Goal: Task Accomplishment & Management: Use online tool/utility

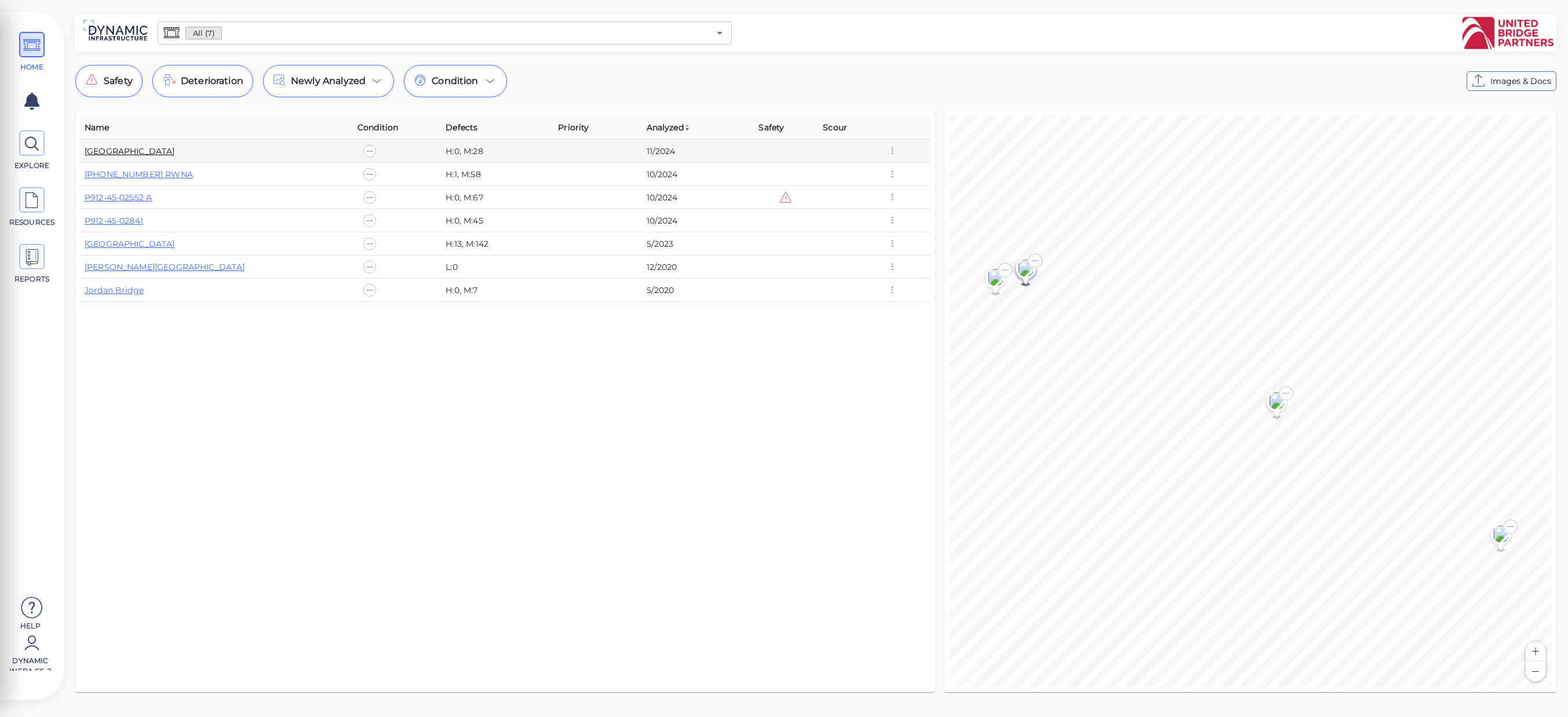
click at [159, 150] on link "[GEOGRAPHIC_DATA]" at bounding box center [130, 151] width 90 height 11
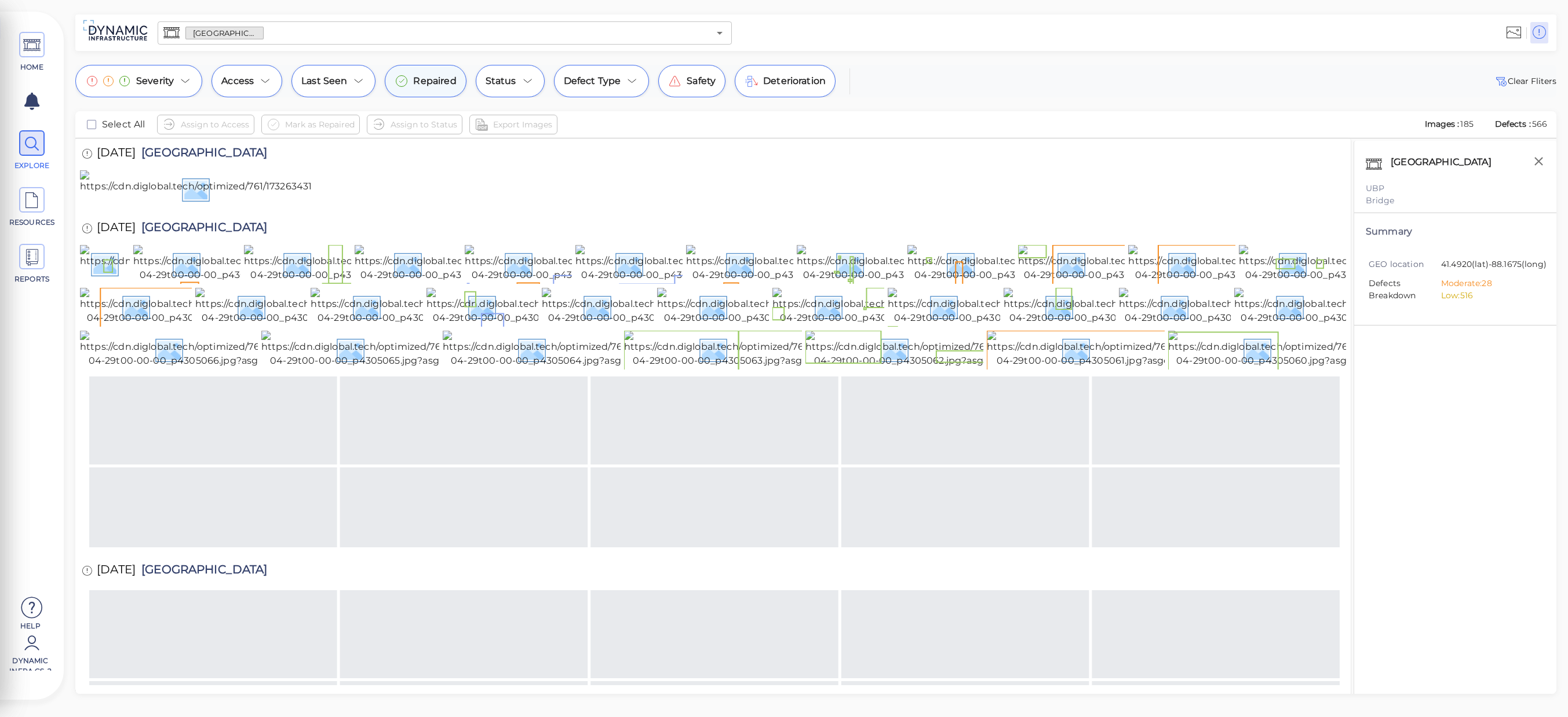
click at [432, 81] on span "Repaired" at bounding box center [434, 81] width 43 height 14
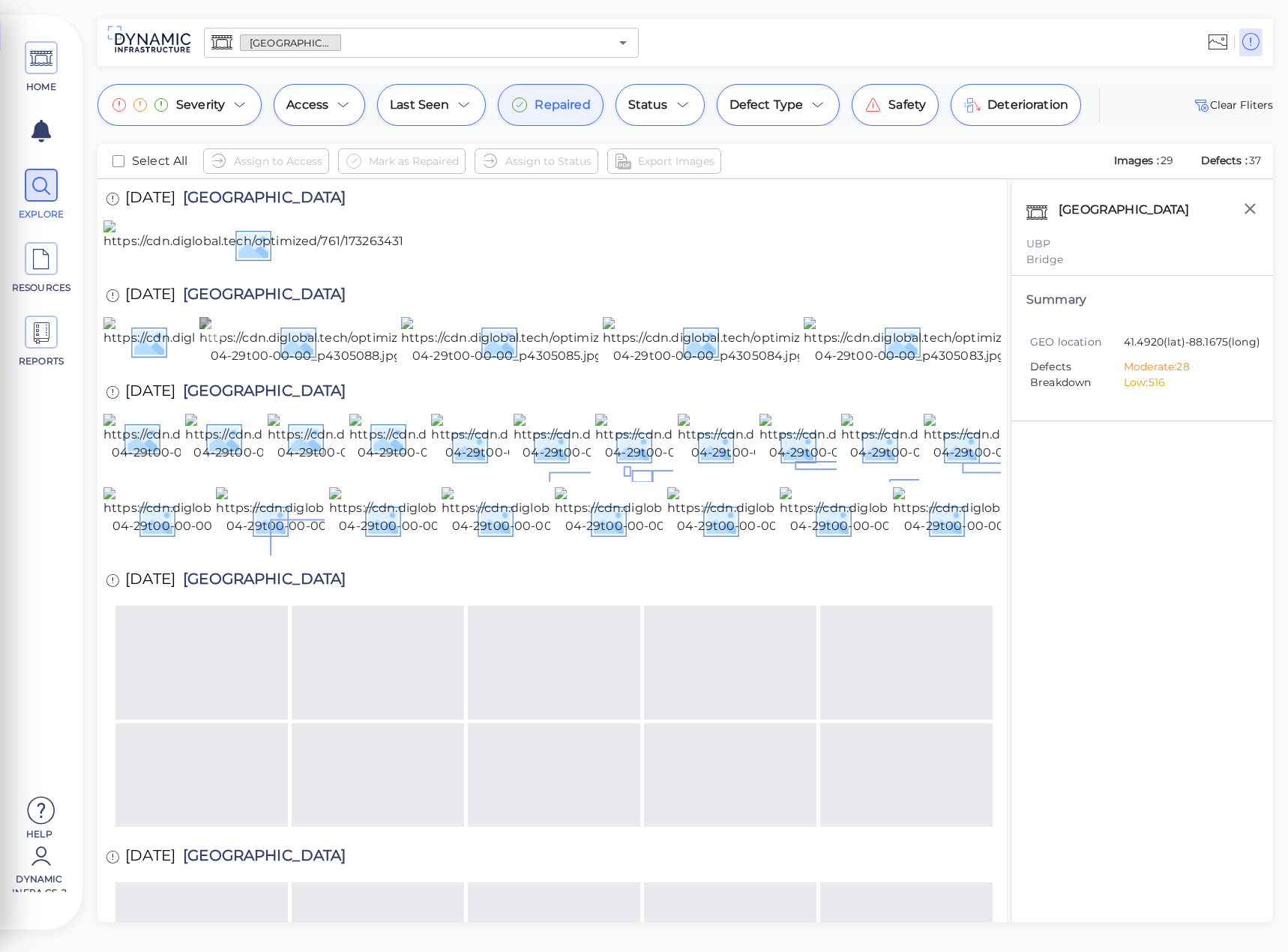
click at [348, 365] on img at bounding box center [337, 340] width 276 height 48
click at [347, 365] on img at bounding box center [337, 340] width 276 height 48
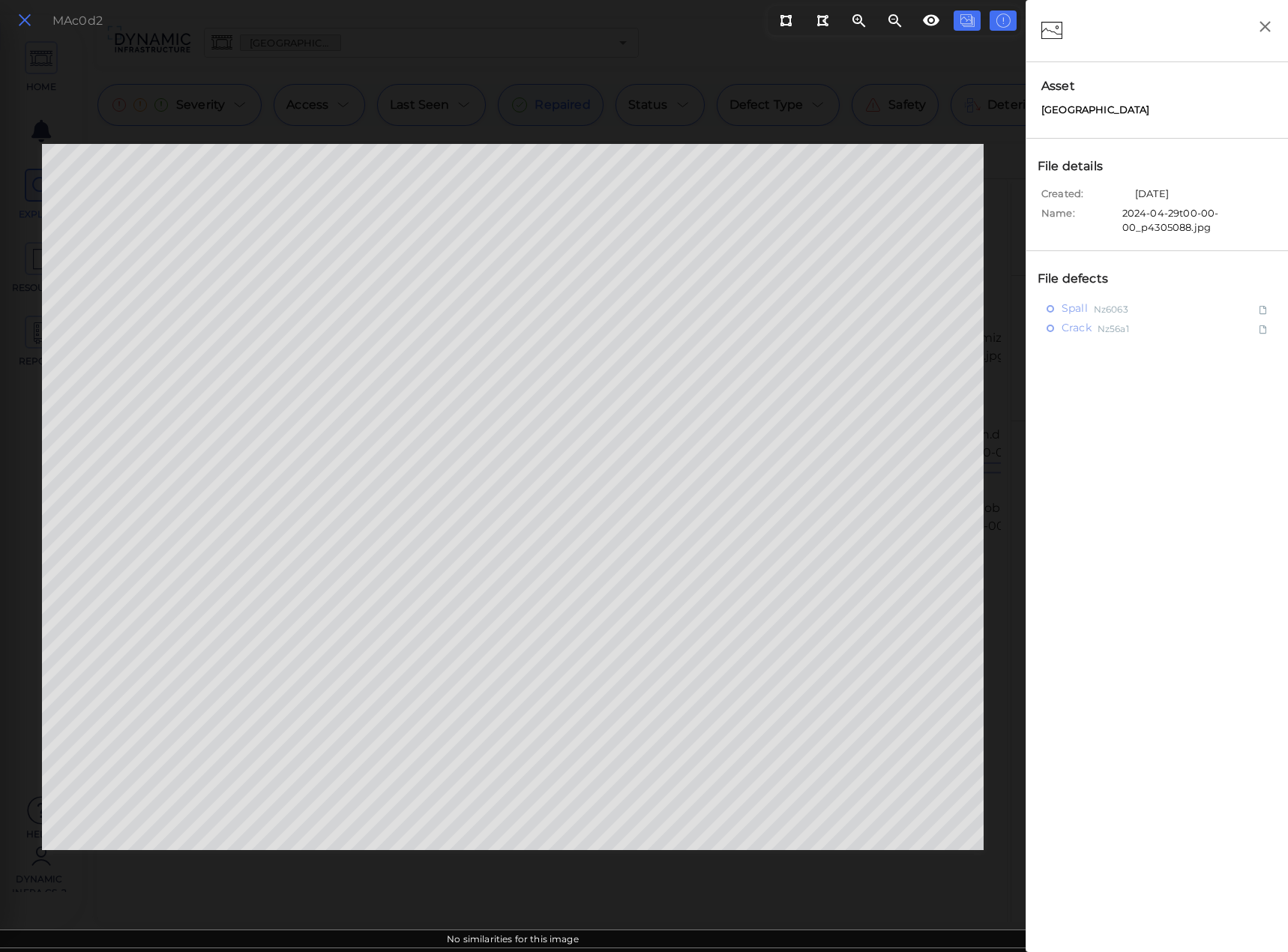
click at [34, 16] on button at bounding box center [24, 20] width 25 height 21
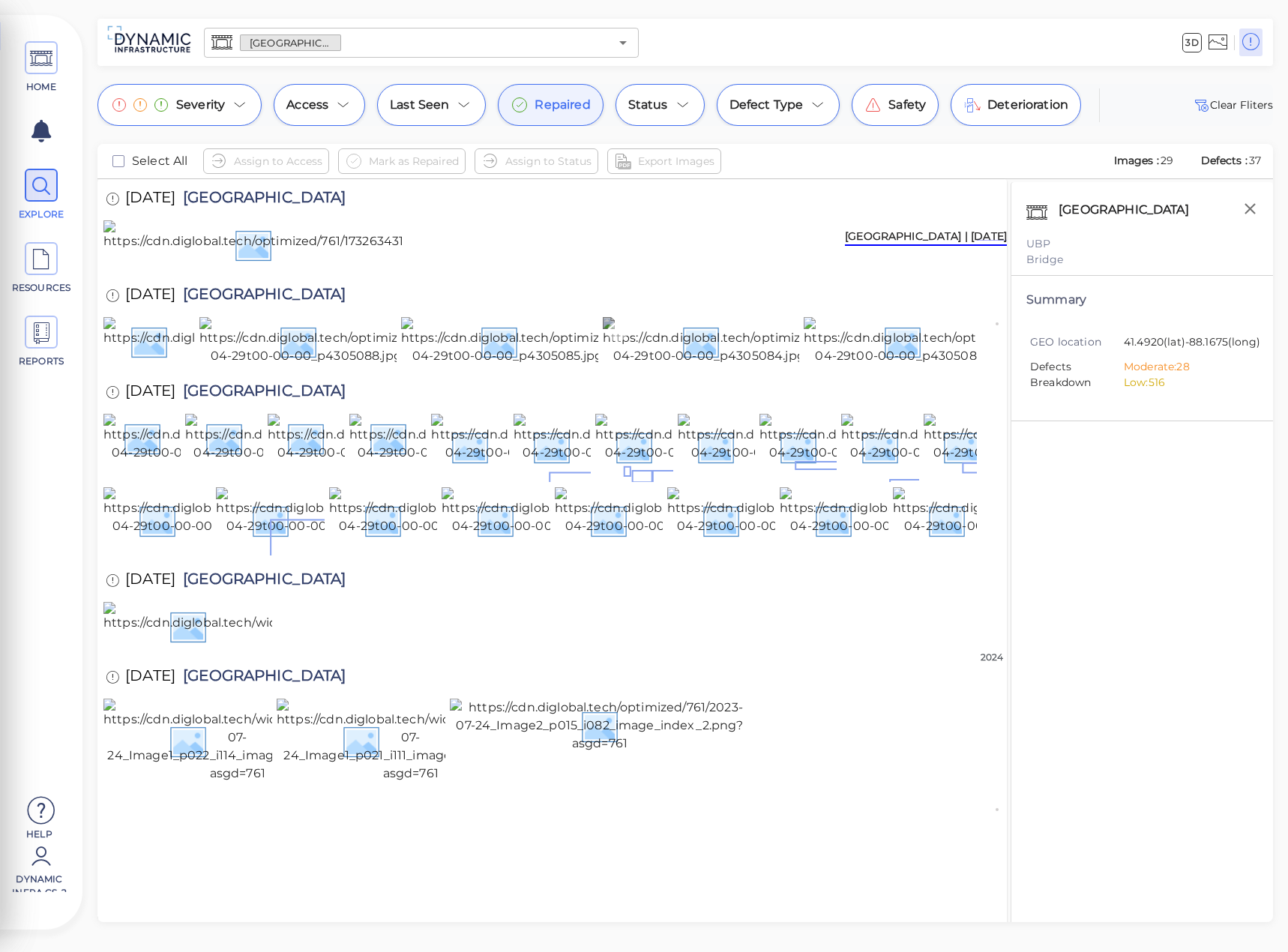
scroll to position [99, 0]
click at [897, 365] on img at bounding box center [941, 340] width 276 height 48
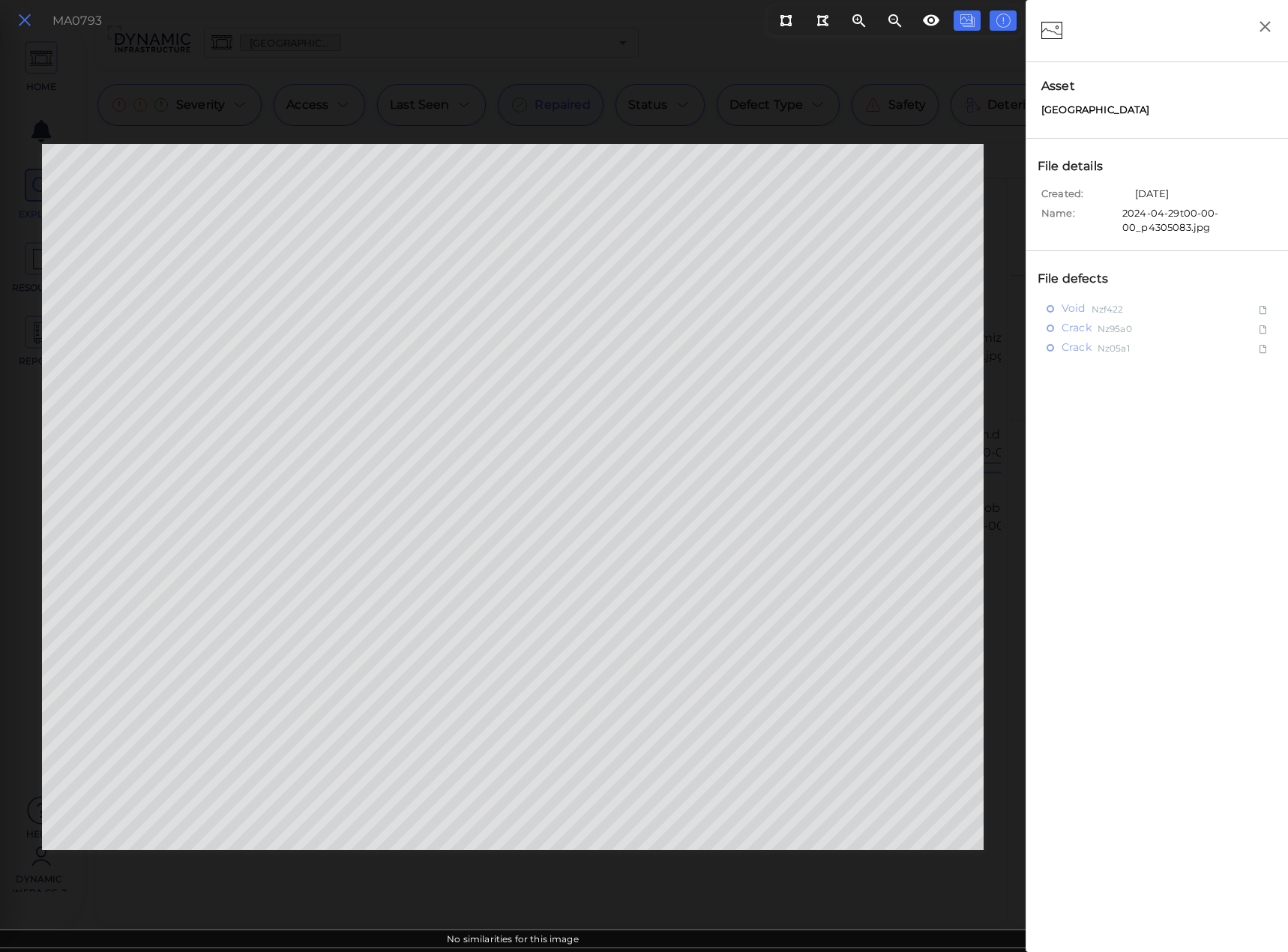
click at [24, 24] on icon at bounding box center [24, 20] width 17 height 20
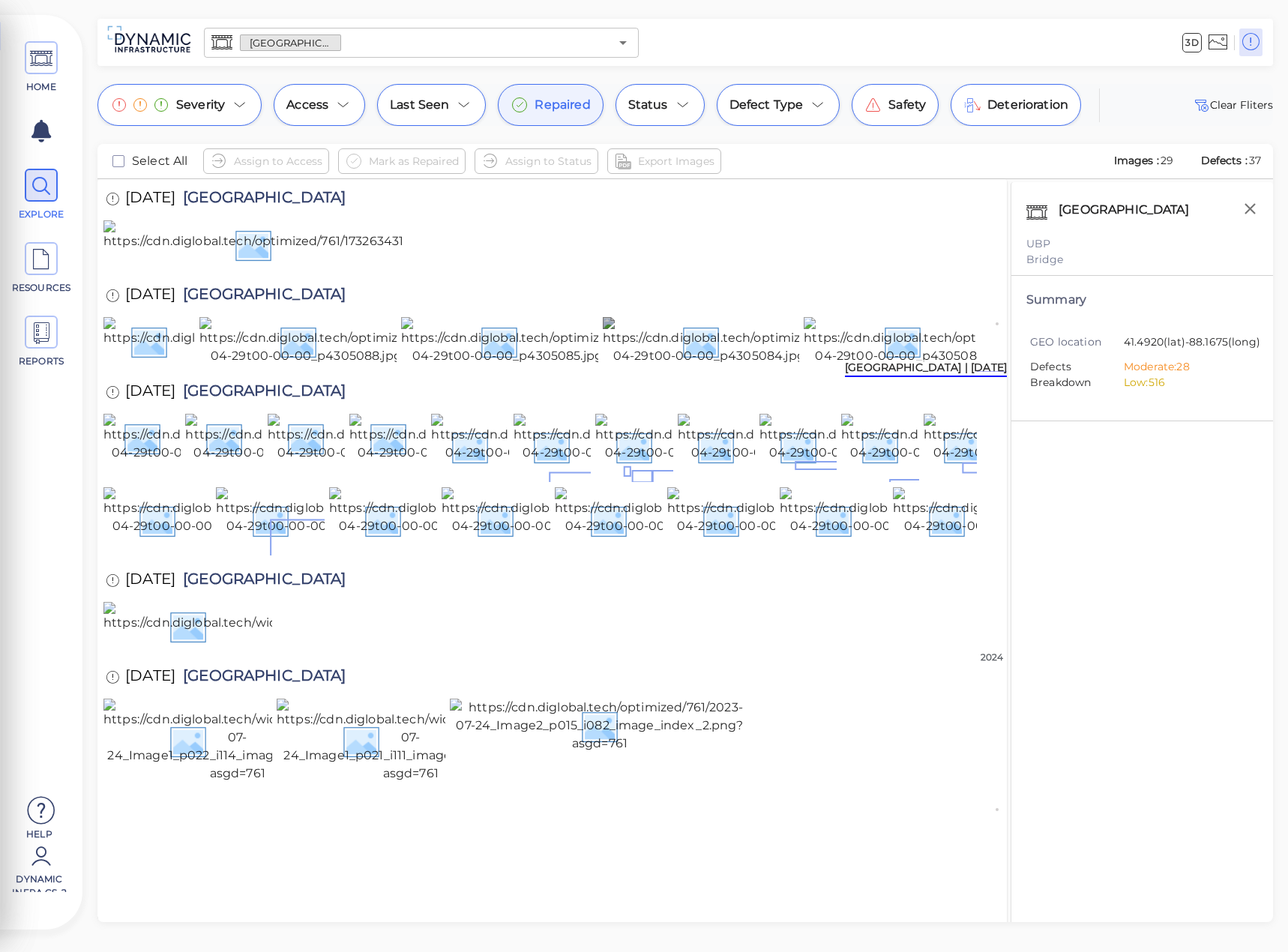
scroll to position [200, 0]
click at [733, 480] on img at bounding box center [812, 447] width 270 height 66
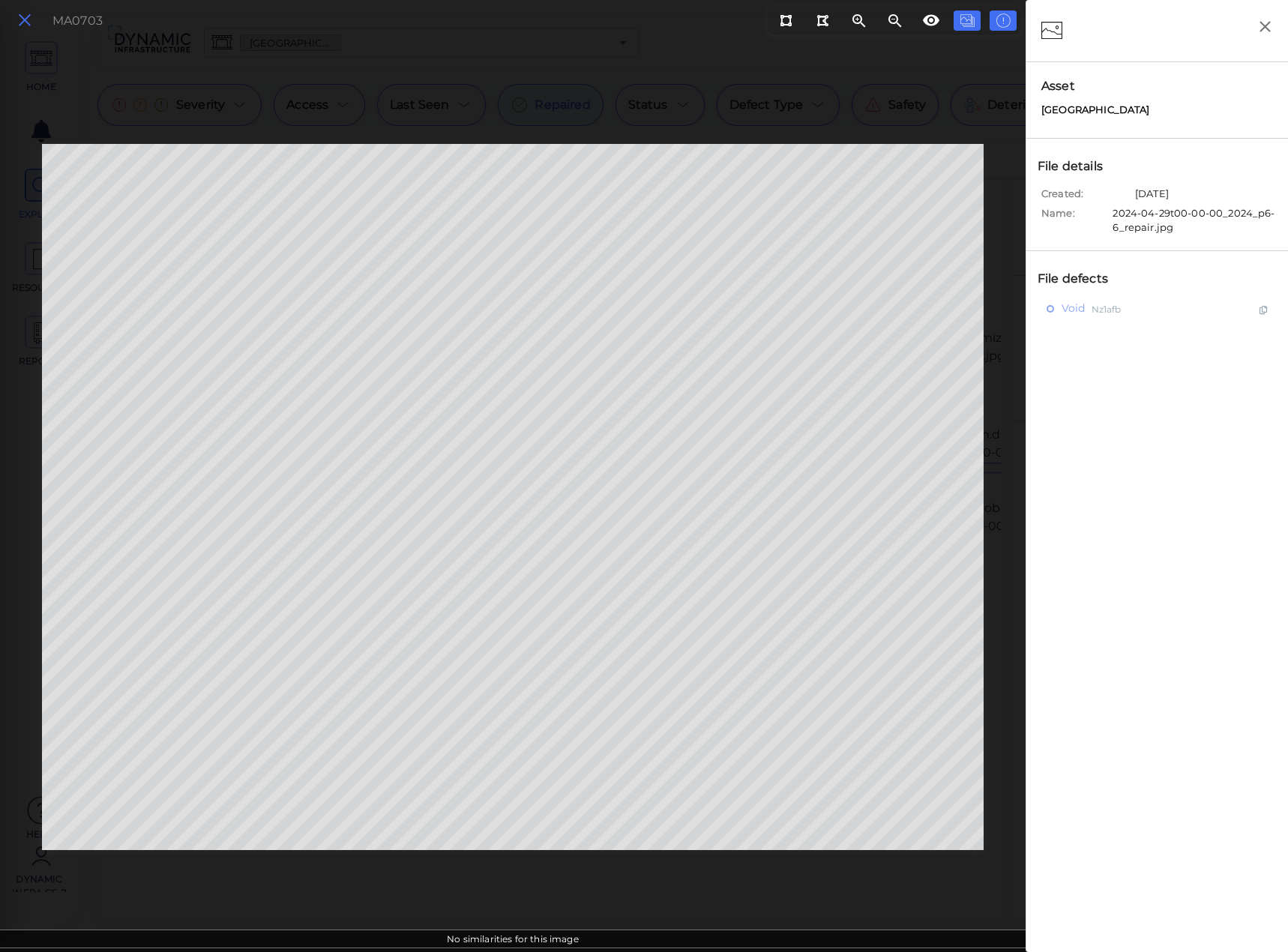
click at [22, 17] on icon at bounding box center [24, 20] width 17 height 20
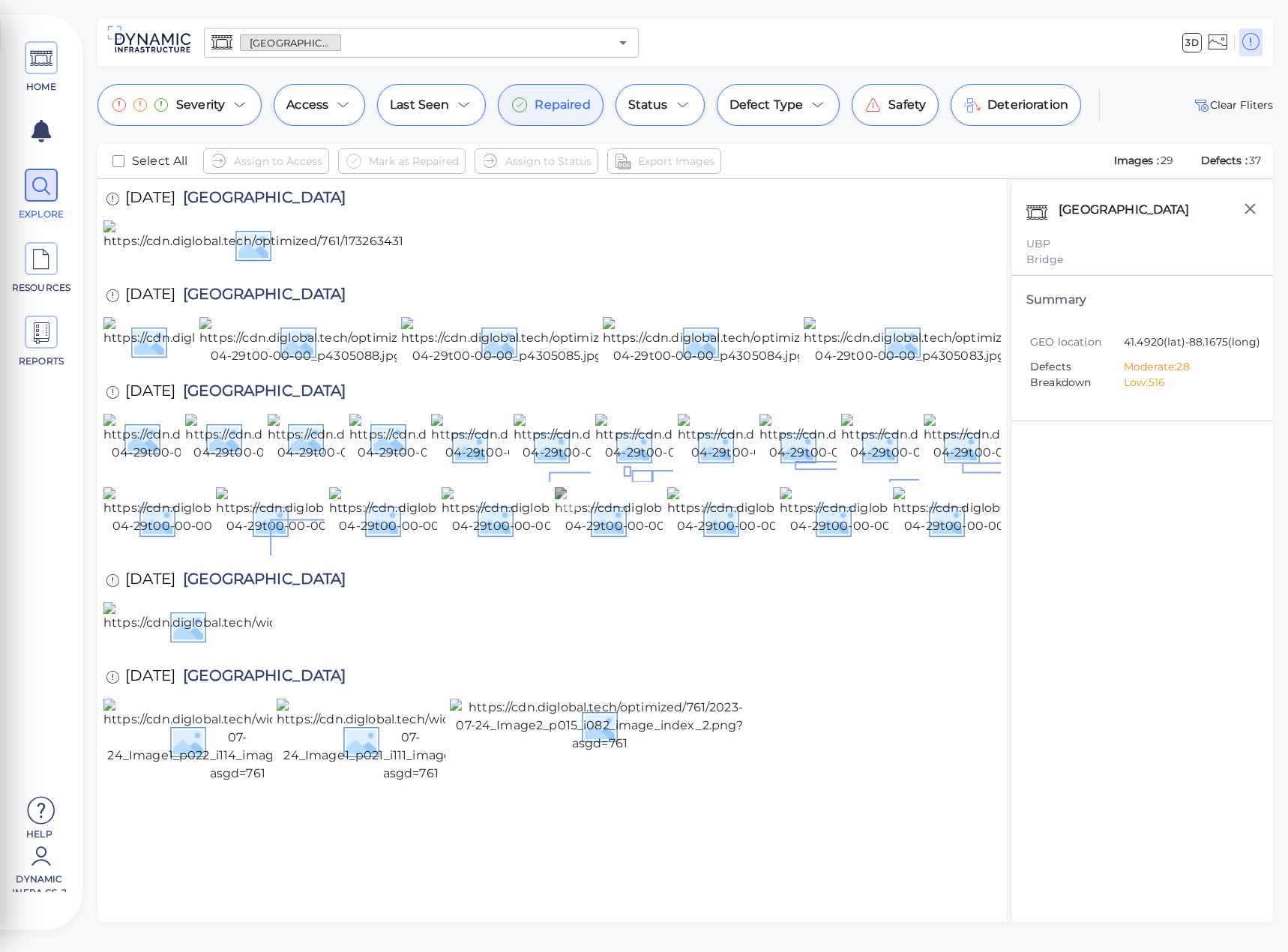
click at [622, 553] on img at bounding box center [692, 521] width 276 height 66
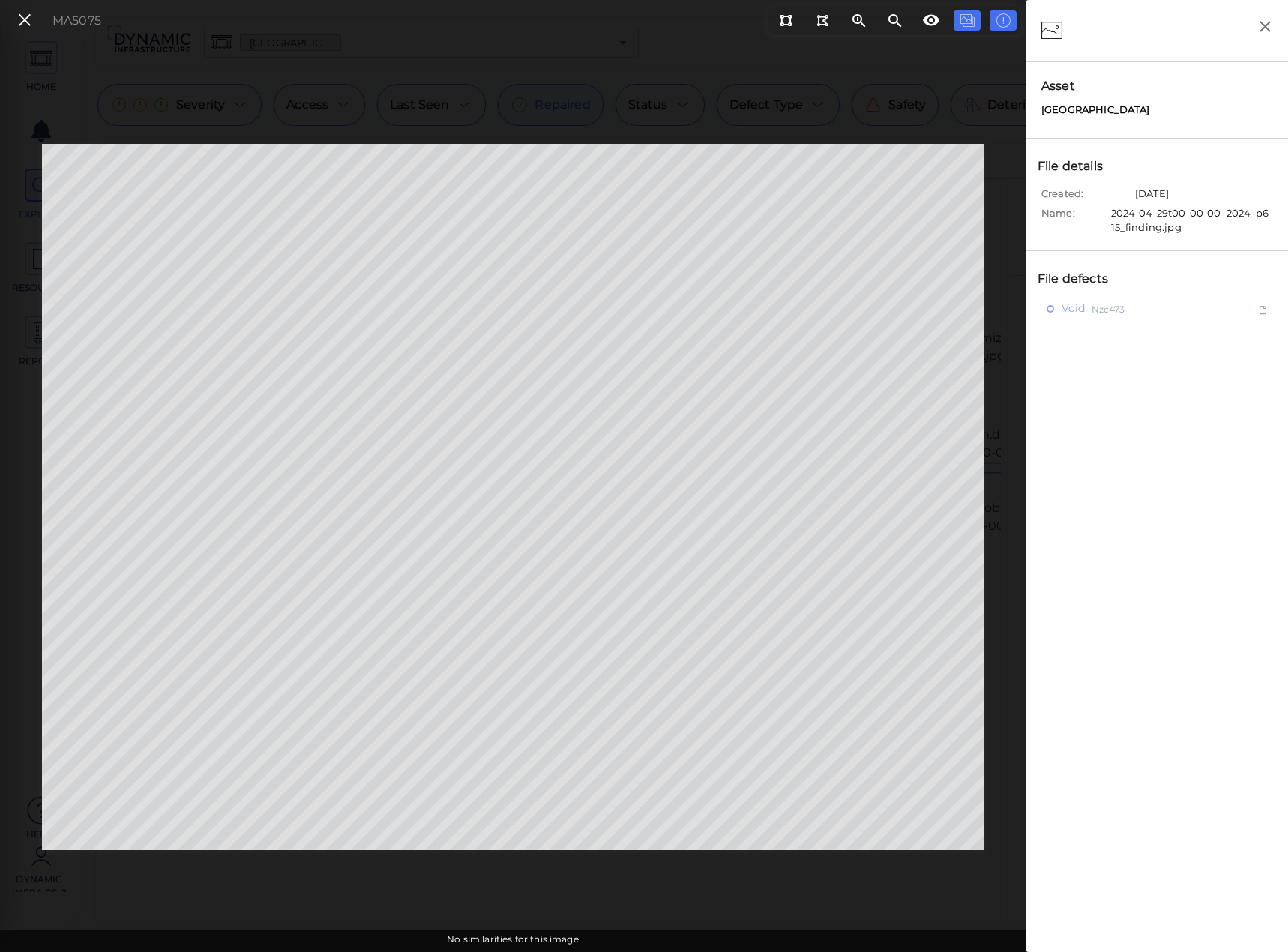
click at [35, 11] on button at bounding box center [24, 20] width 25 height 21
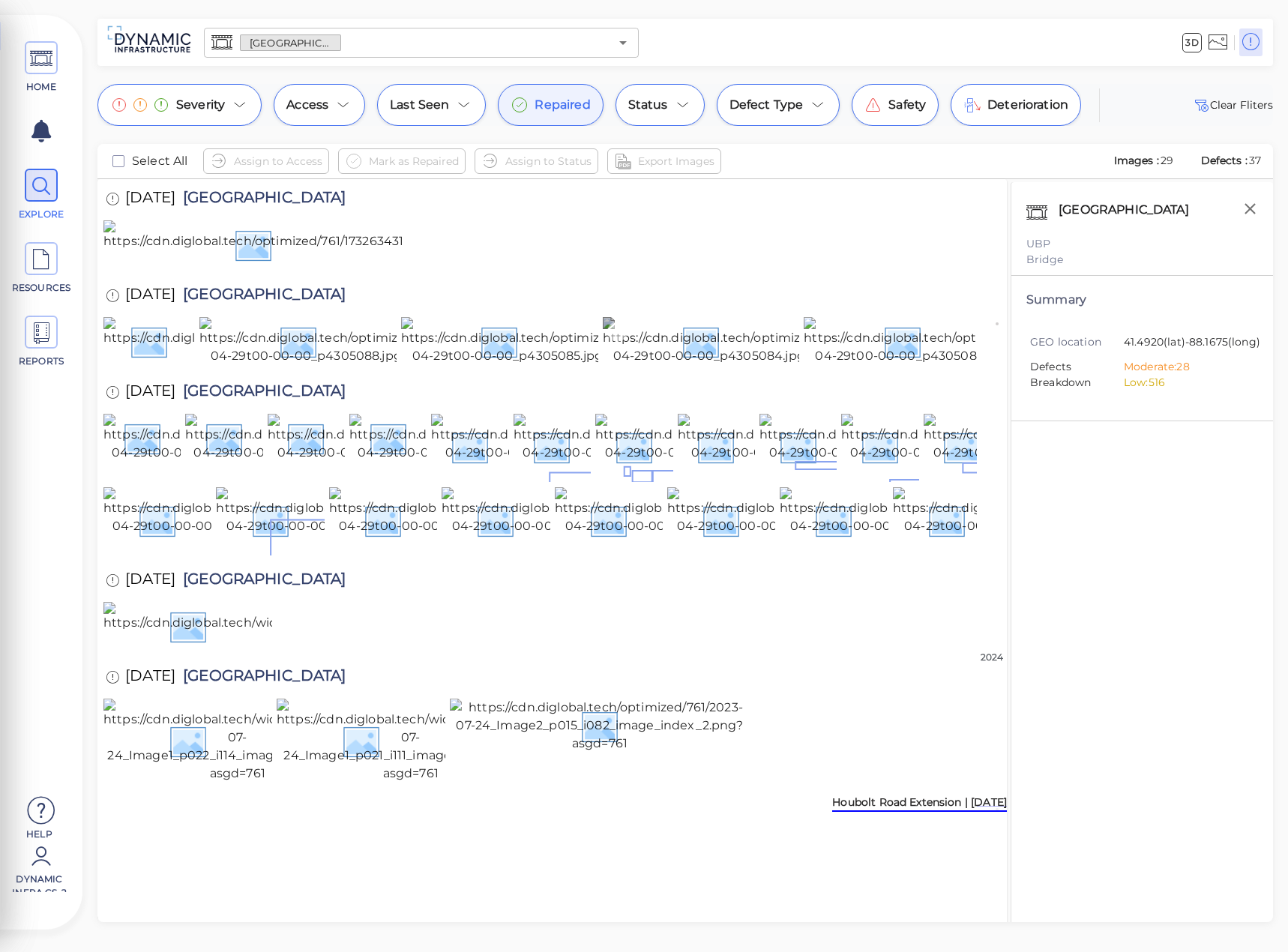
scroll to position [550, 0]
click at [455, 488] on img at bounding box center [579, 521] width 276 height 66
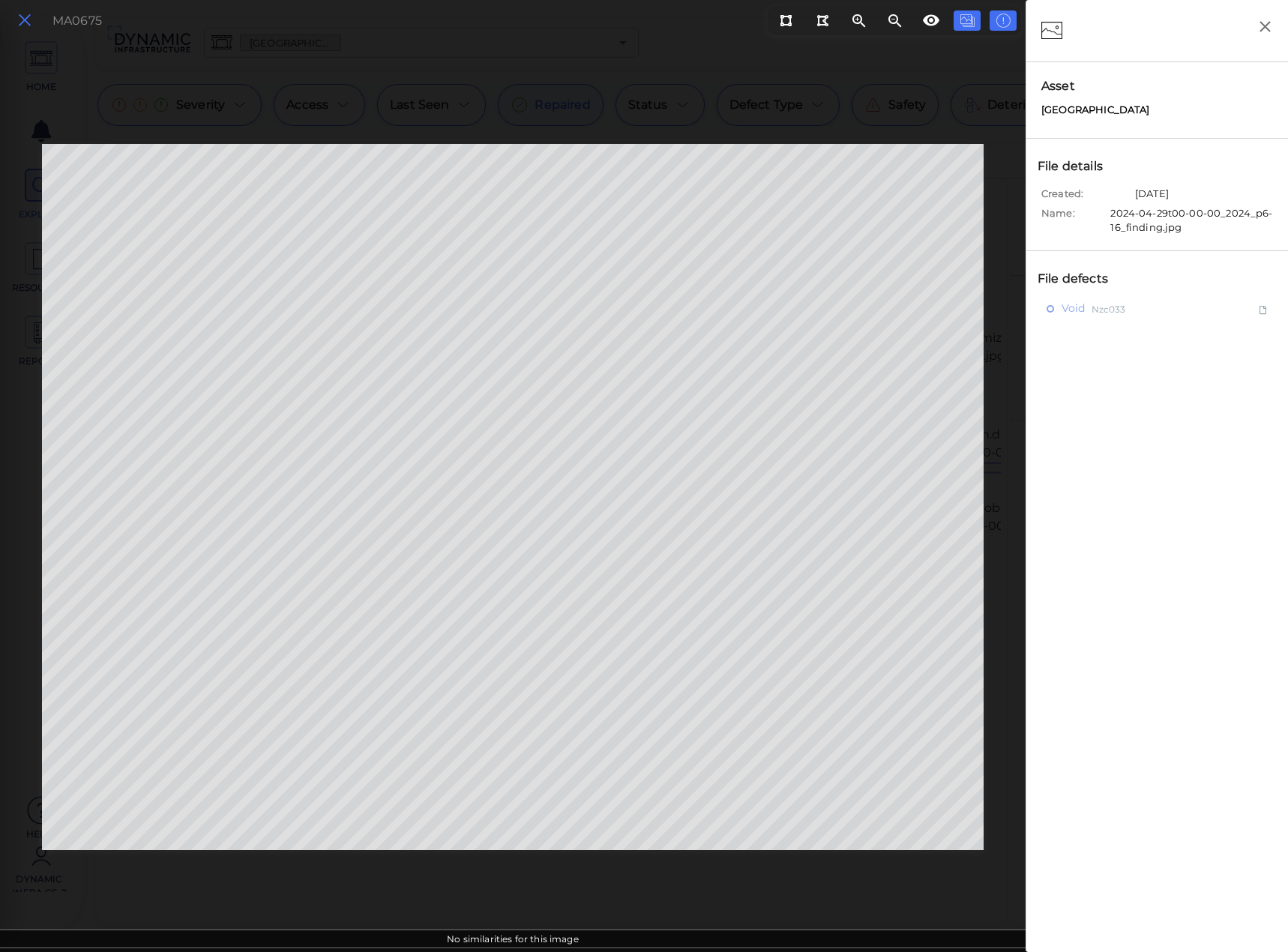
click at [22, 19] on icon at bounding box center [24, 20] width 17 height 20
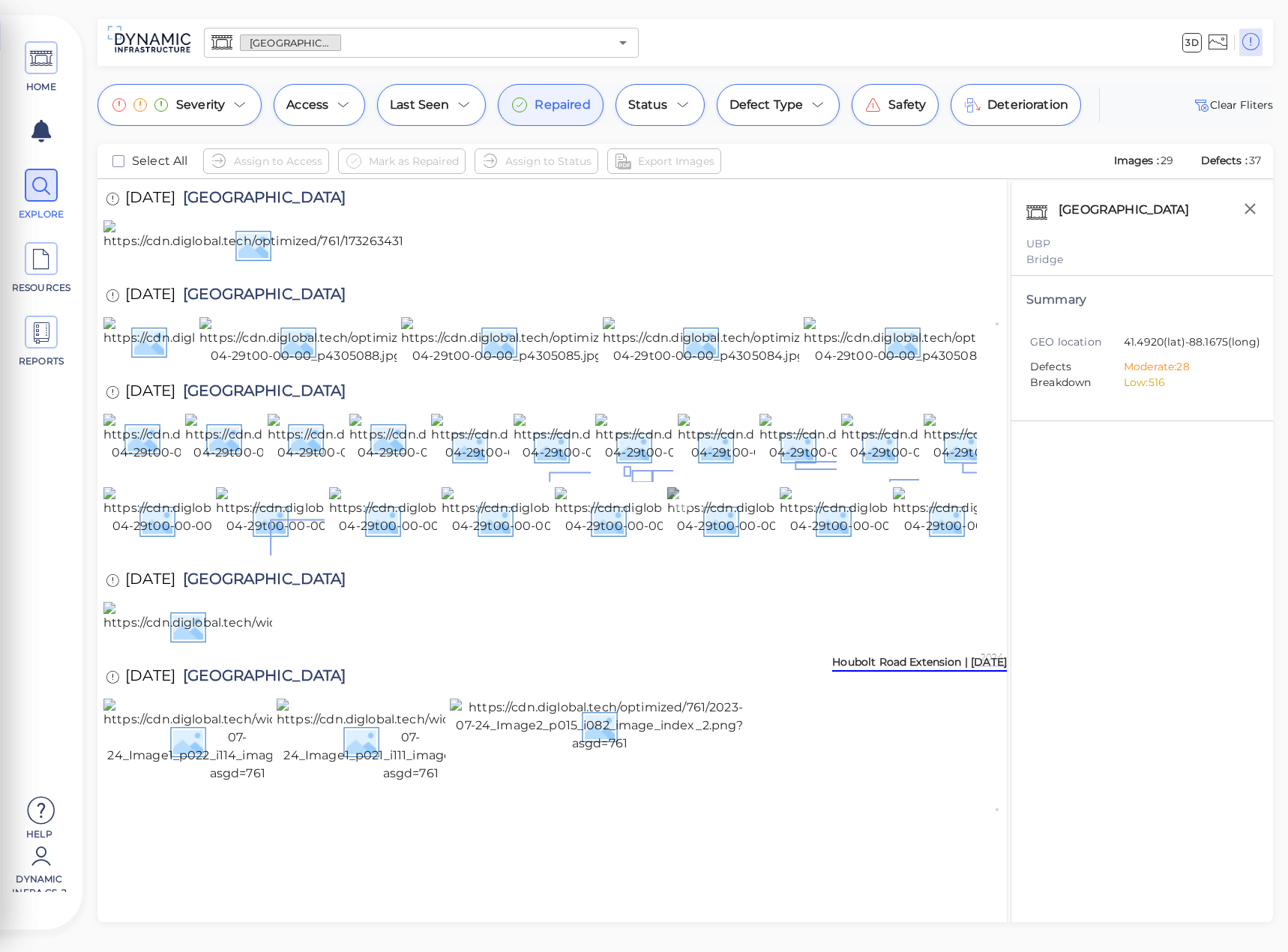
scroll to position [400, 0]
click at [623, 553] on img at bounding box center [692, 521] width 276 height 66
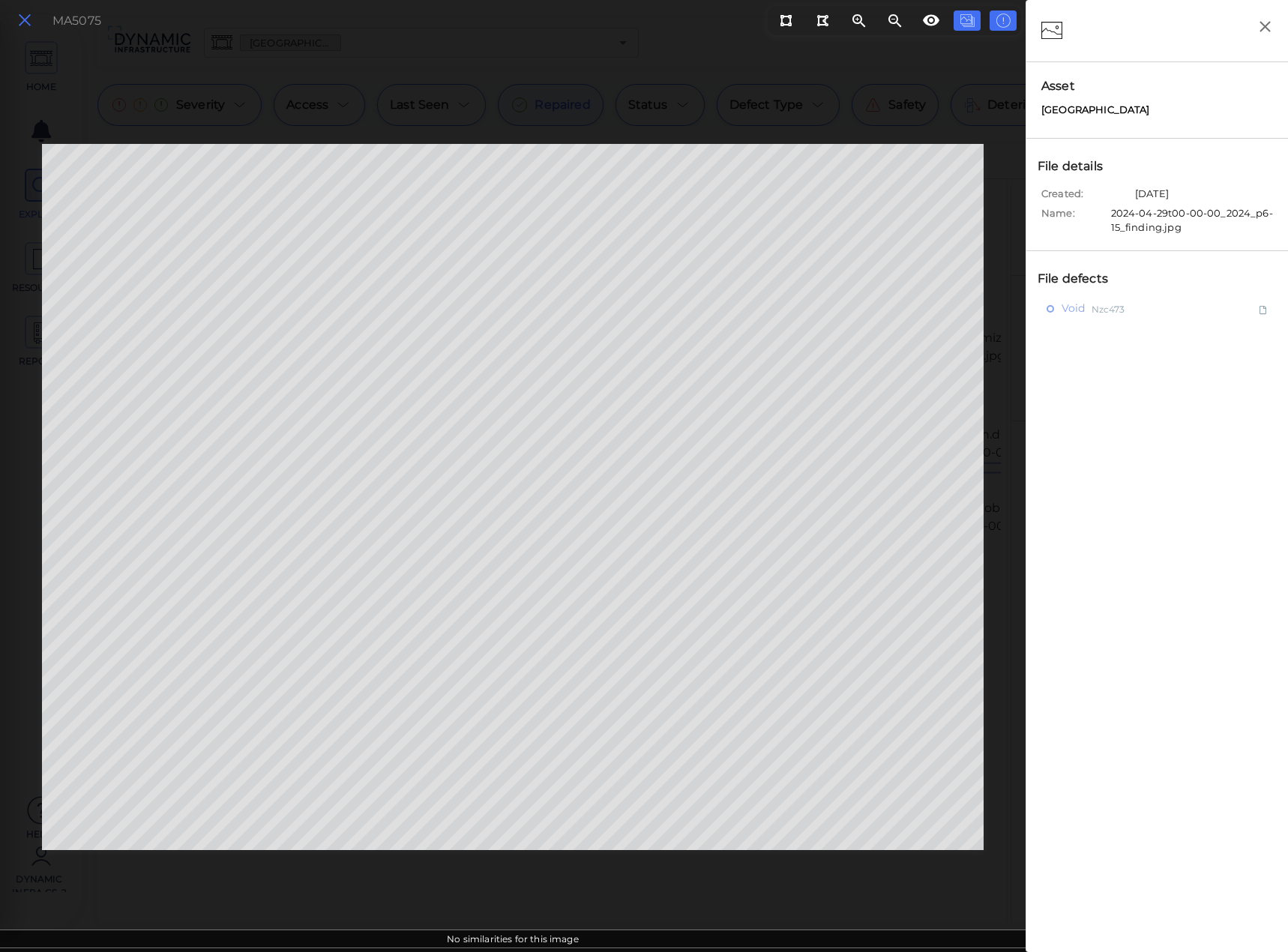
click at [23, 27] on icon at bounding box center [24, 20] width 17 height 20
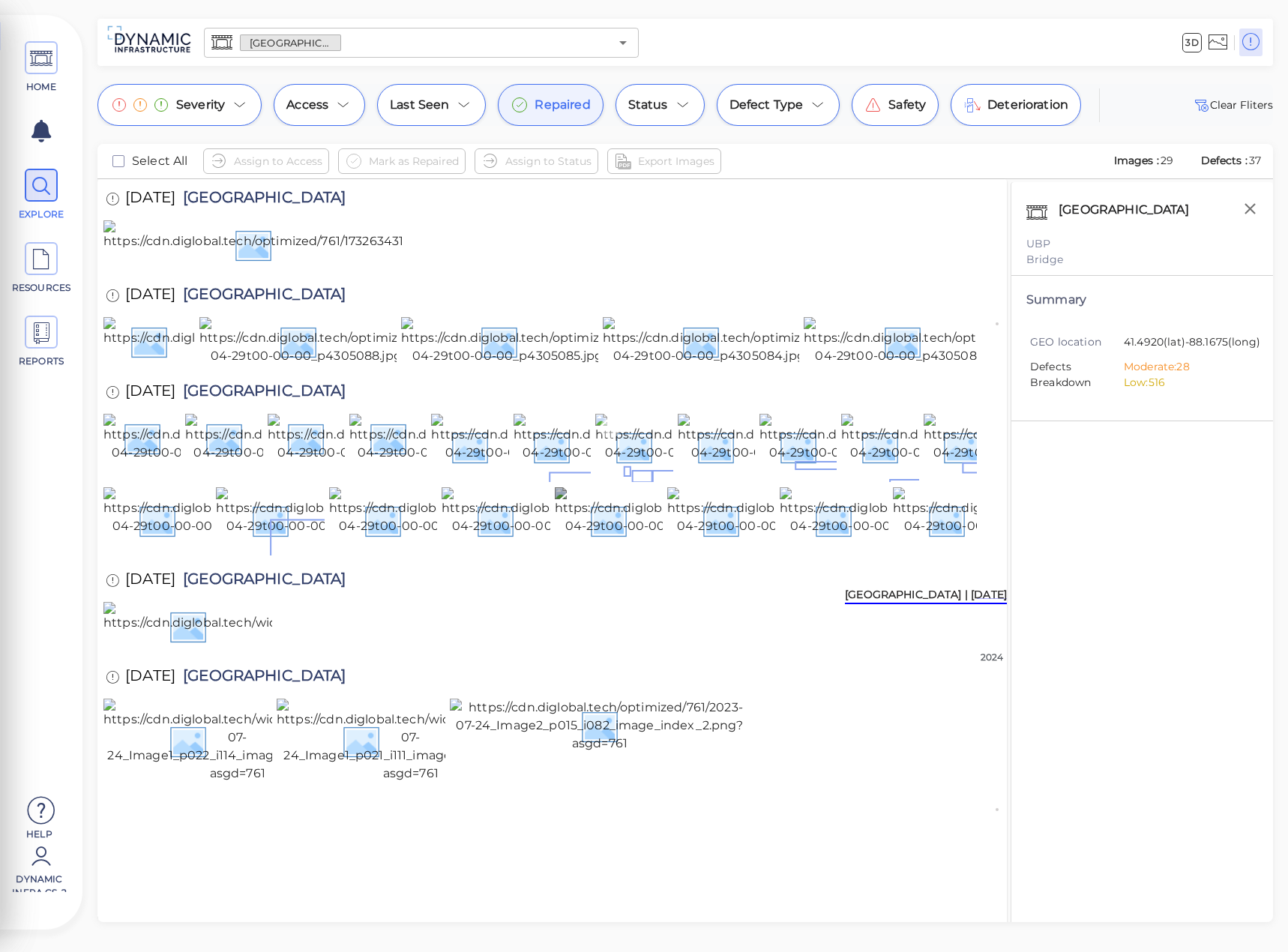
scroll to position [350, 0]
click at [717, 480] on img at bounding box center [812, 447] width 270 height 66
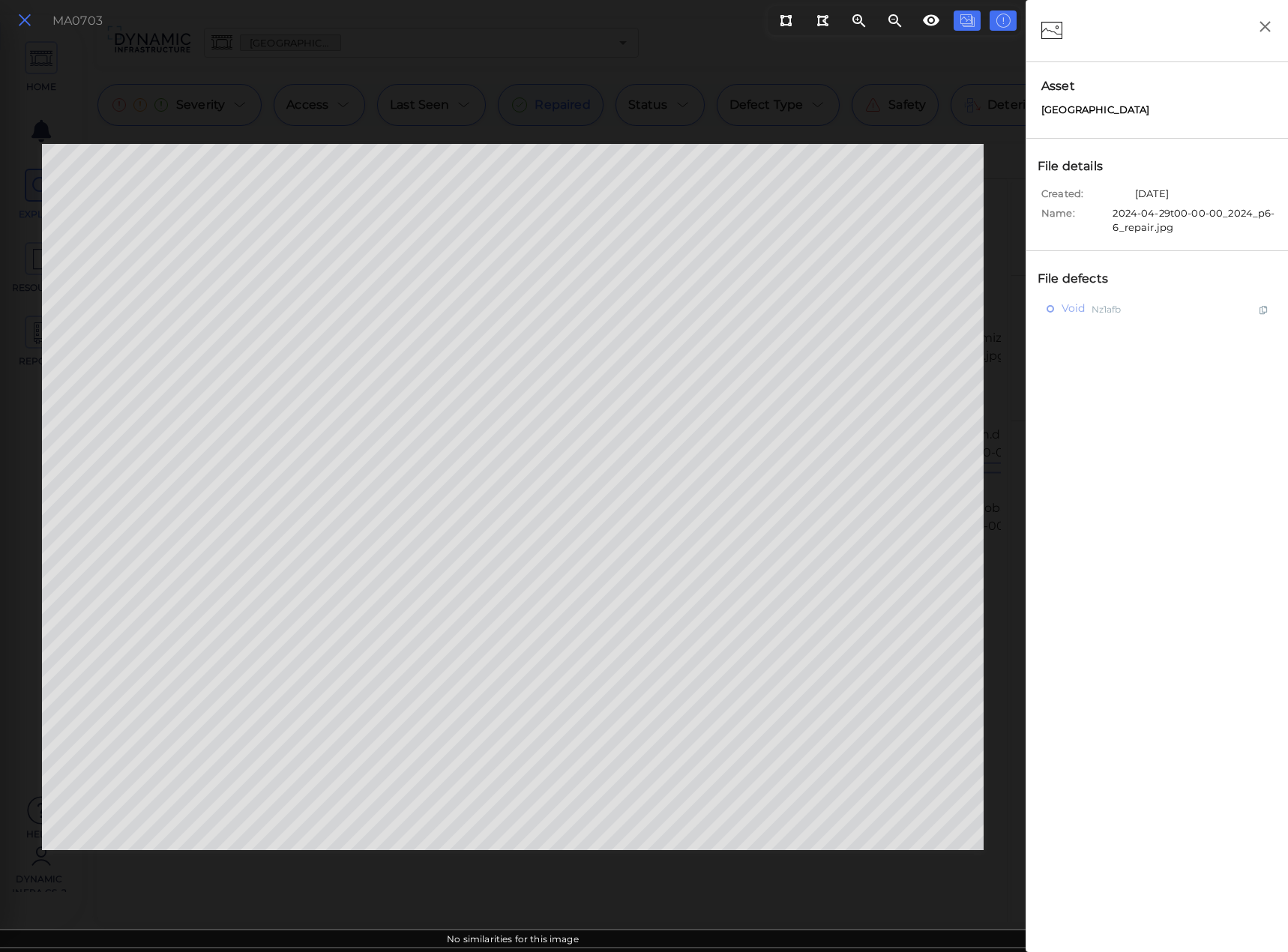
click at [34, 21] on button at bounding box center [24, 20] width 25 height 21
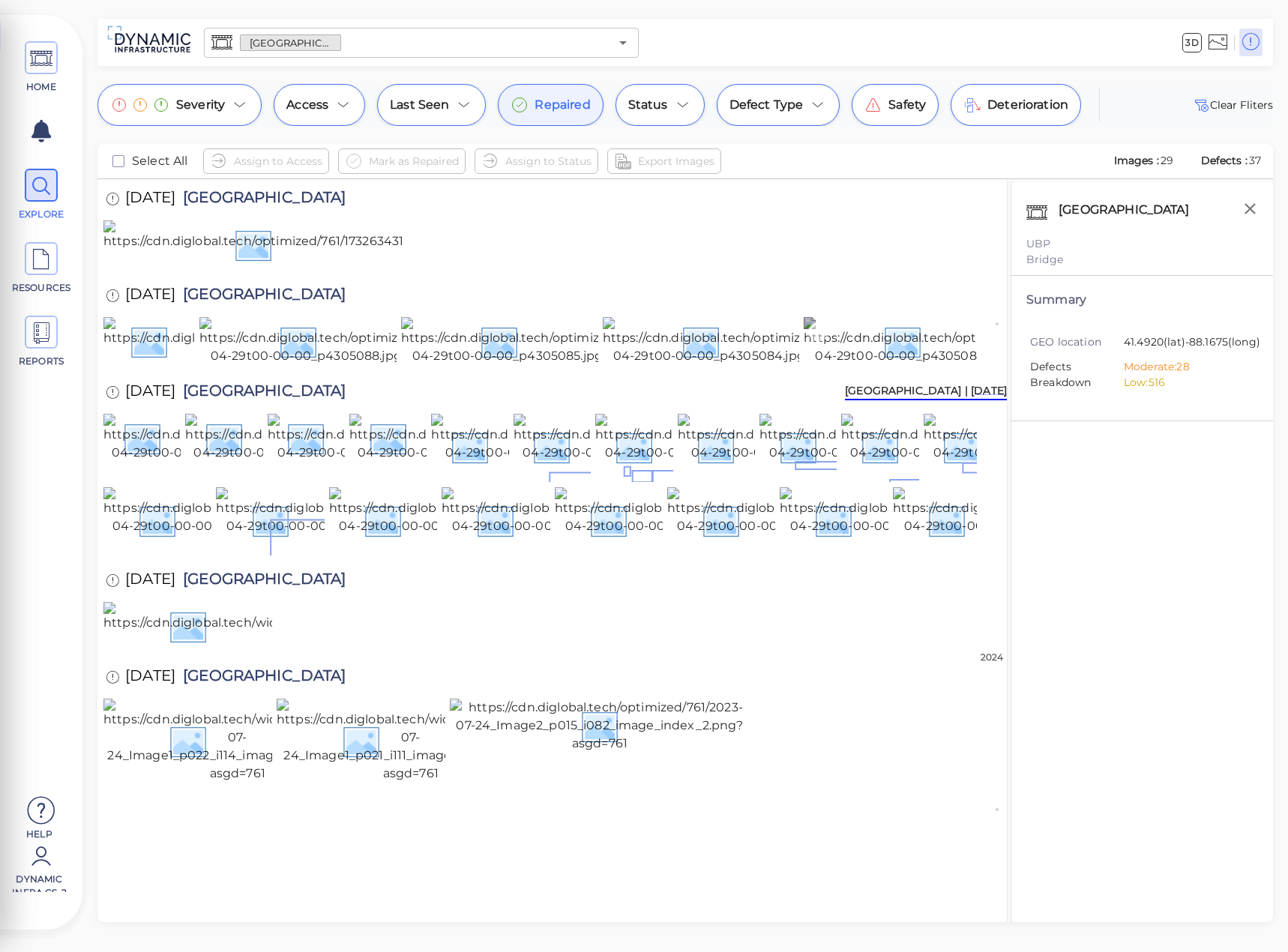
scroll to position [150, 0]
click at [712, 365] on img at bounding box center [740, 340] width 276 height 48
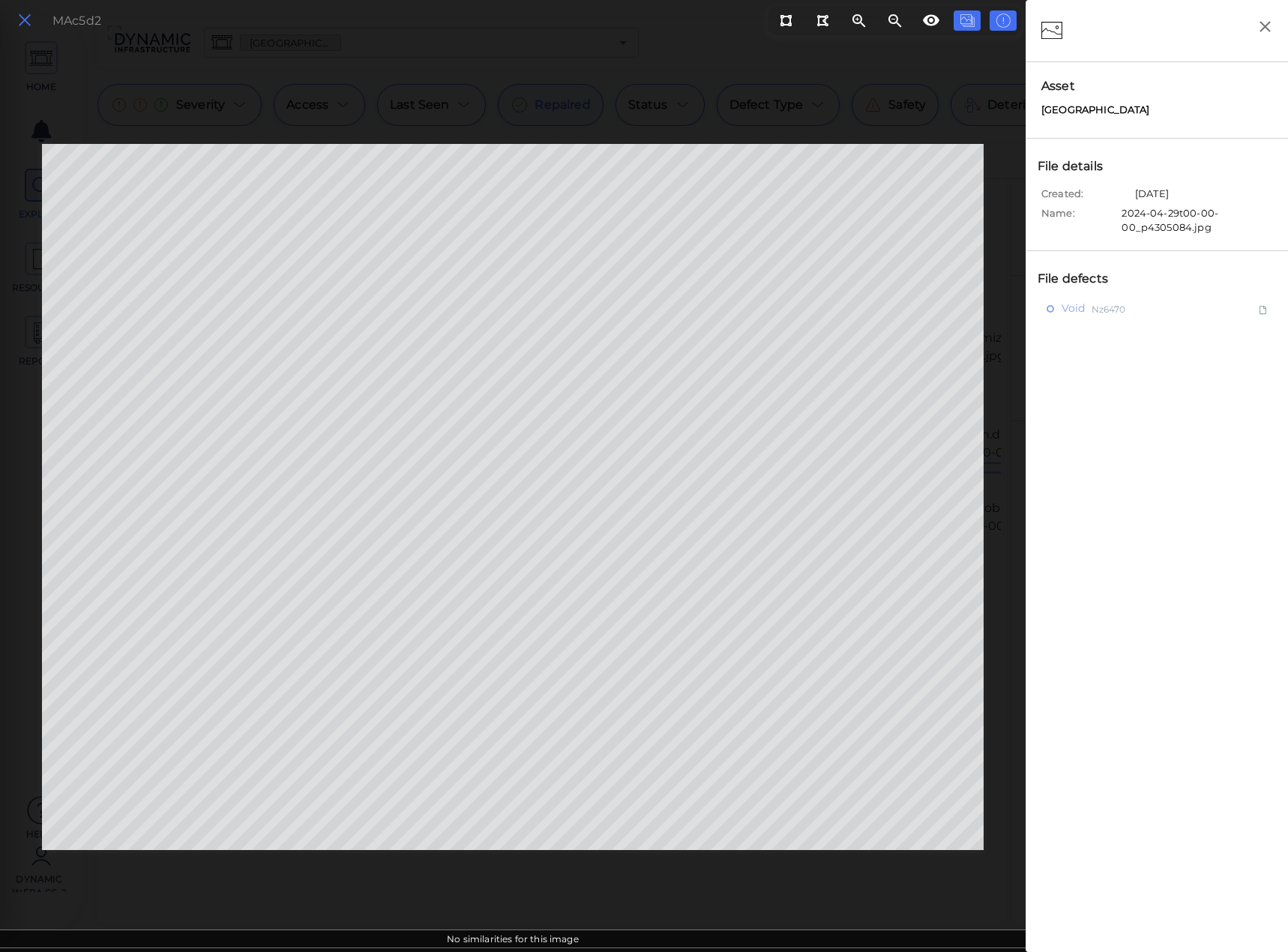
click at [27, 24] on icon at bounding box center [24, 20] width 17 height 20
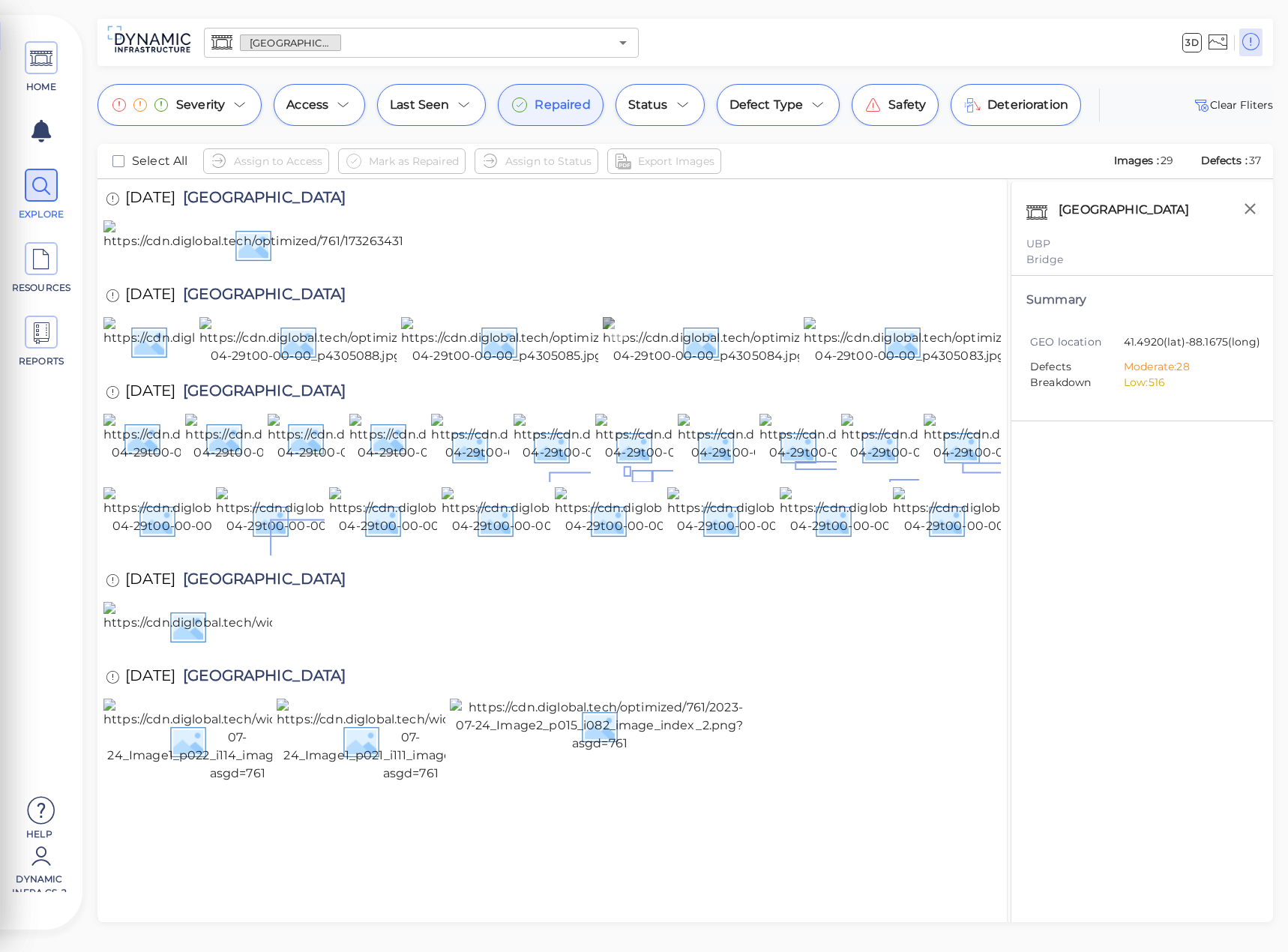
click at [689, 365] on img at bounding box center [740, 340] width 276 height 48
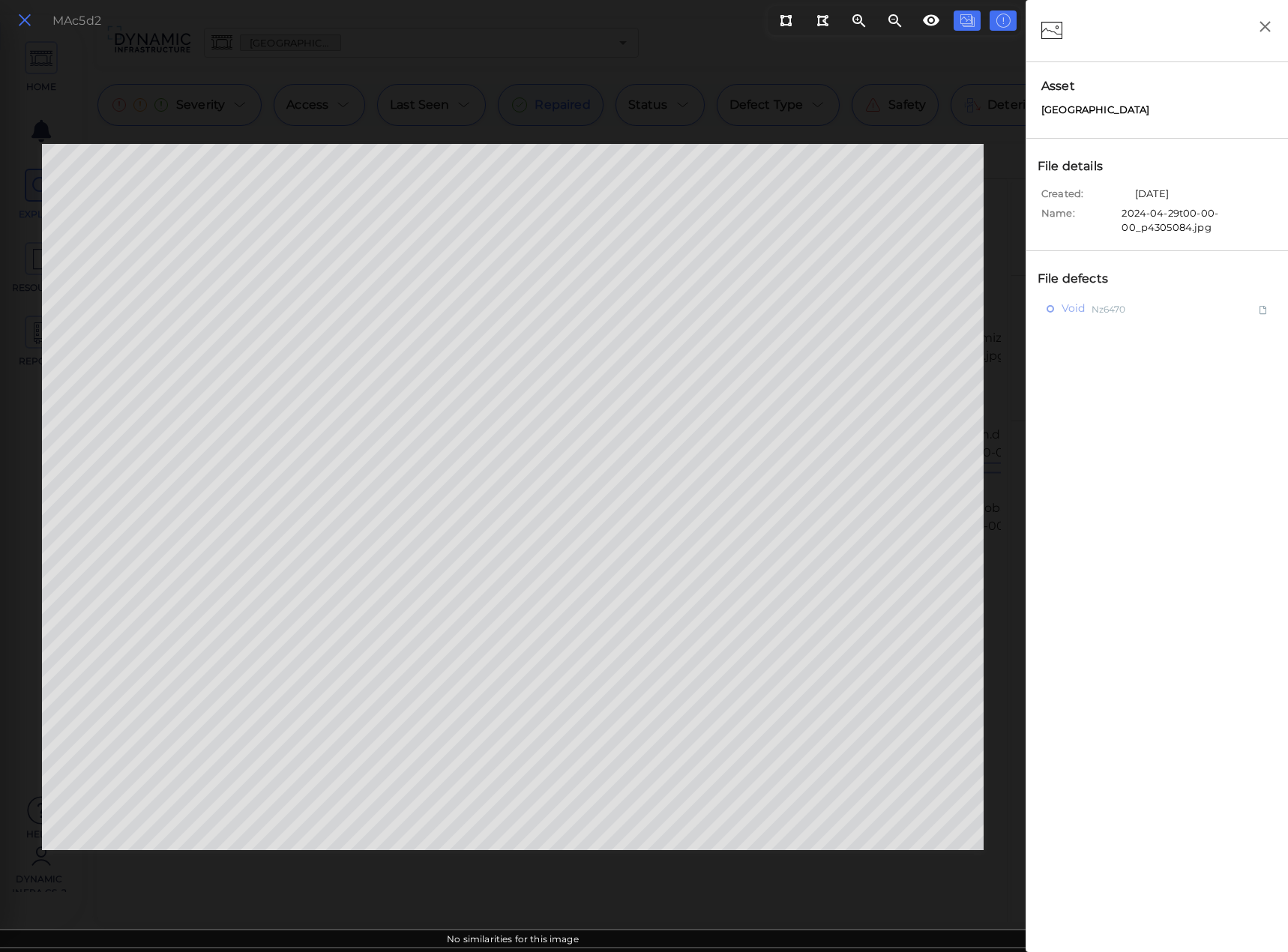
click at [22, 27] on icon at bounding box center [24, 20] width 17 height 20
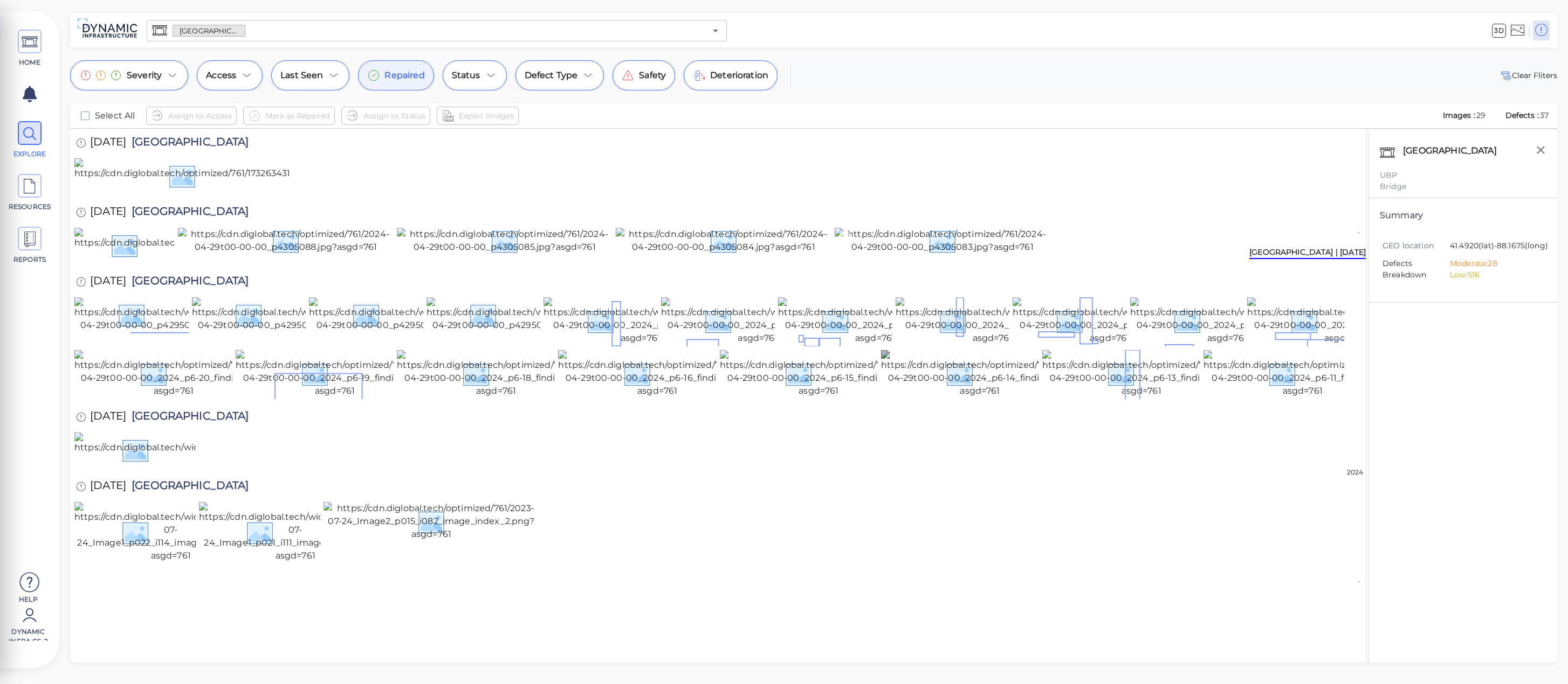
scroll to position [108, 0]
click at [1001, 254] on img at bounding box center [942, 240] width 216 height 26
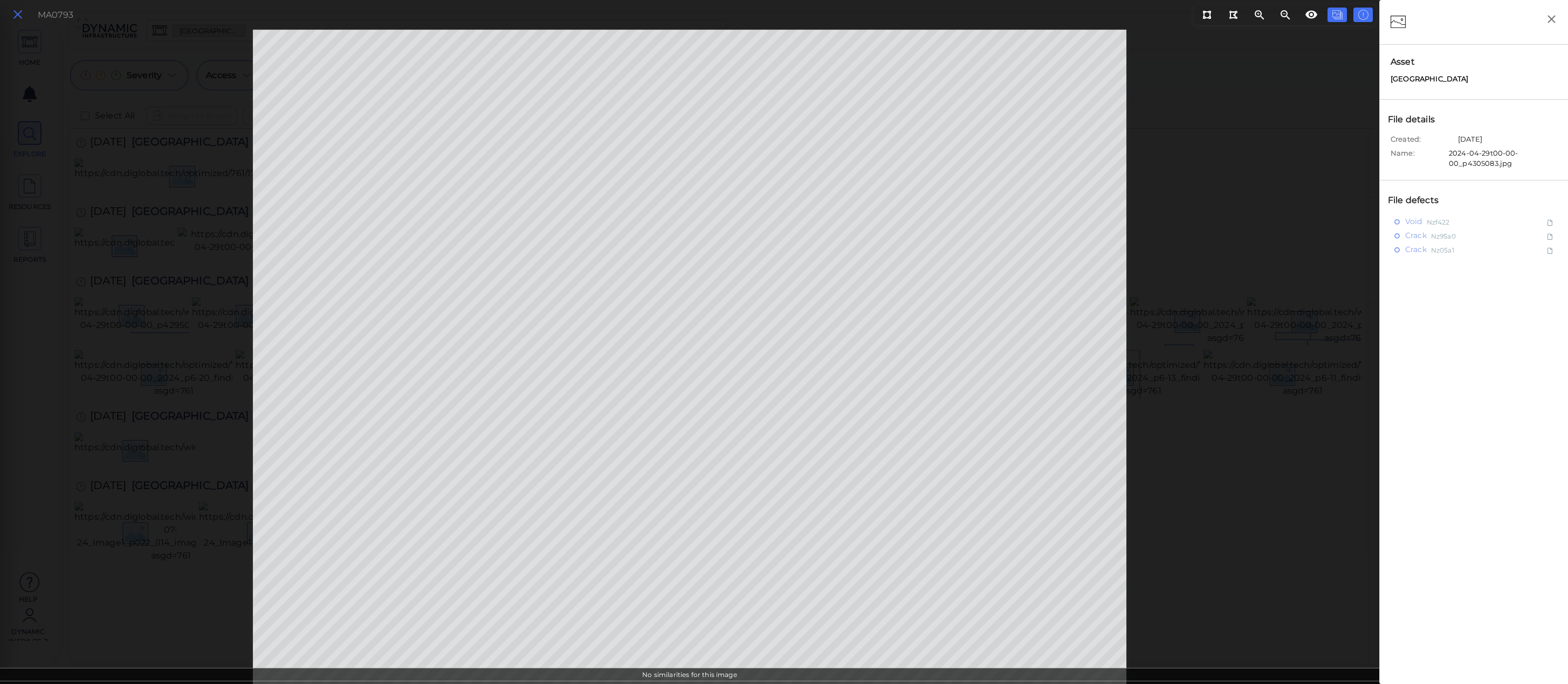
click at [25, 21] on button at bounding box center [18, 15] width 18 height 15
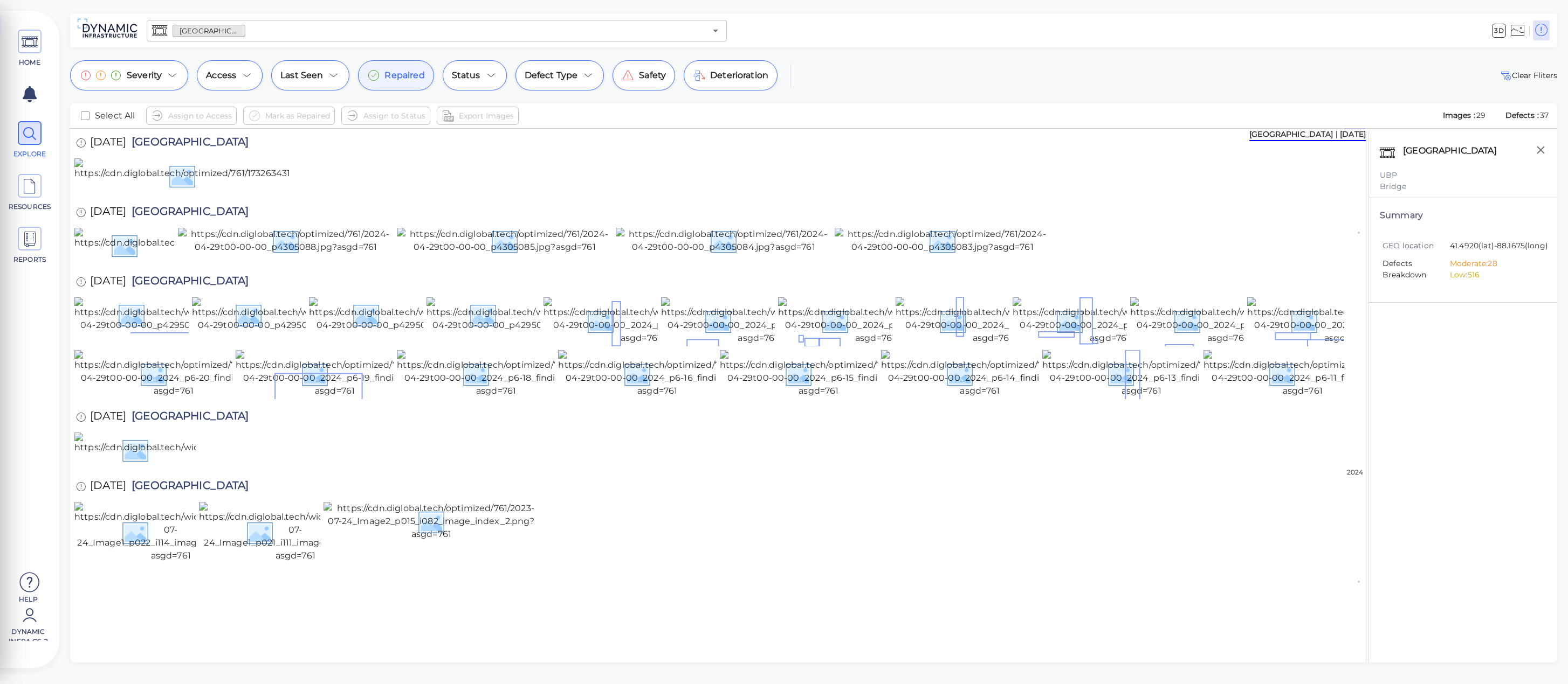
click at [407, 85] on div "Repaired" at bounding box center [396, 75] width 76 height 30
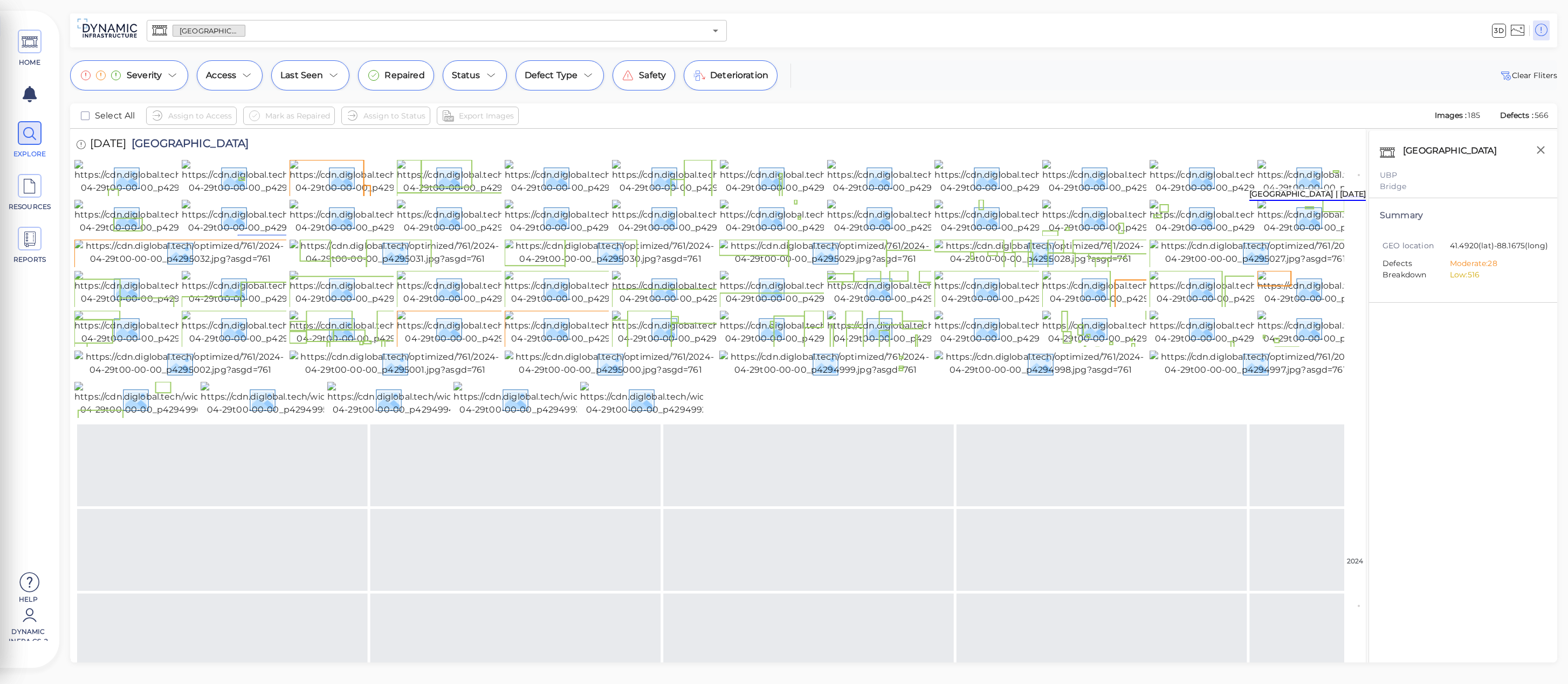
scroll to position [252, 0]
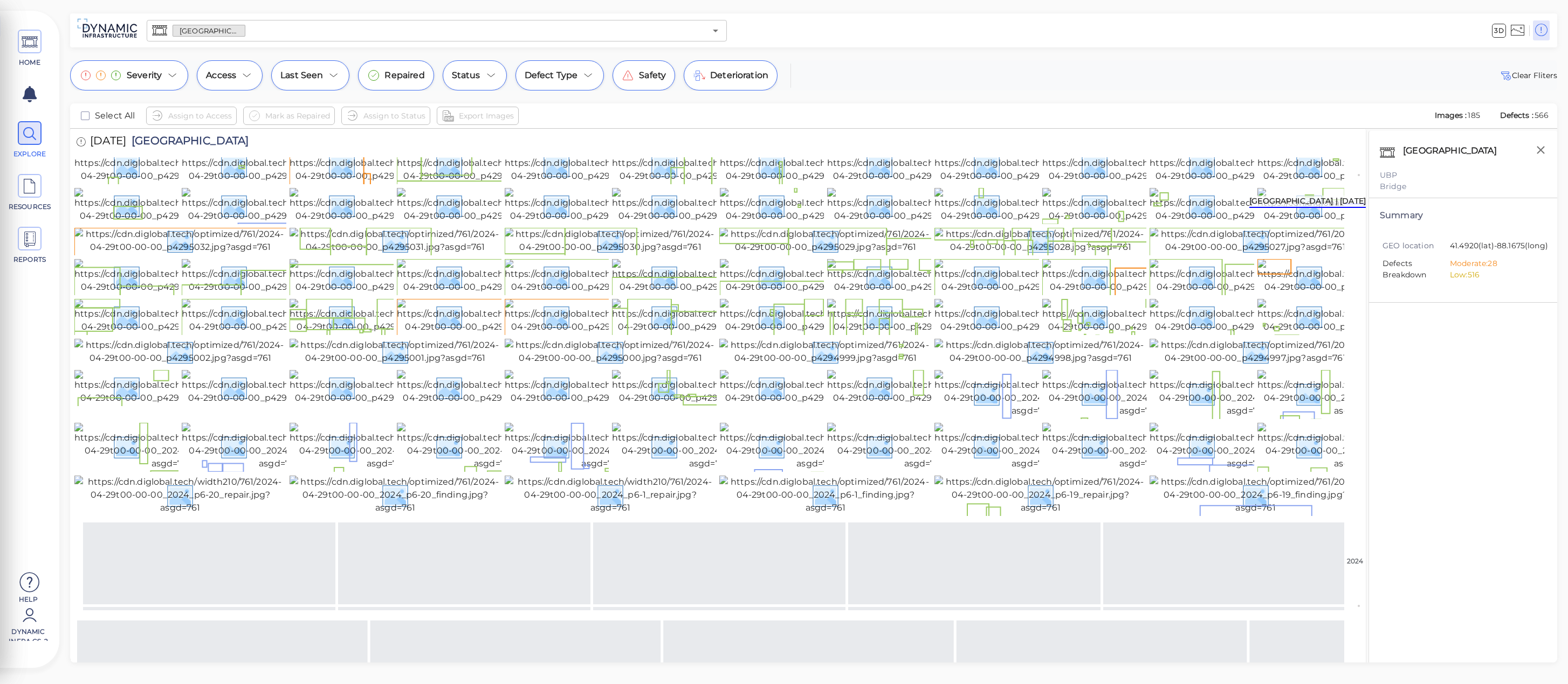
click at [919, 82] on img at bounding box center [839, 69] width 216 height 26
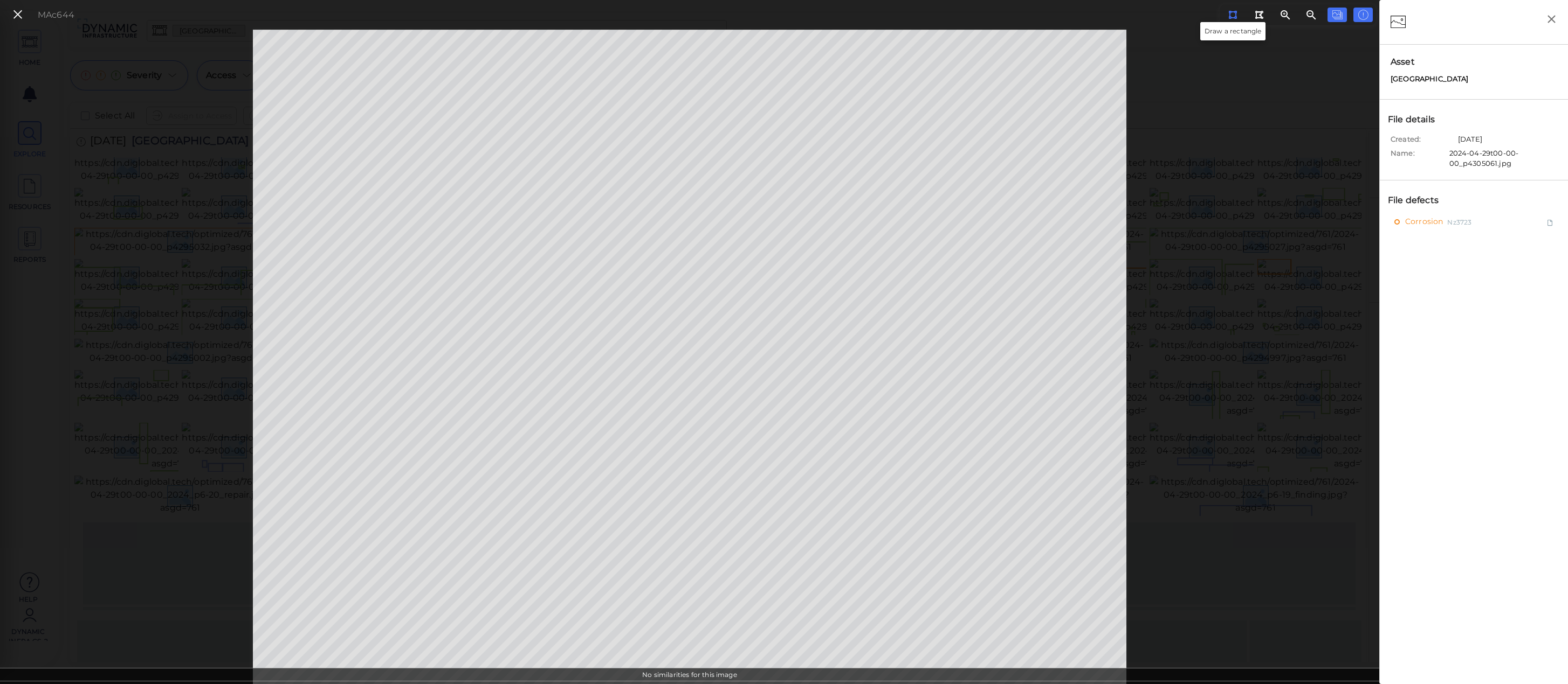
click at [1231, 18] on icon at bounding box center [1232, 15] width 8 height 8
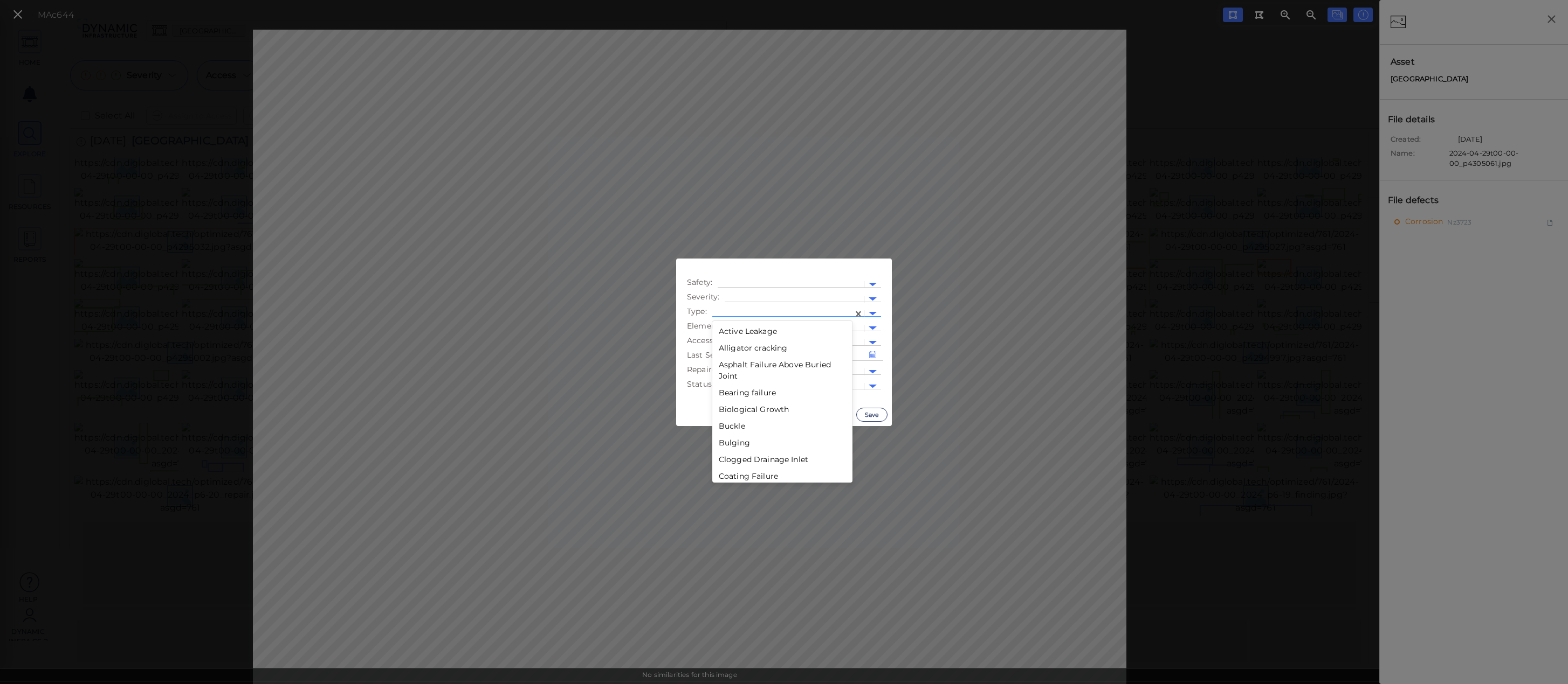
click at [775, 315] on div at bounding box center [782, 314] width 130 height 11
type input "dist"
click at [745, 334] on div "Distortion" at bounding box center [743, 331] width 60 height 17
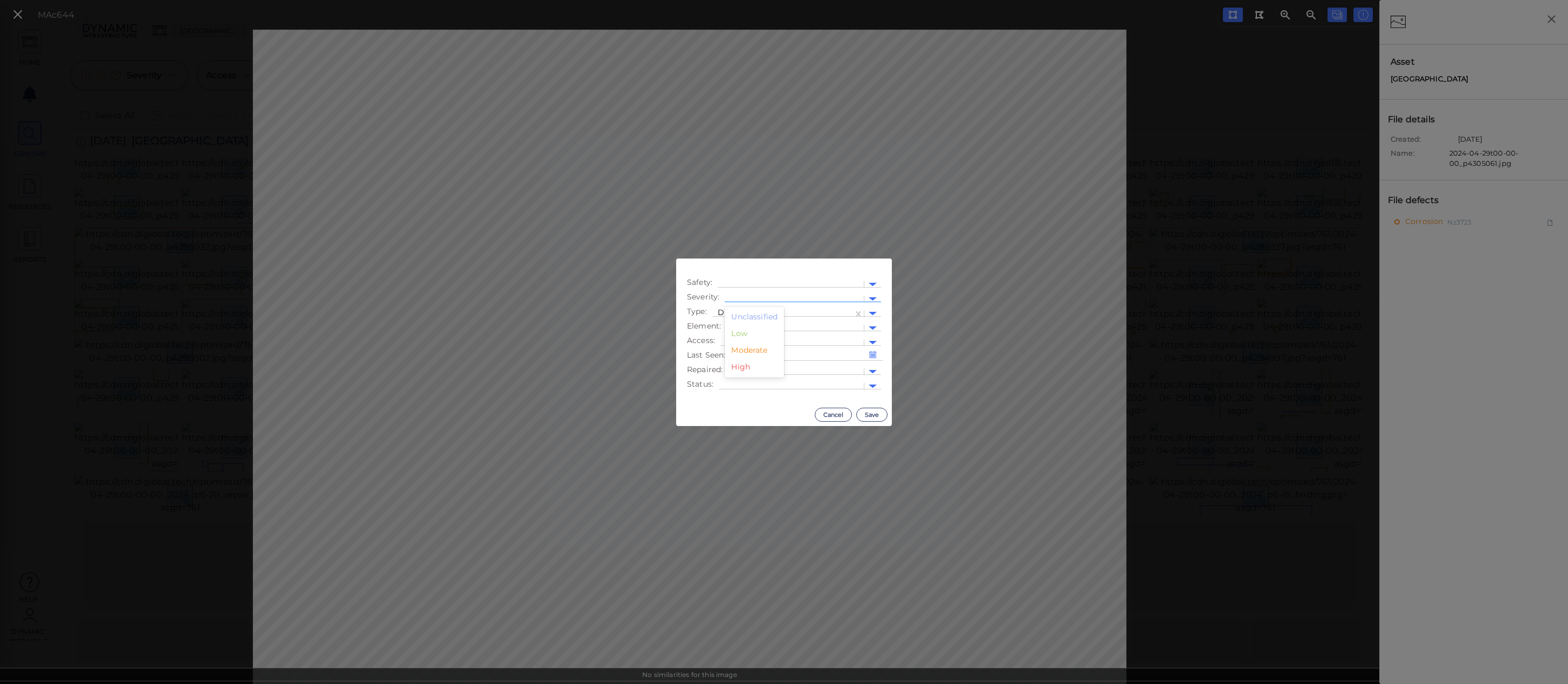
click at [785, 297] on div at bounding box center [794, 299] width 128 height 11
click at [753, 338] on div "Low" at bounding box center [754, 334] width 60 height 17
click at [765, 301] on div at bounding box center [789, 299] width 118 height 11
click at [759, 345] on div "Moderate" at bounding box center [754, 350] width 60 height 17
click at [860, 413] on button "Save" at bounding box center [872, 415] width 32 height 14
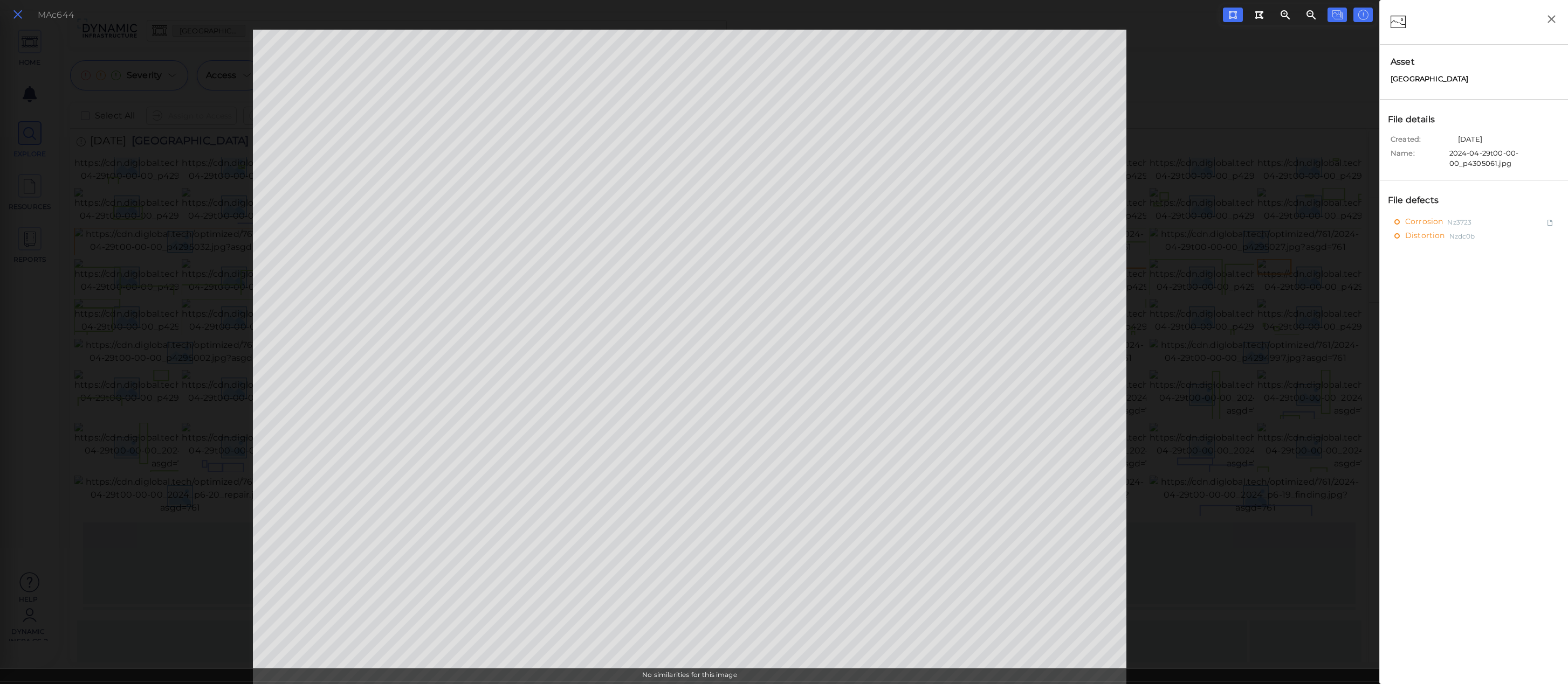
click at [21, 21] on icon at bounding box center [18, 15] width 12 height 15
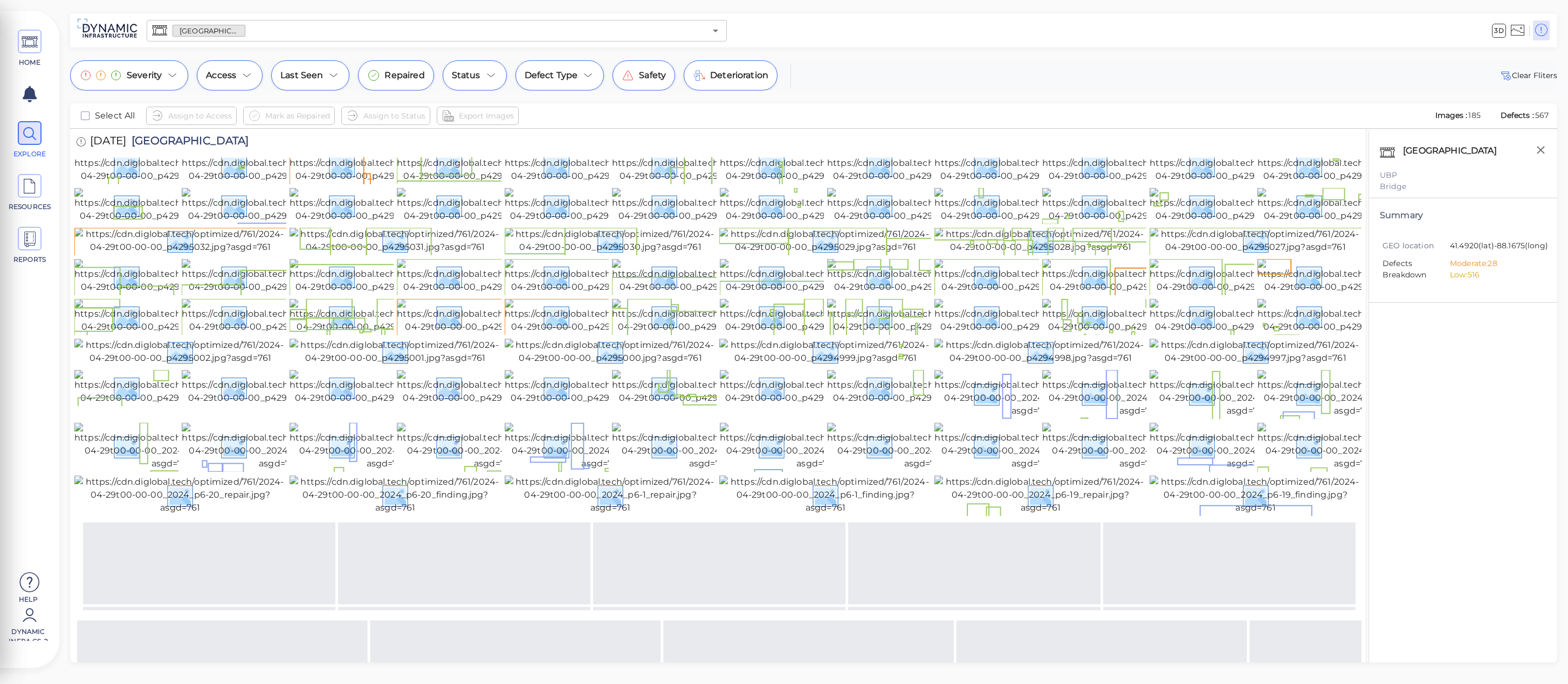
click at [1025, 82] on img at bounding box center [1058, 69] width 216 height 26
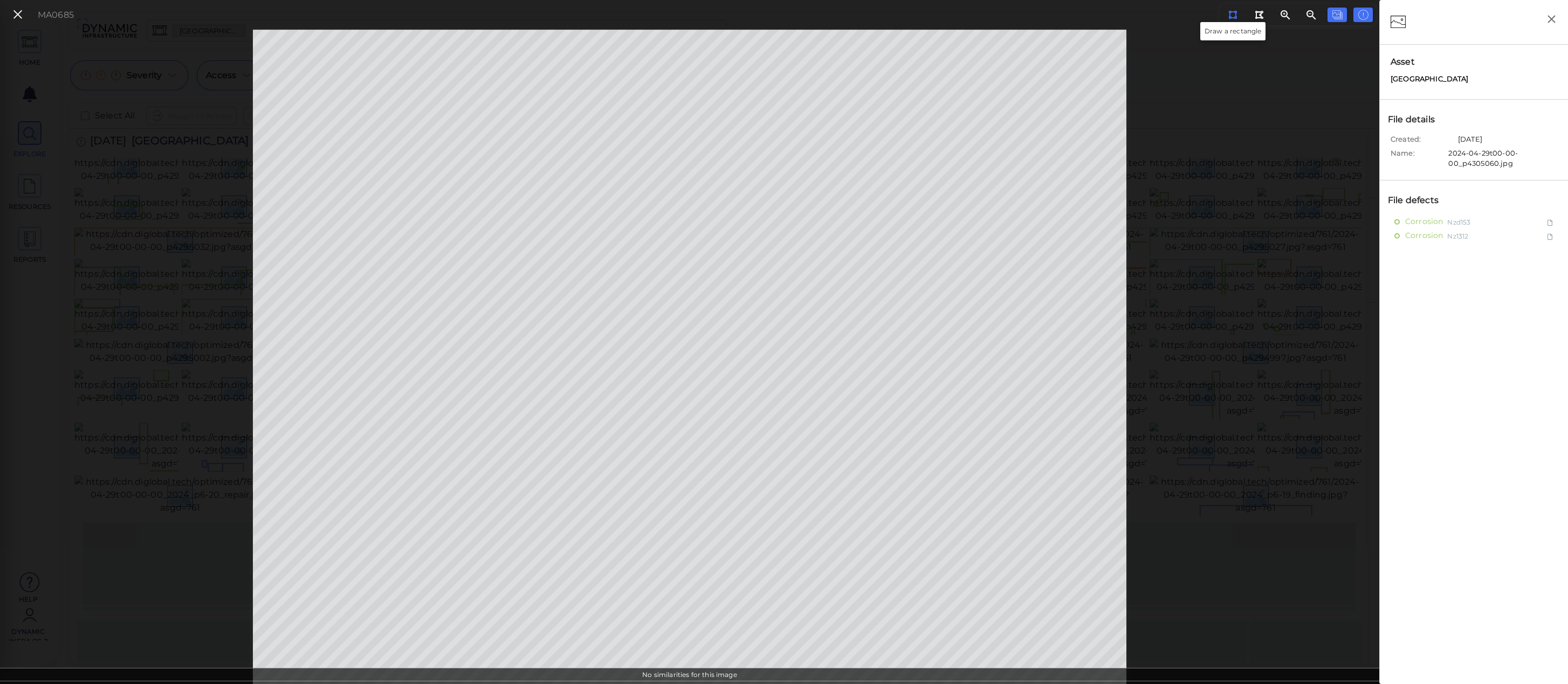
click at [1240, 15] on button at bounding box center [1233, 15] width 20 height 15
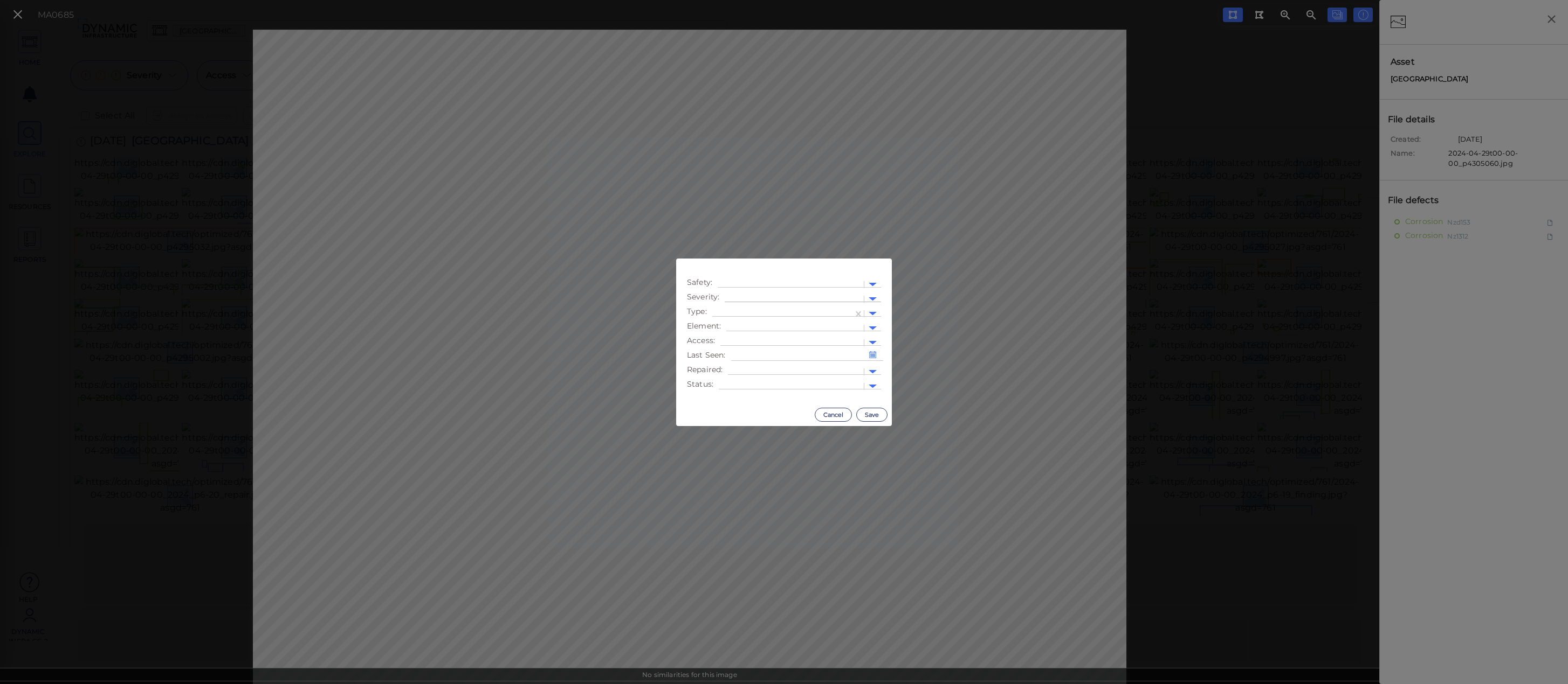
click at [786, 302] on div at bounding box center [794, 299] width 128 height 11
click at [760, 317] on div "Moderate" at bounding box center [749, 317] width 49 height 17
type input "mo"
click at [762, 324] on div at bounding box center [795, 329] width 127 height 11
click at [757, 312] on div at bounding box center [782, 314] width 130 height 11
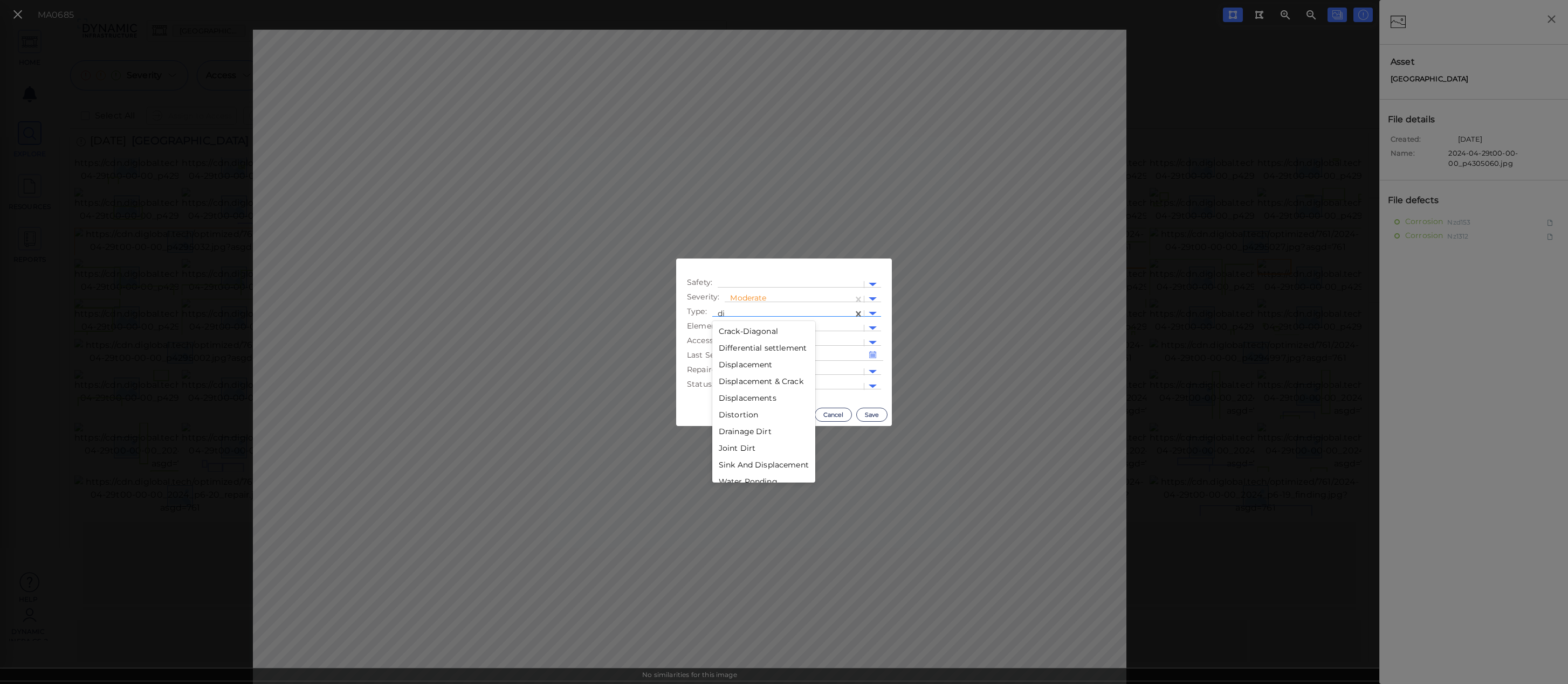
type input "dis"
drag, startPoint x: 769, startPoint y: 331, endPoint x: 763, endPoint y: 383, distance: 52.3
click at [764, 383] on div "Displacement Displacement & Crack Displacements Distortion Sink And Displacemen…" at bounding box center [764, 373] width 103 height 104
click at [745, 383] on div "Distortion" at bounding box center [764, 382] width 103 height 17
click at [862, 416] on button "Save" at bounding box center [872, 415] width 32 height 14
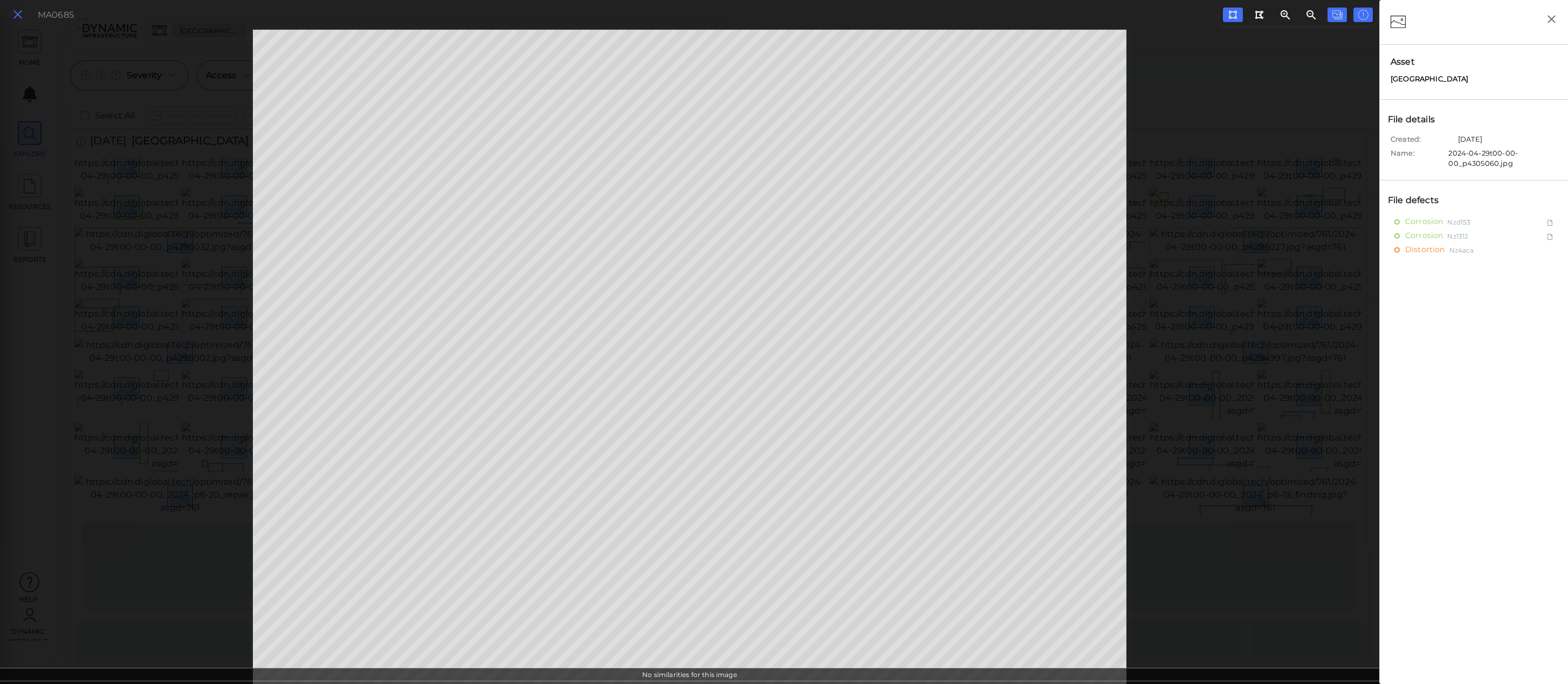
click at [21, 16] on icon at bounding box center [18, 15] width 12 height 15
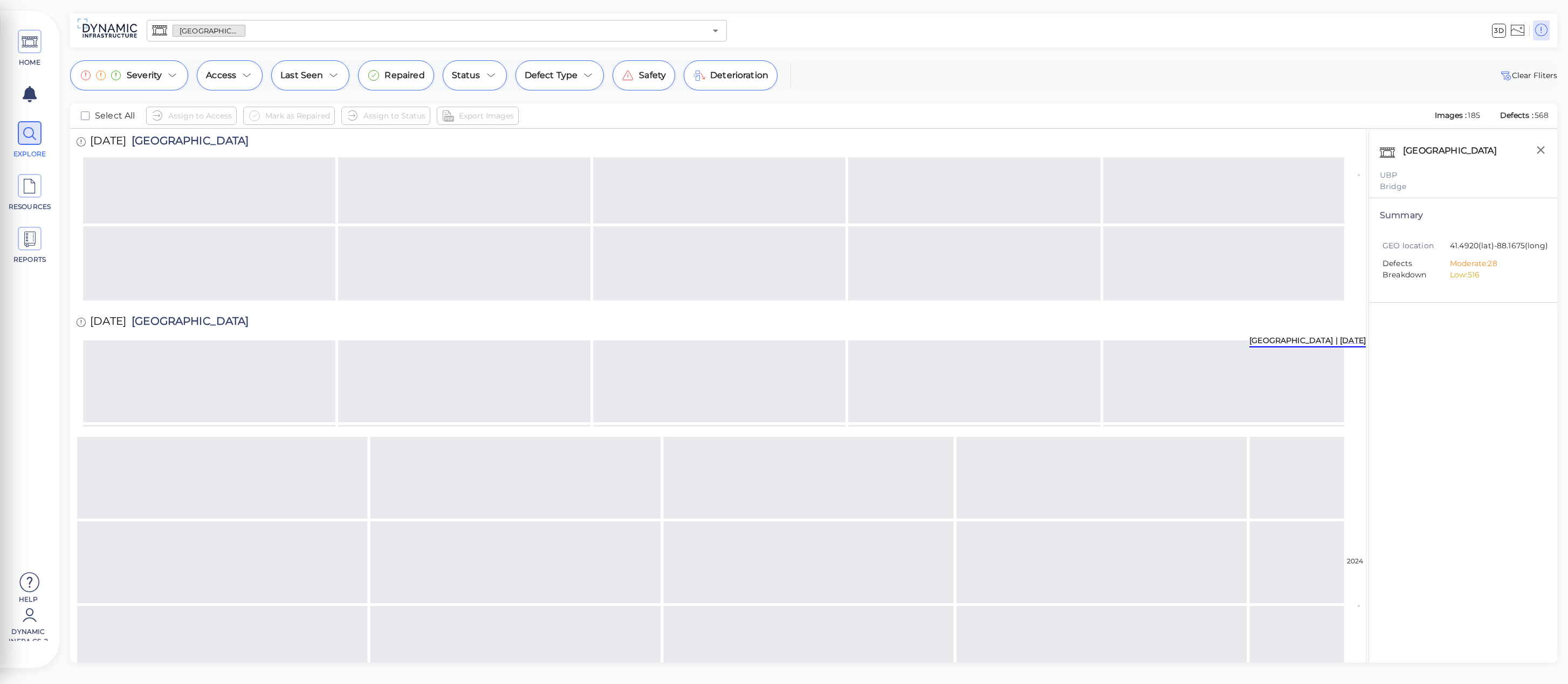
scroll to position [896, 0]
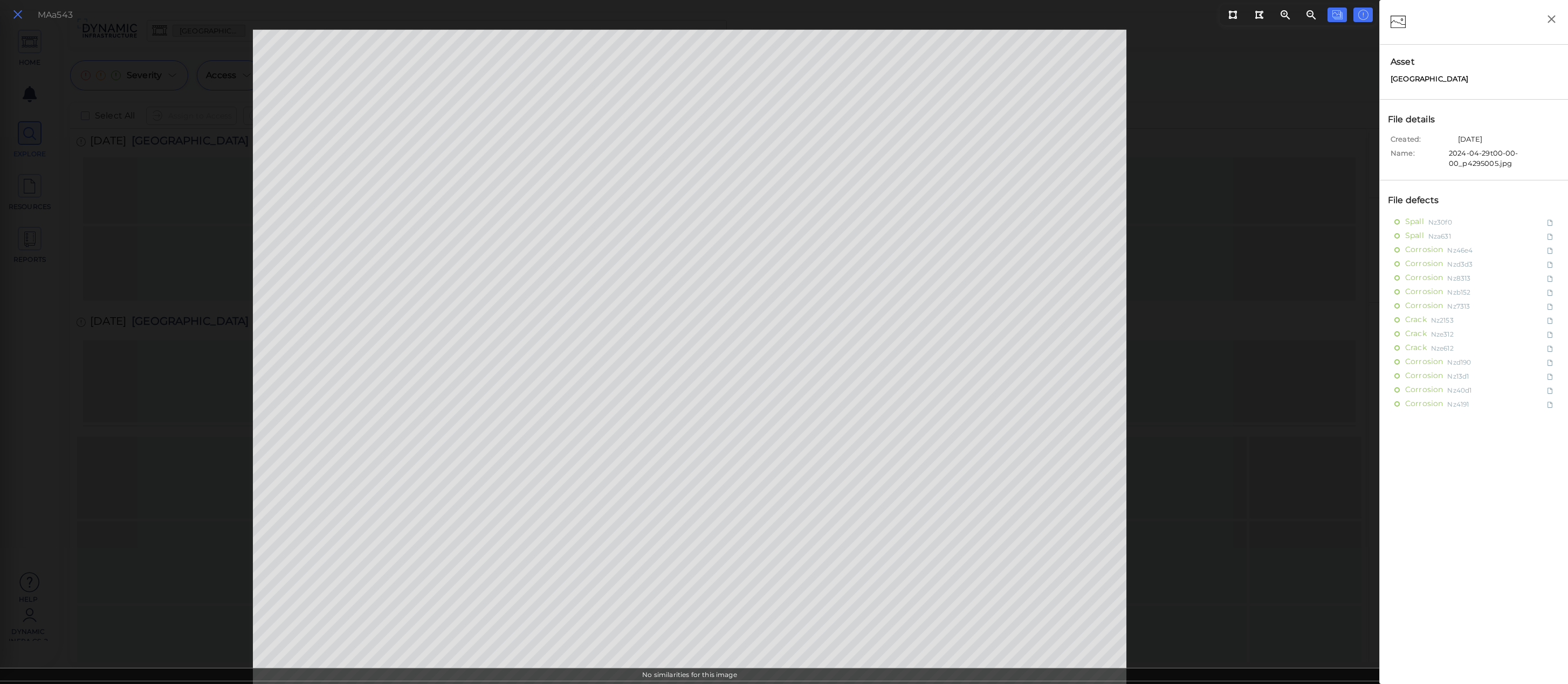
click at [17, 13] on icon at bounding box center [18, 15] width 12 height 15
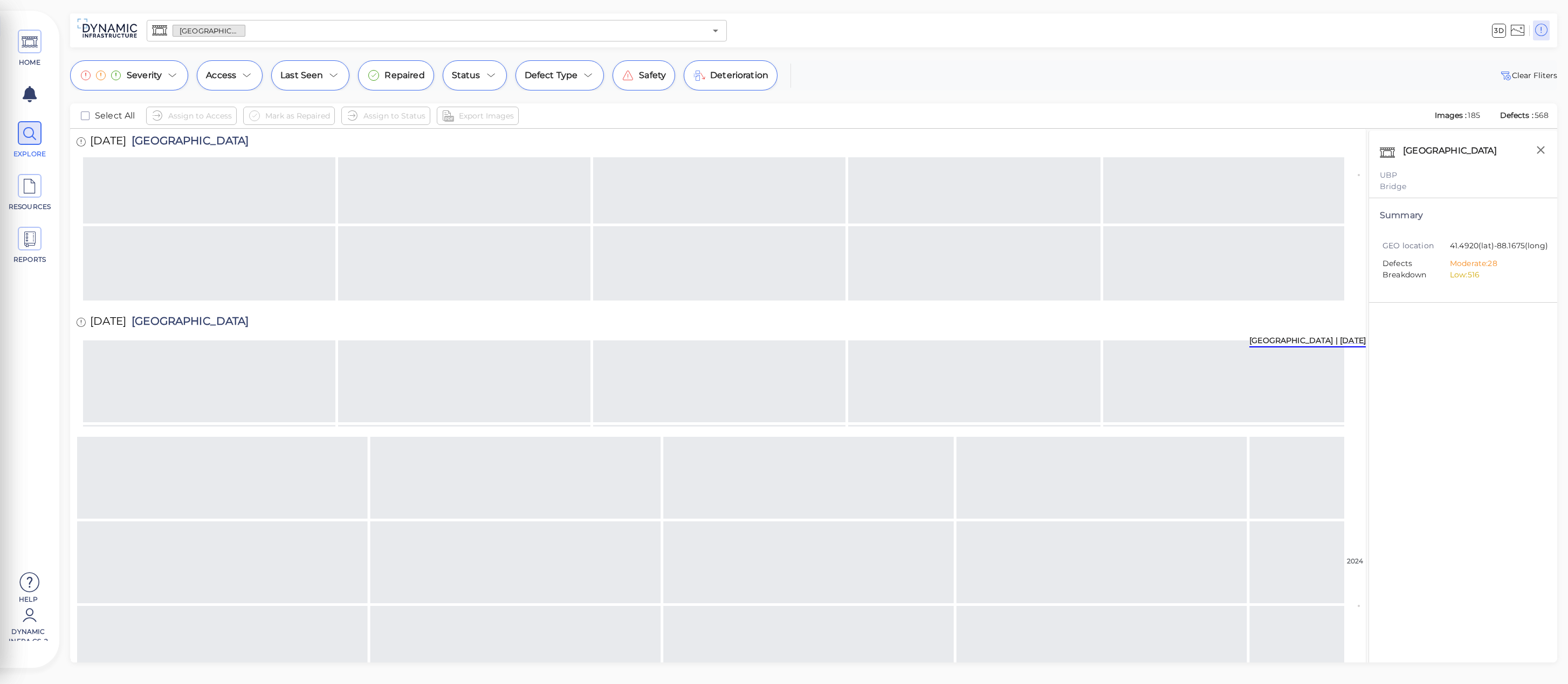
scroll to position [825, 0]
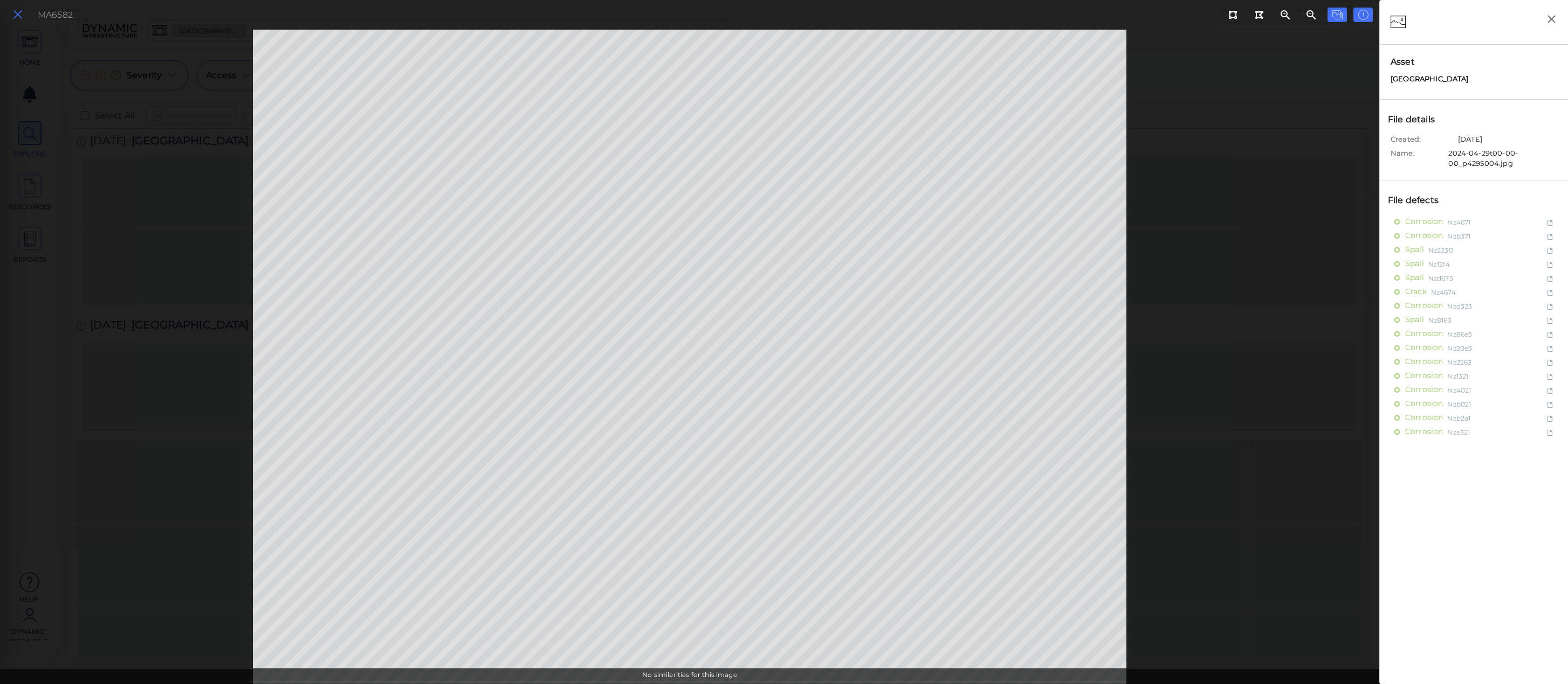
click at [17, 14] on icon at bounding box center [18, 15] width 12 height 15
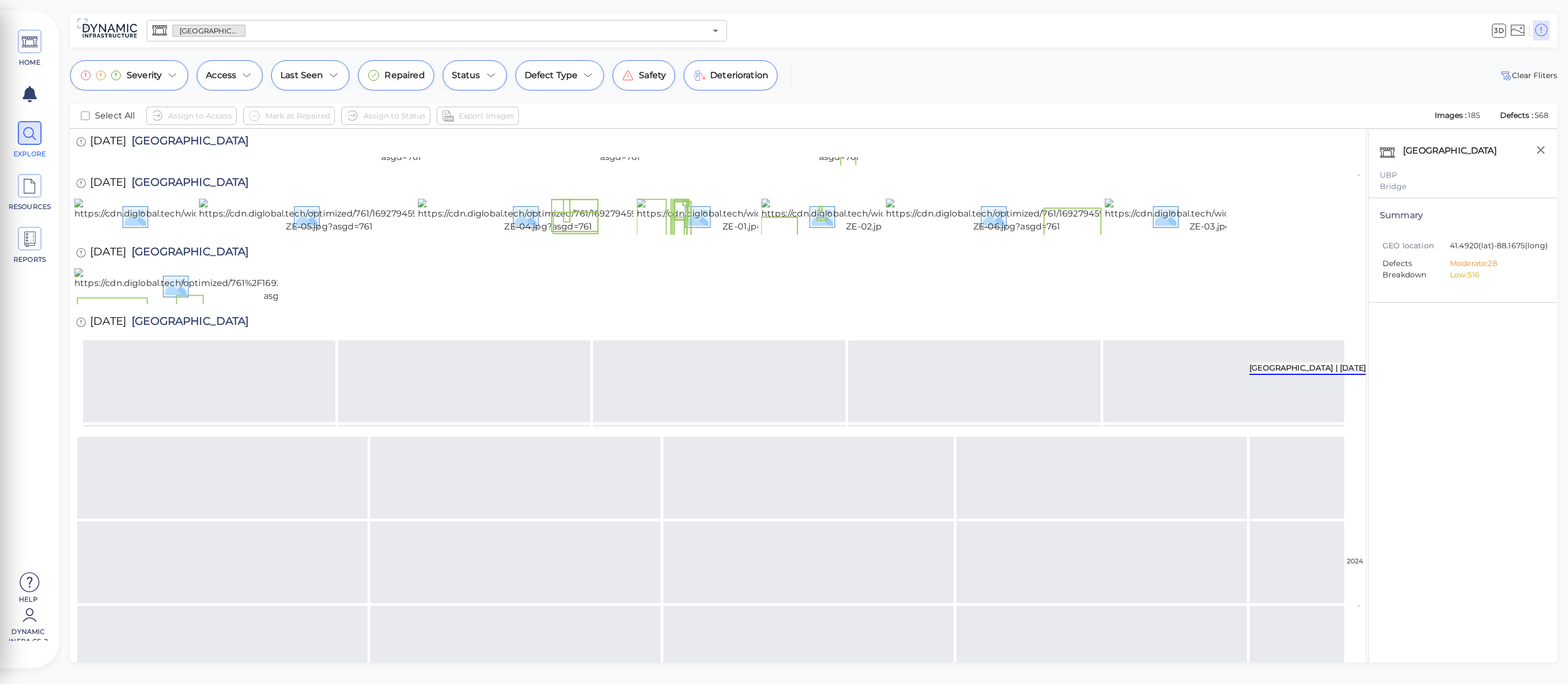
scroll to position [933, 0]
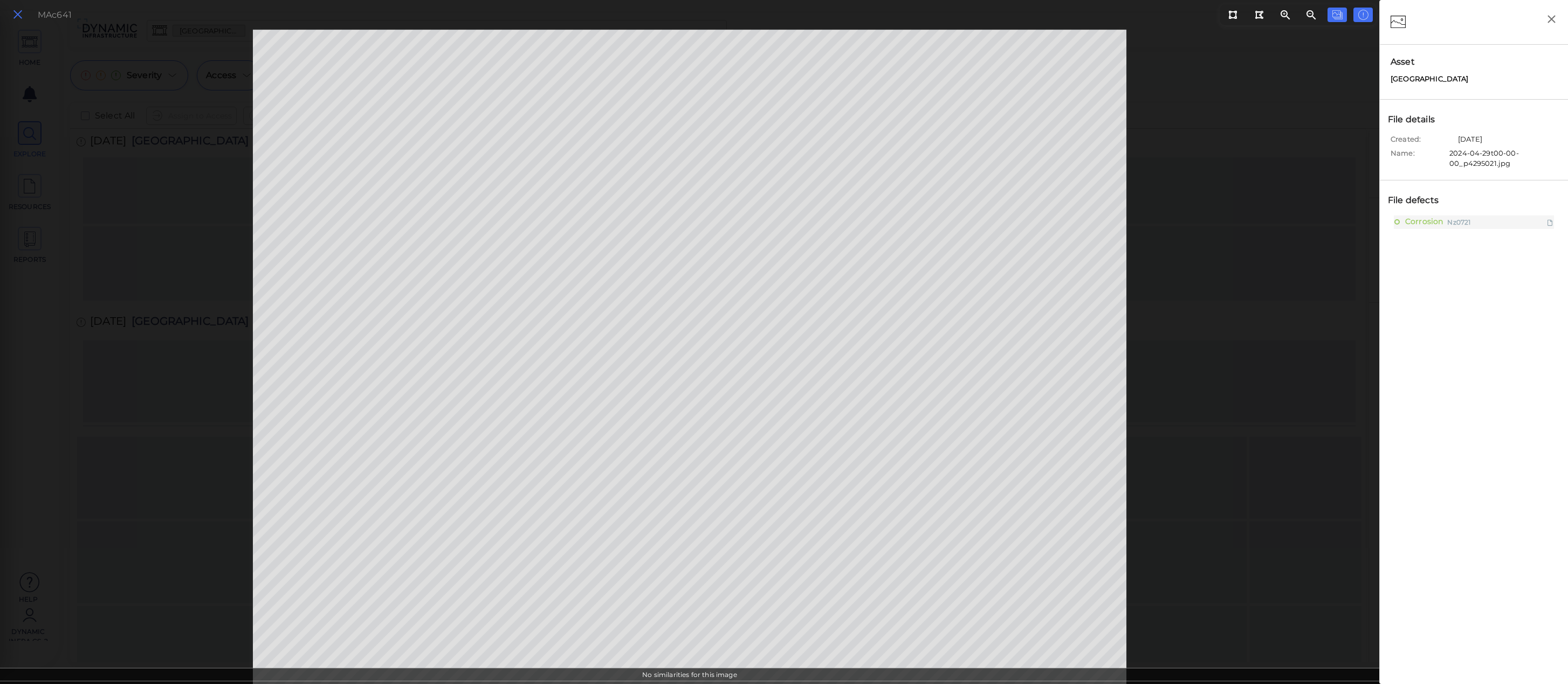
click at [11, 14] on button at bounding box center [18, 15] width 18 height 15
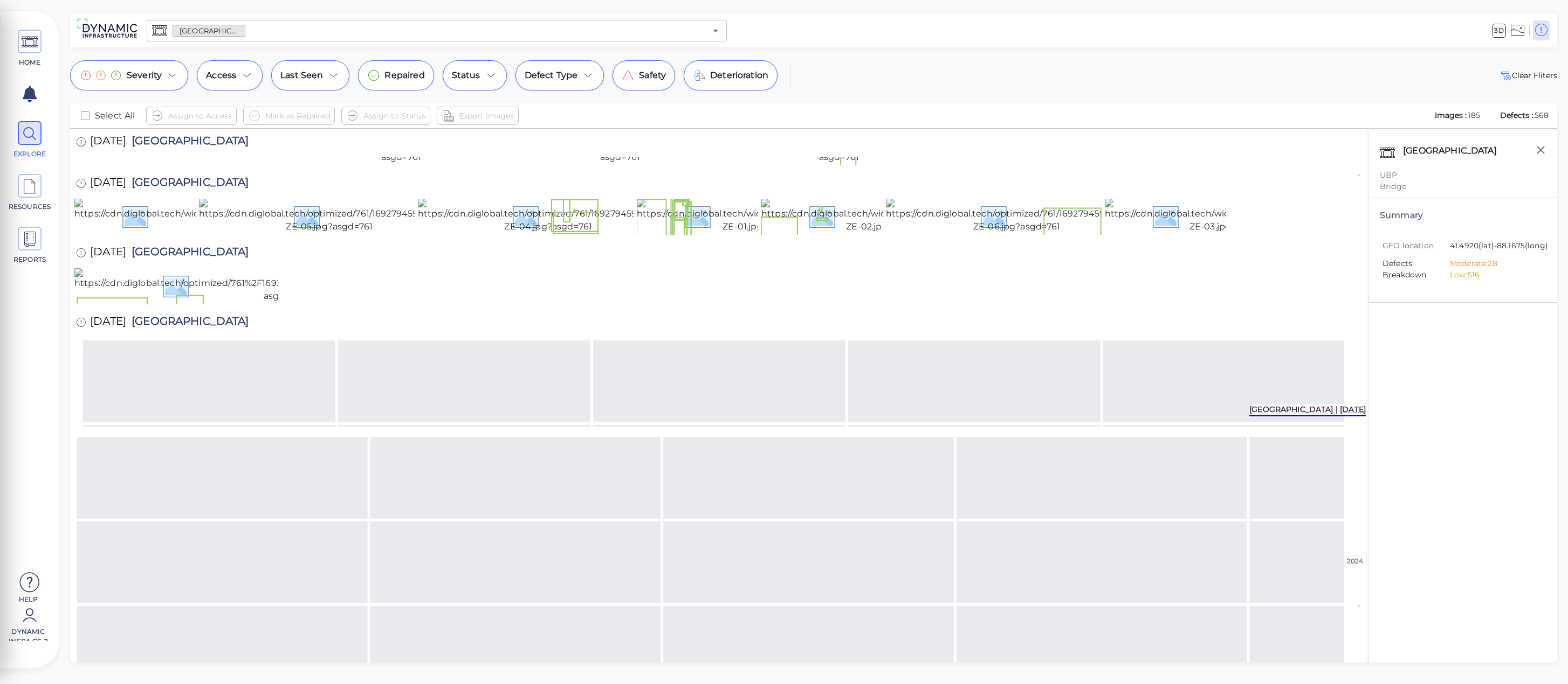
scroll to position [1222, 0]
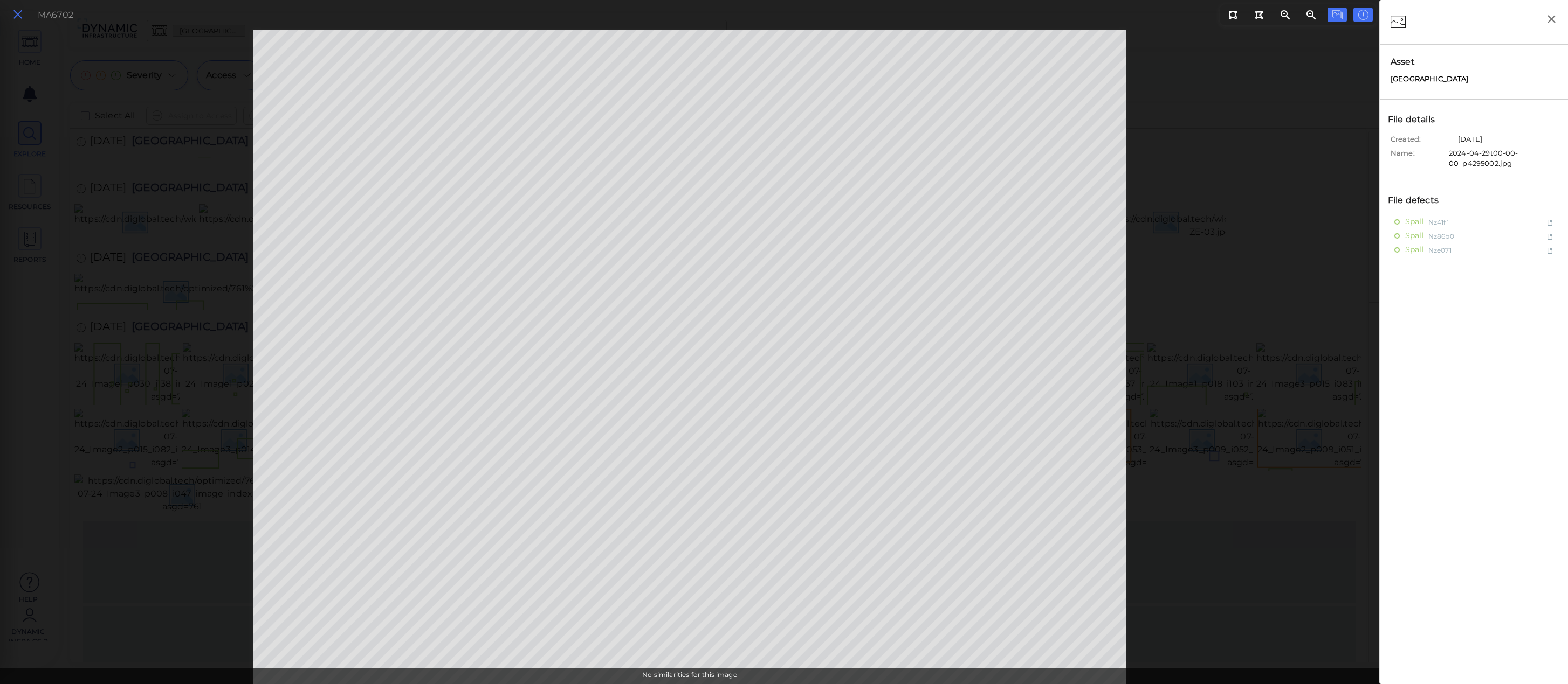
click at [22, 18] on icon at bounding box center [18, 15] width 12 height 15
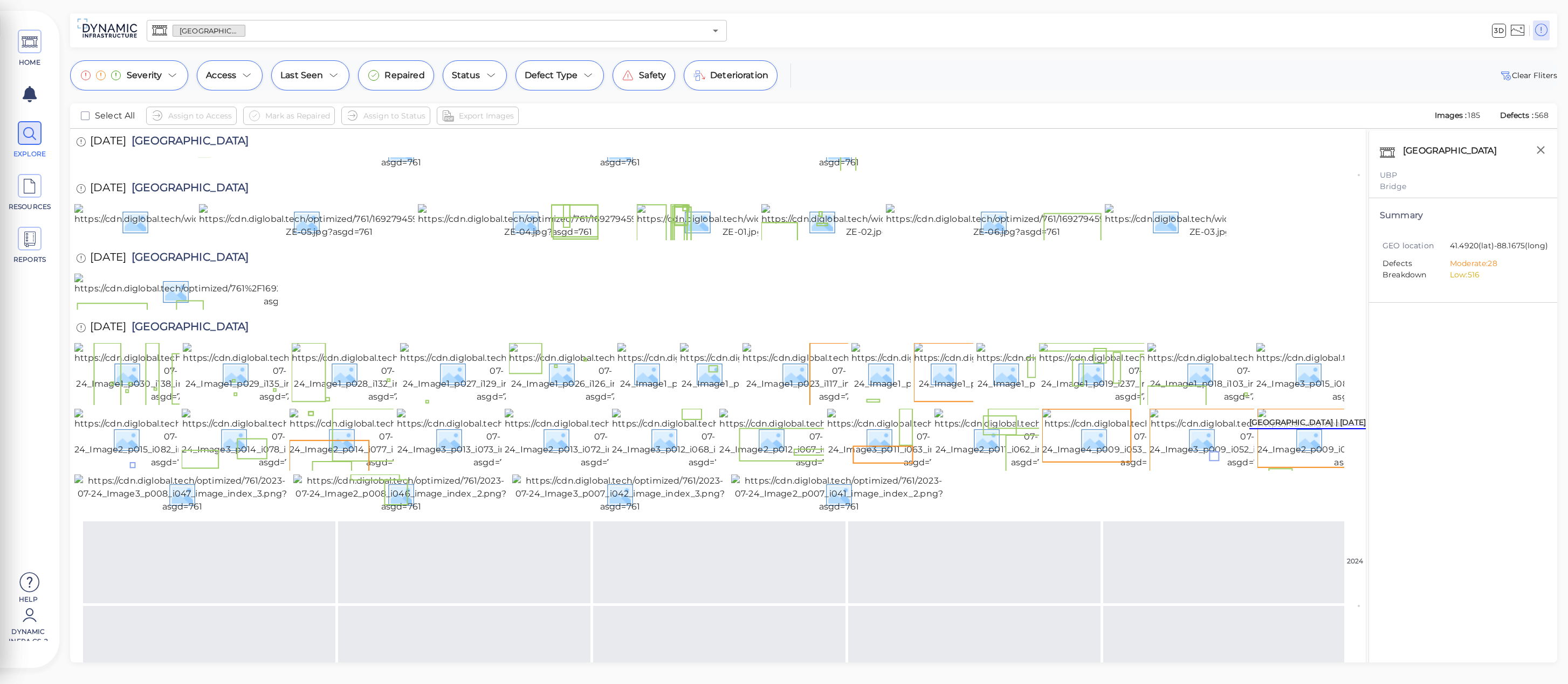
scroll to position [1372, 0]
click at [818, 72] on img at bounding box center [825, 53] width 212 height 39
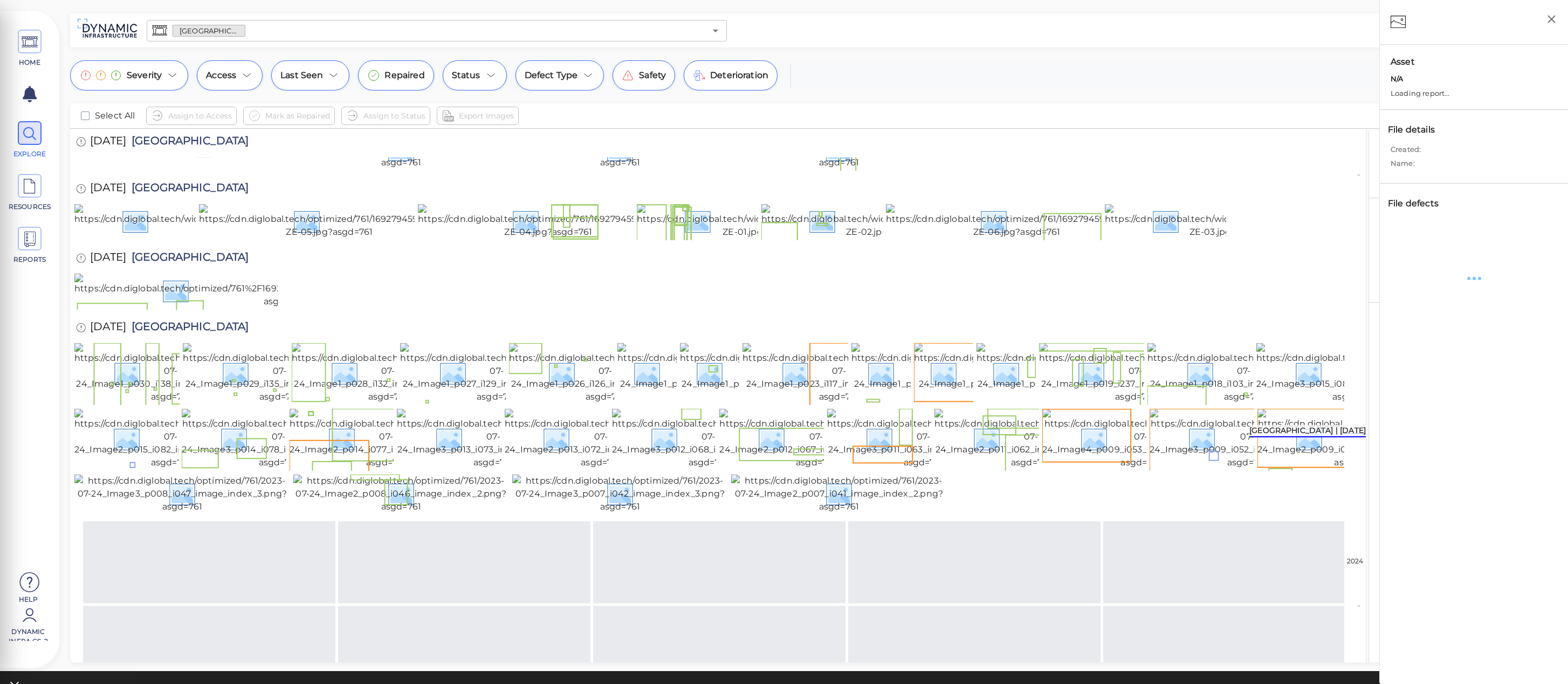
click at [818, 72] on img at bounding box center [825, 53] width 212 height 39
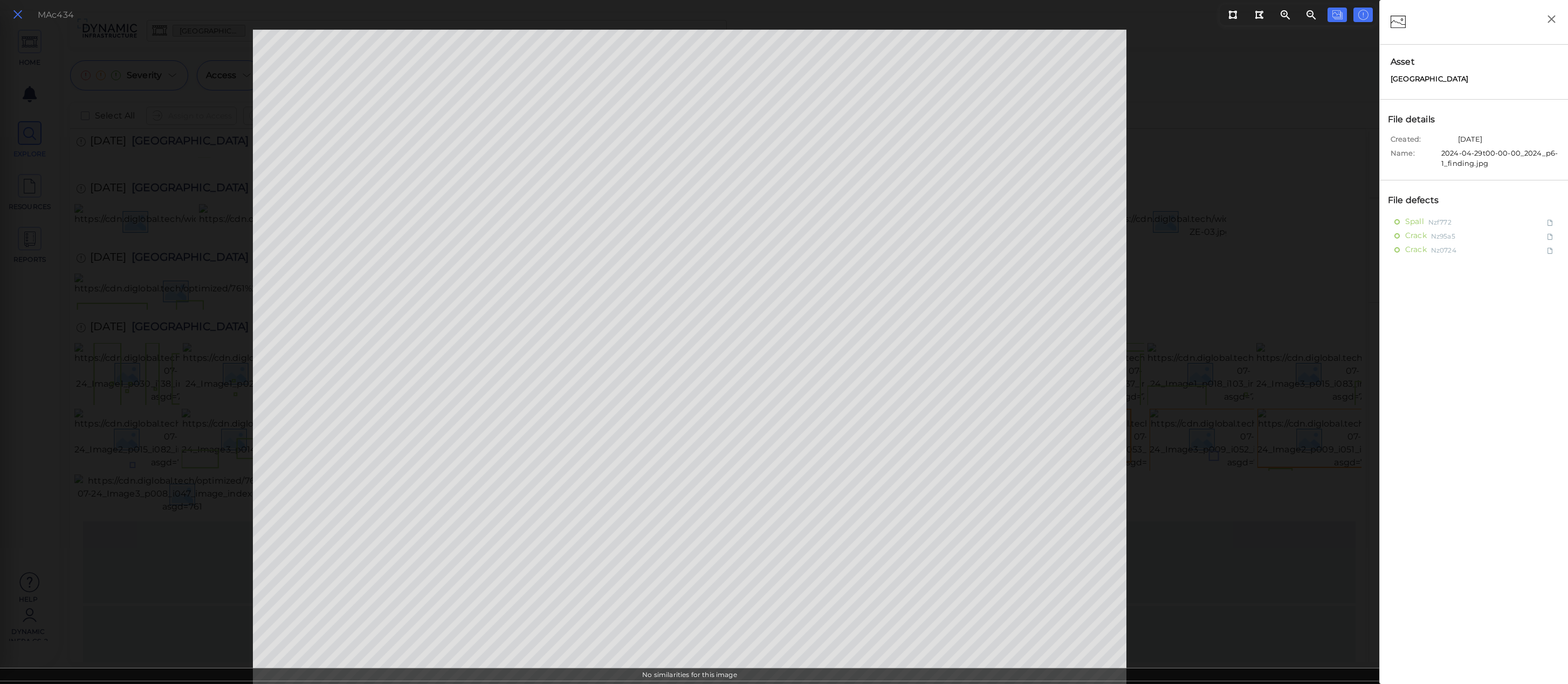
click at [25, 15] on button at bounding box center [18, 15] width 18 height 15
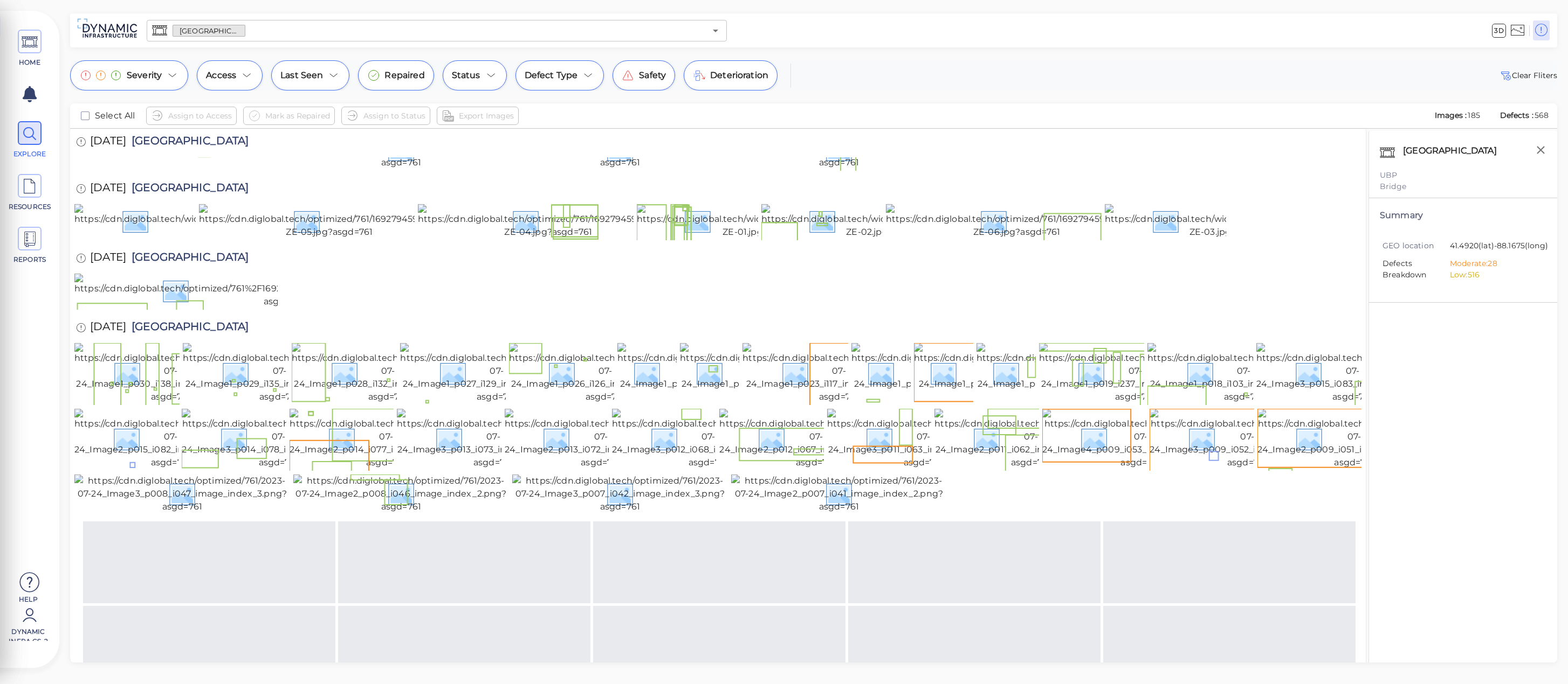
click at [1280, 72] on img at bounding box center [1255, 53] width 212 height 39
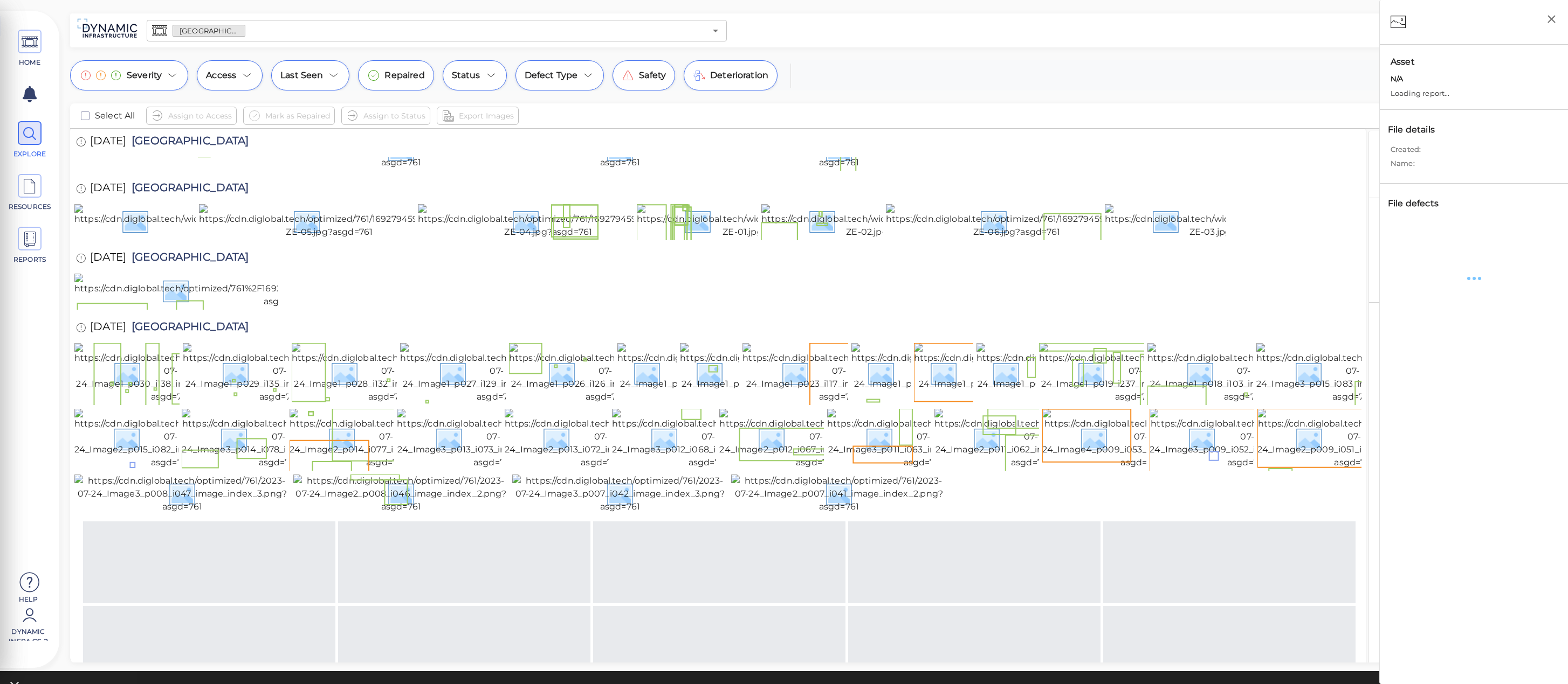
click at [1280, 72] on img at bounding box center [1255, 53] width 212 height 39
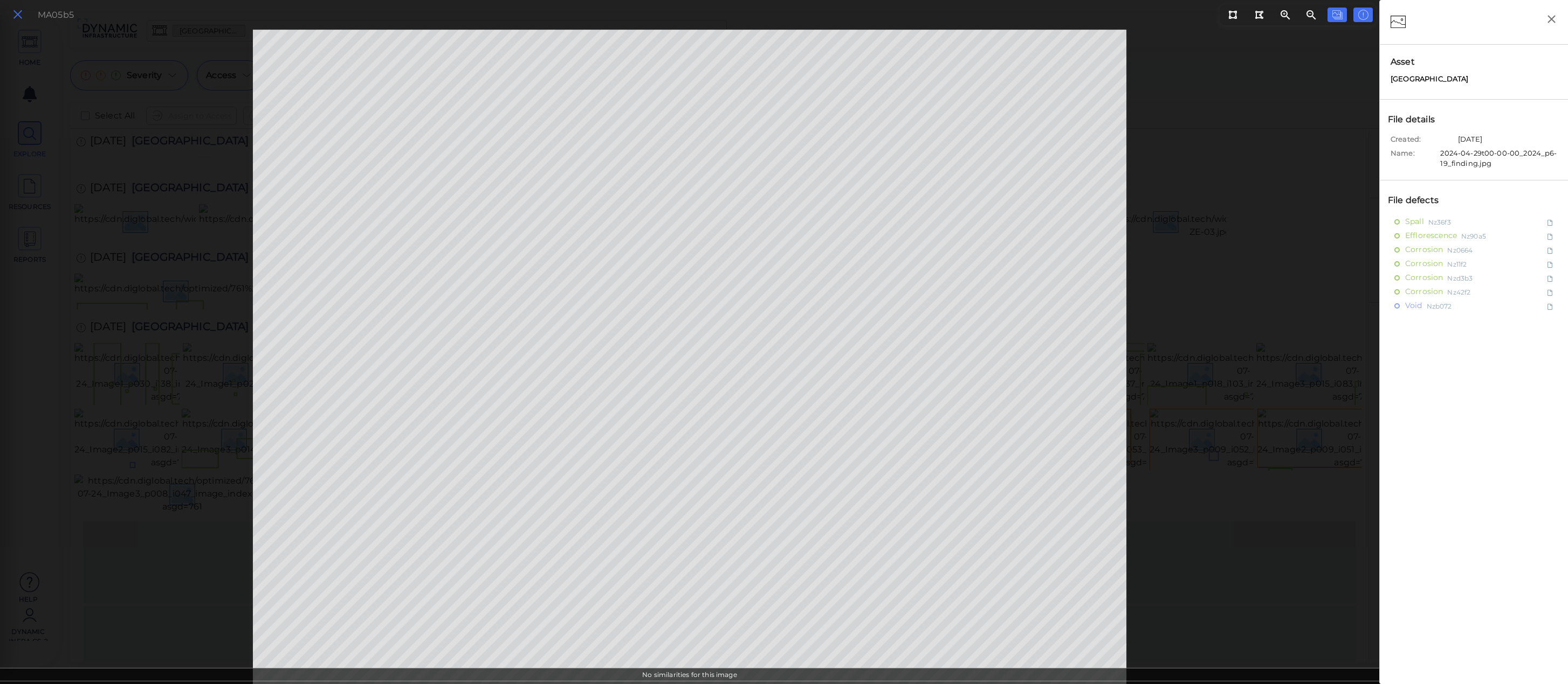
click at [11, 17] on button at bounding box center [18, 15] width 18 height 15
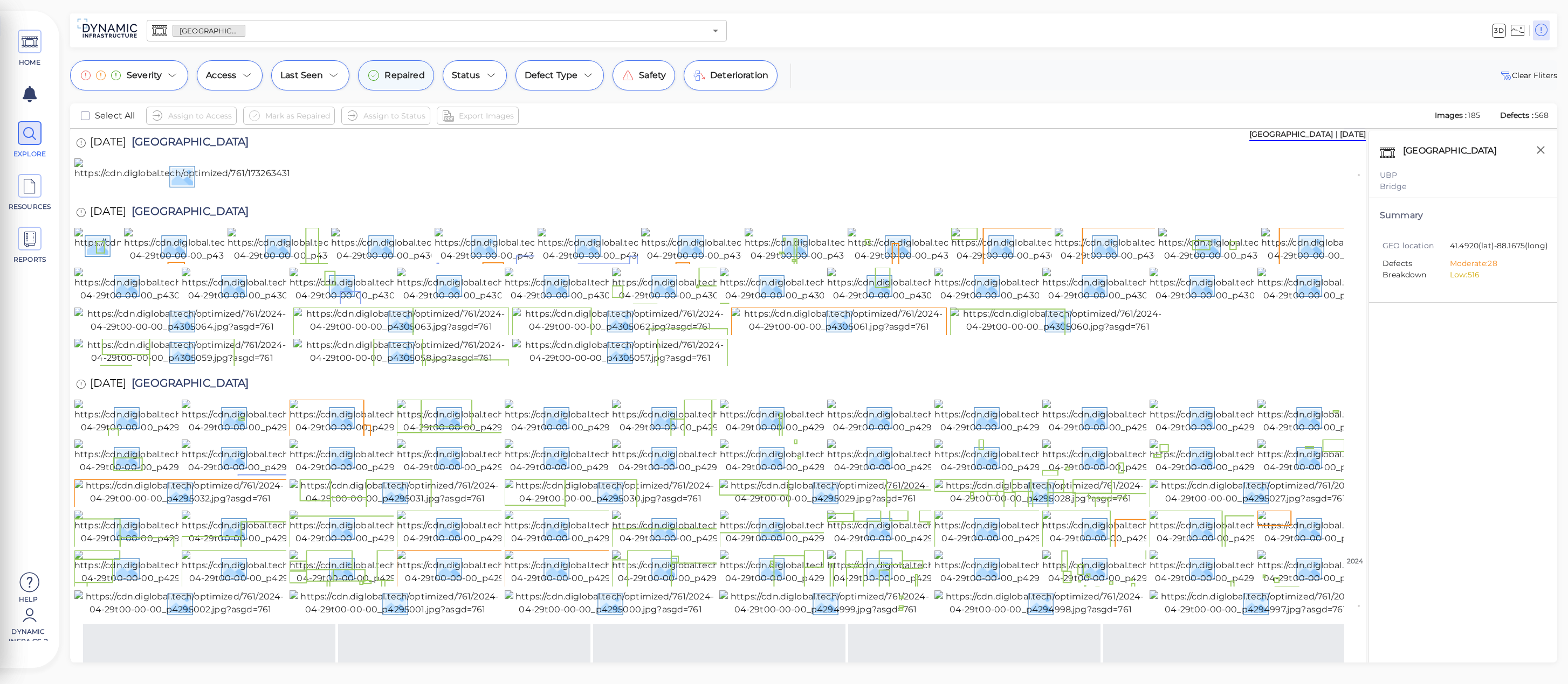
click at [405, 76] on span "Repaired" at bounding box center [404, 75] width 40 height 13
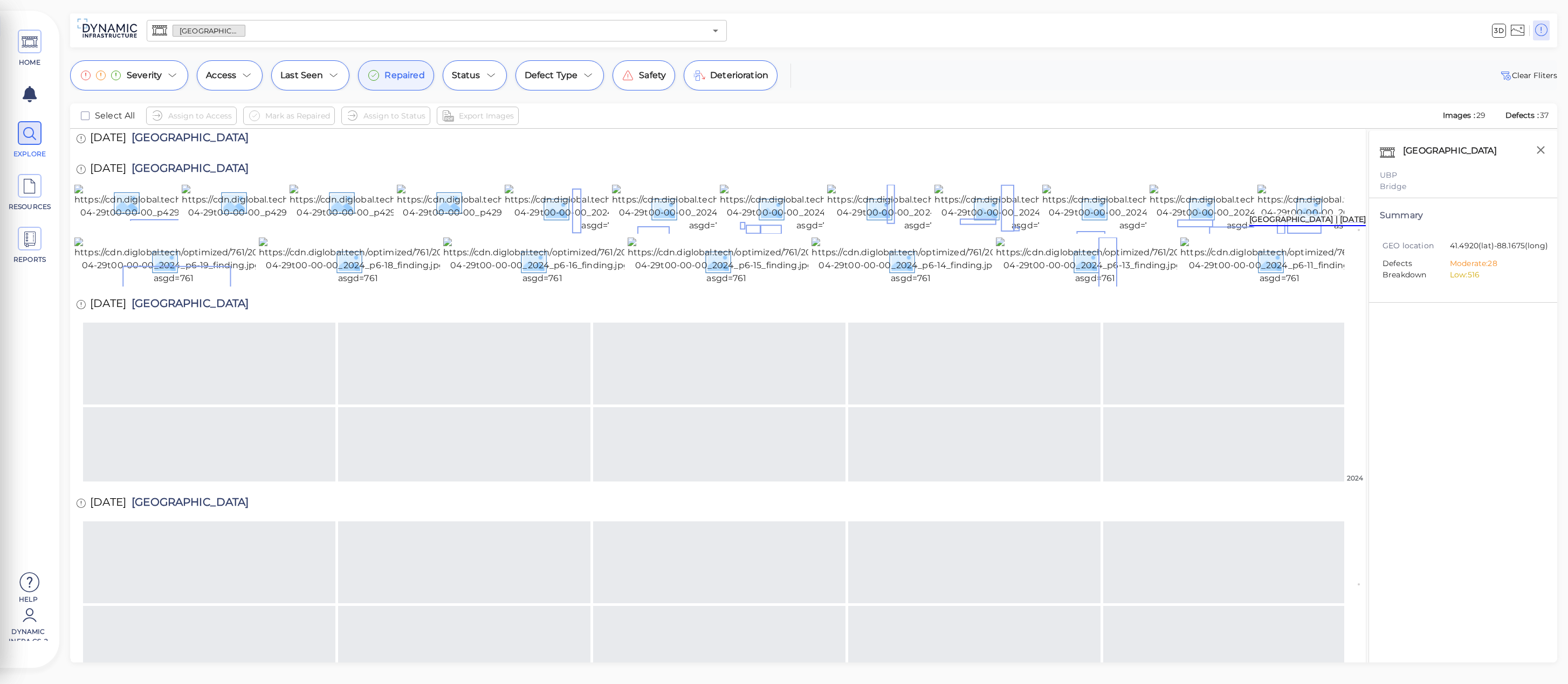
scroll to position [179, 0]
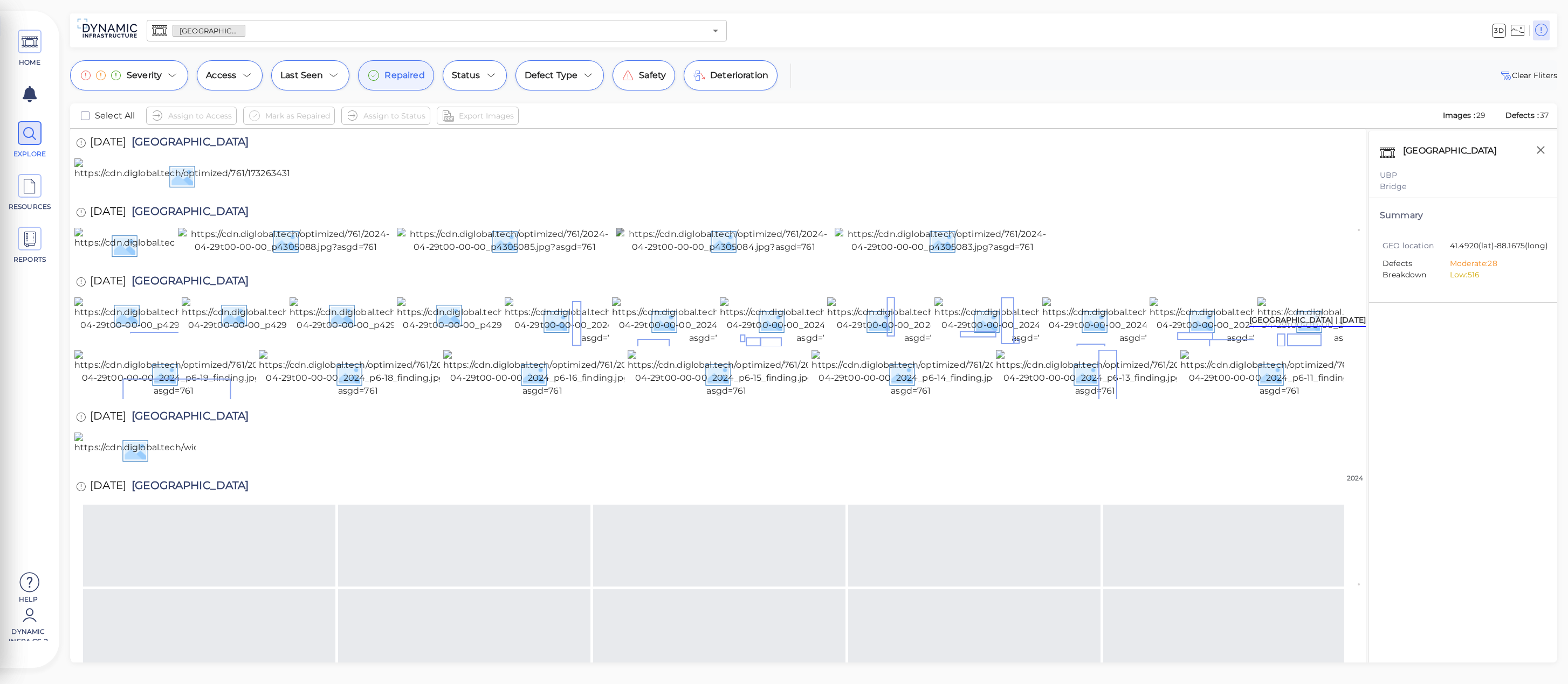
click at [708, 254] on img at bounding box center [724, 240] width 216 height 26
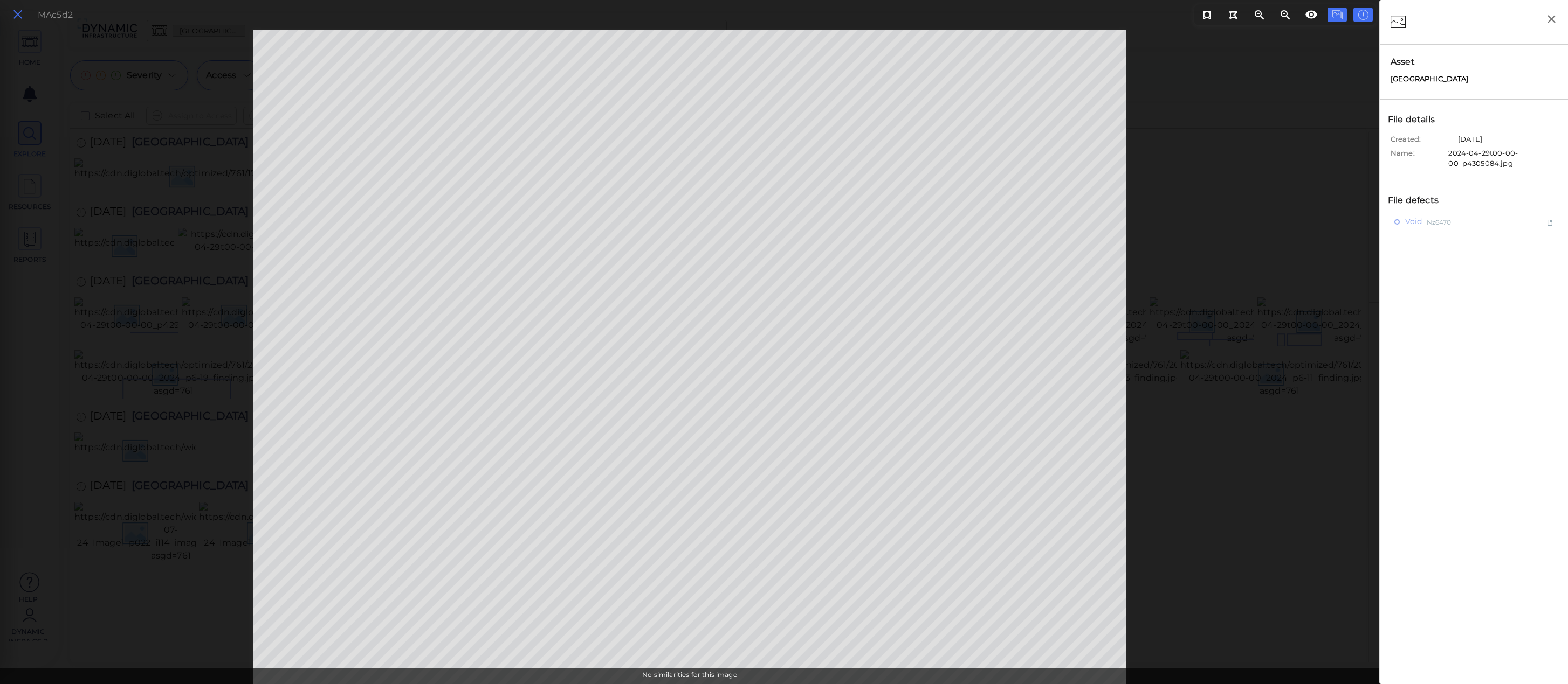
click at [22, 15] on icon at bounding box center [18, 15] width 12 height 15
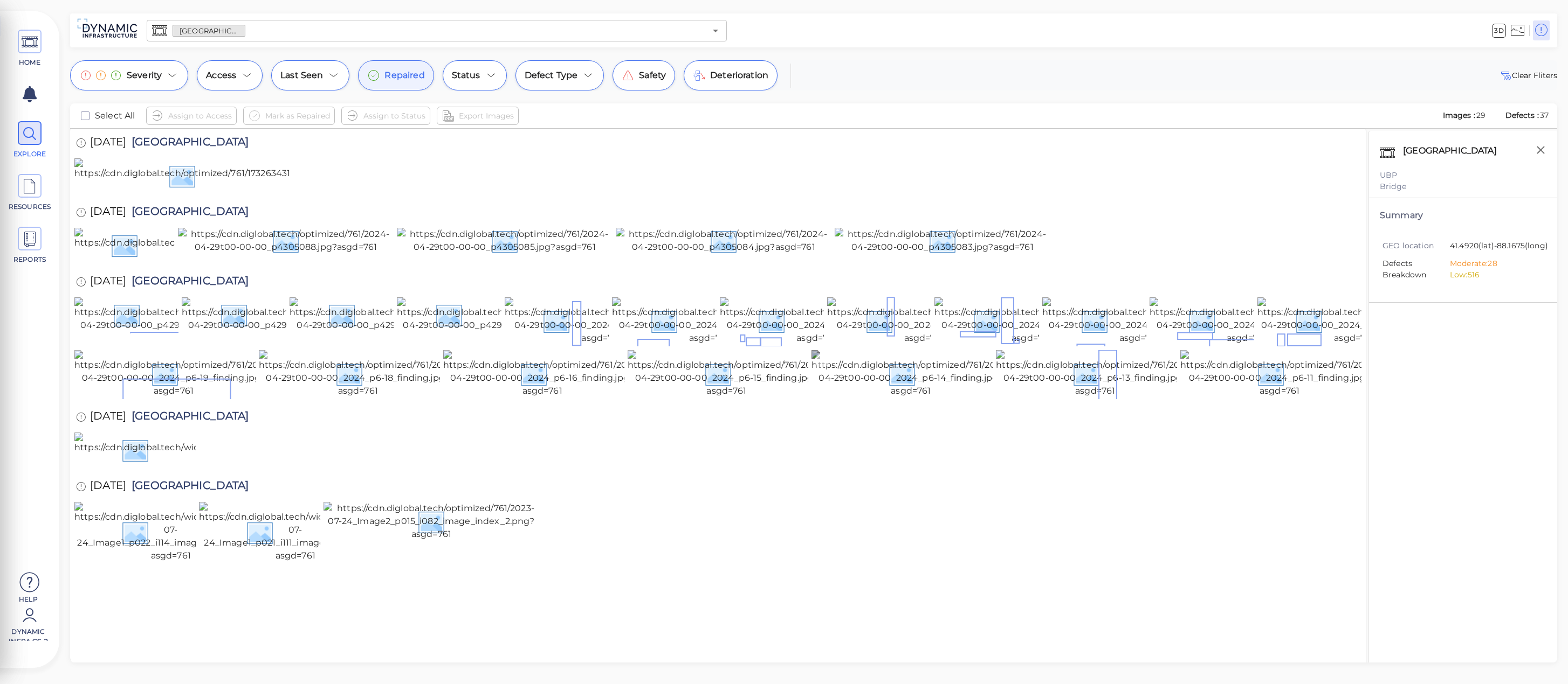
click at [965, 397] on img at bounding box center [910, 374] width 198 height 48
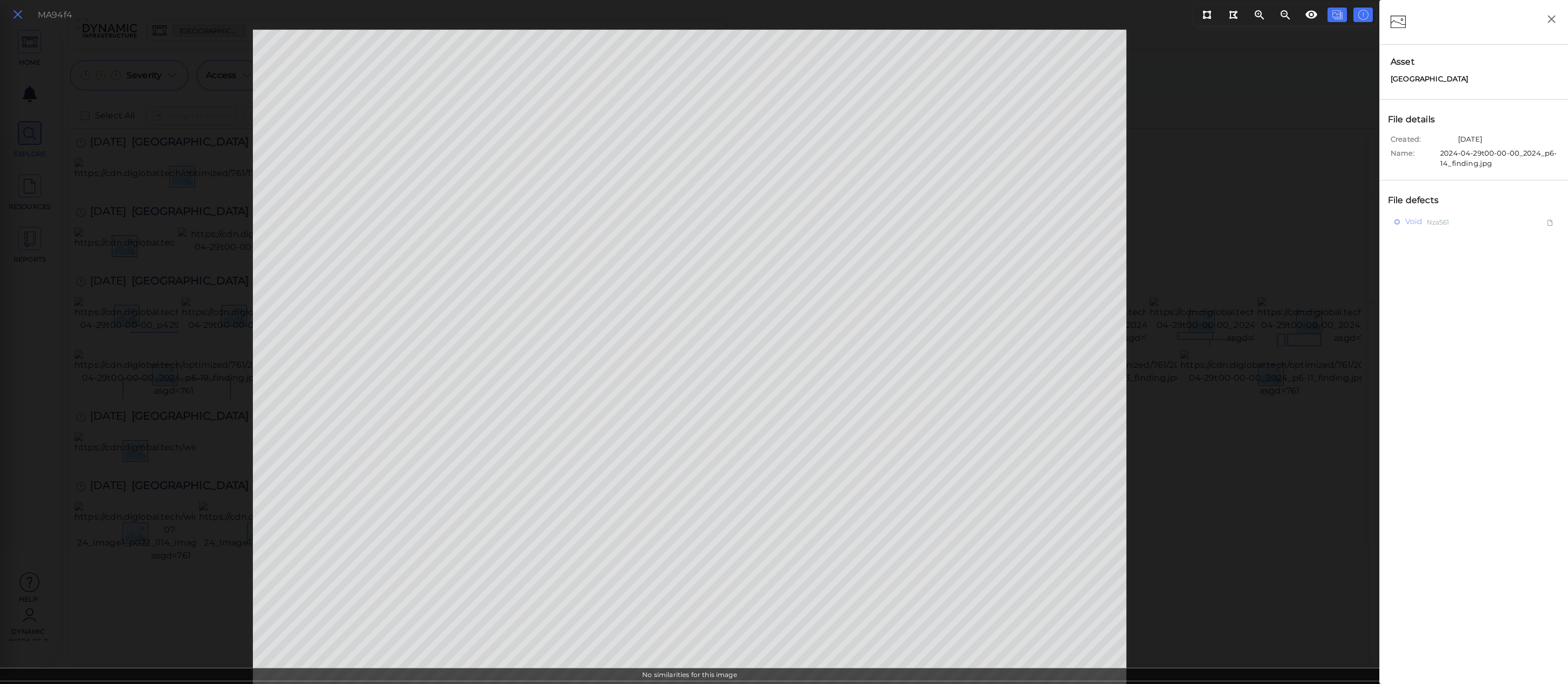
click at [25, 18] on button at bounding box center [18, 15] width 18 height 15
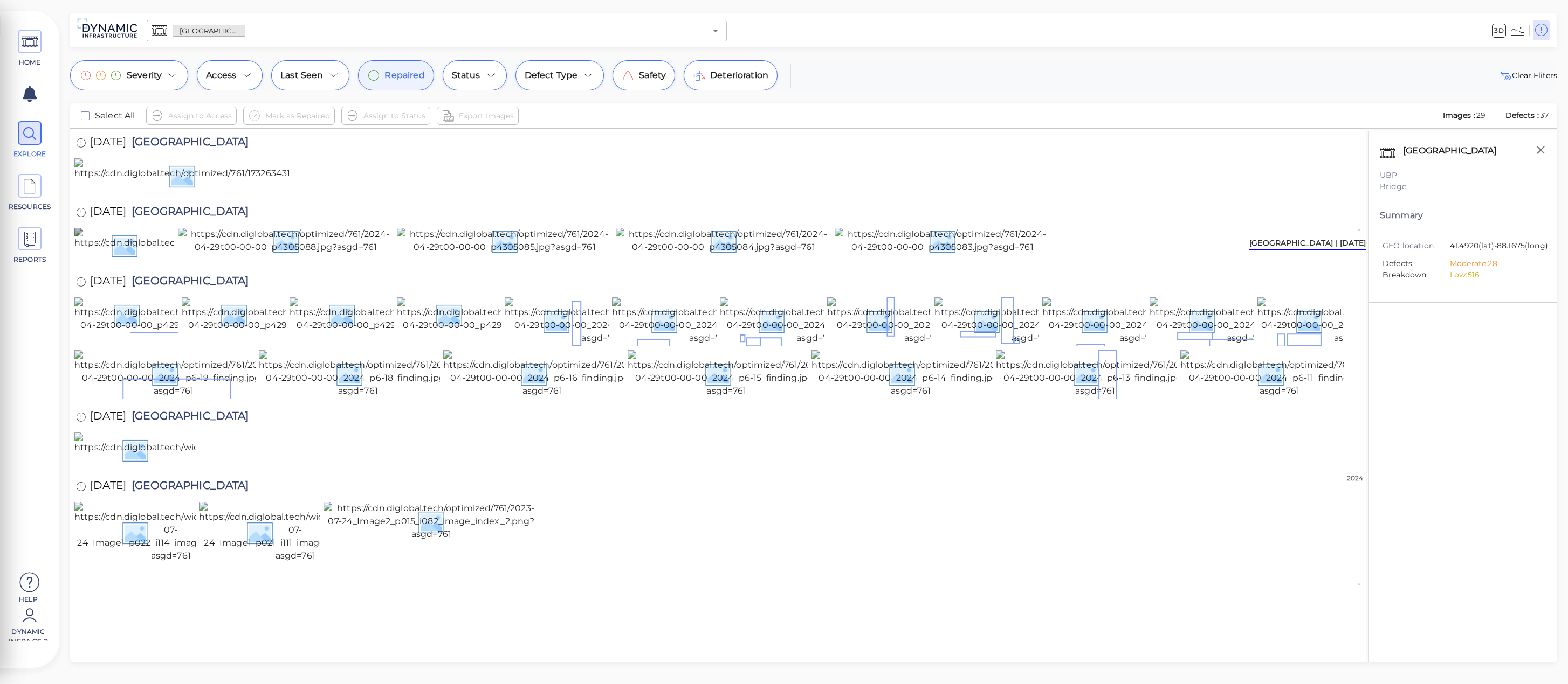
scroll to position [71, 0]
click at [911, 254] on img at bounding box center [942, 240] width 216 height 26
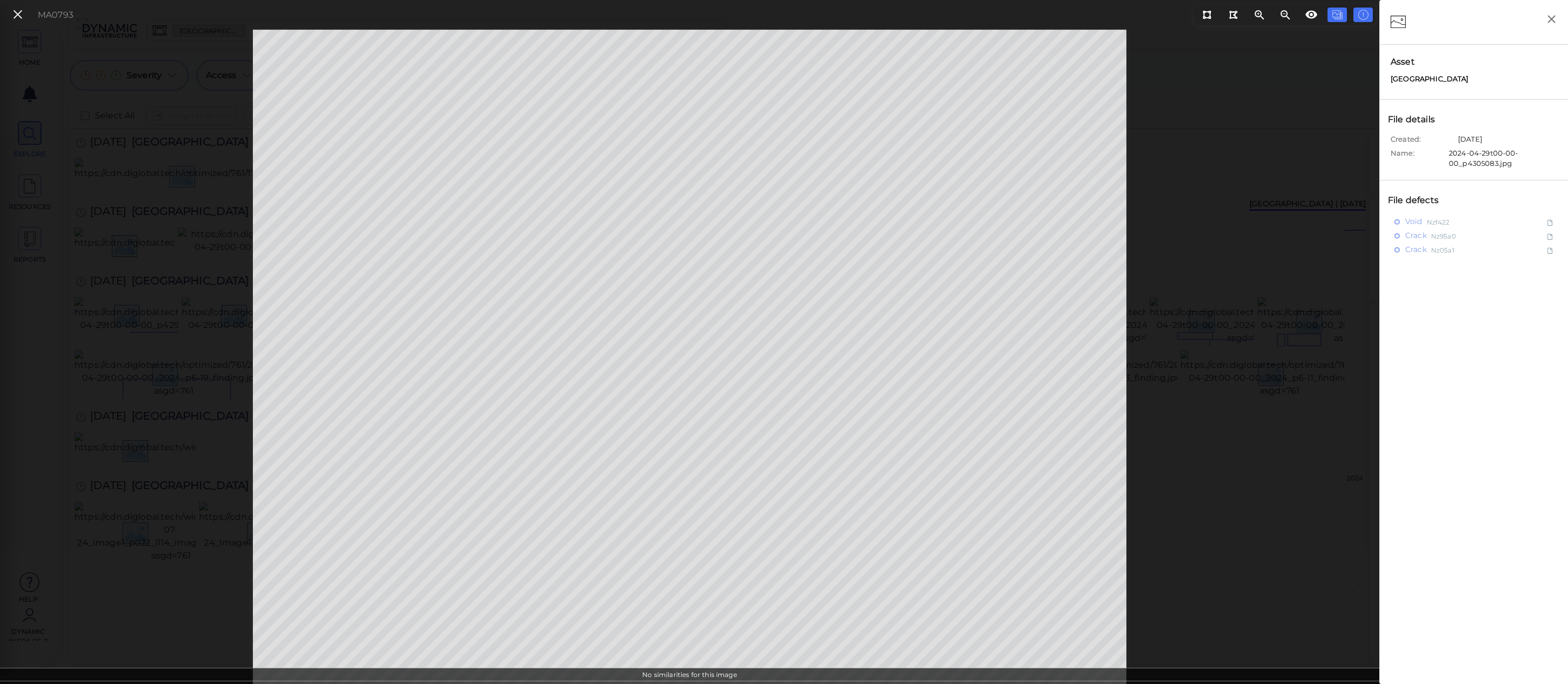
scroll to position [93, 0]
click at [15, 15] on icon at bounding box center [18, 15] width 12 height 15
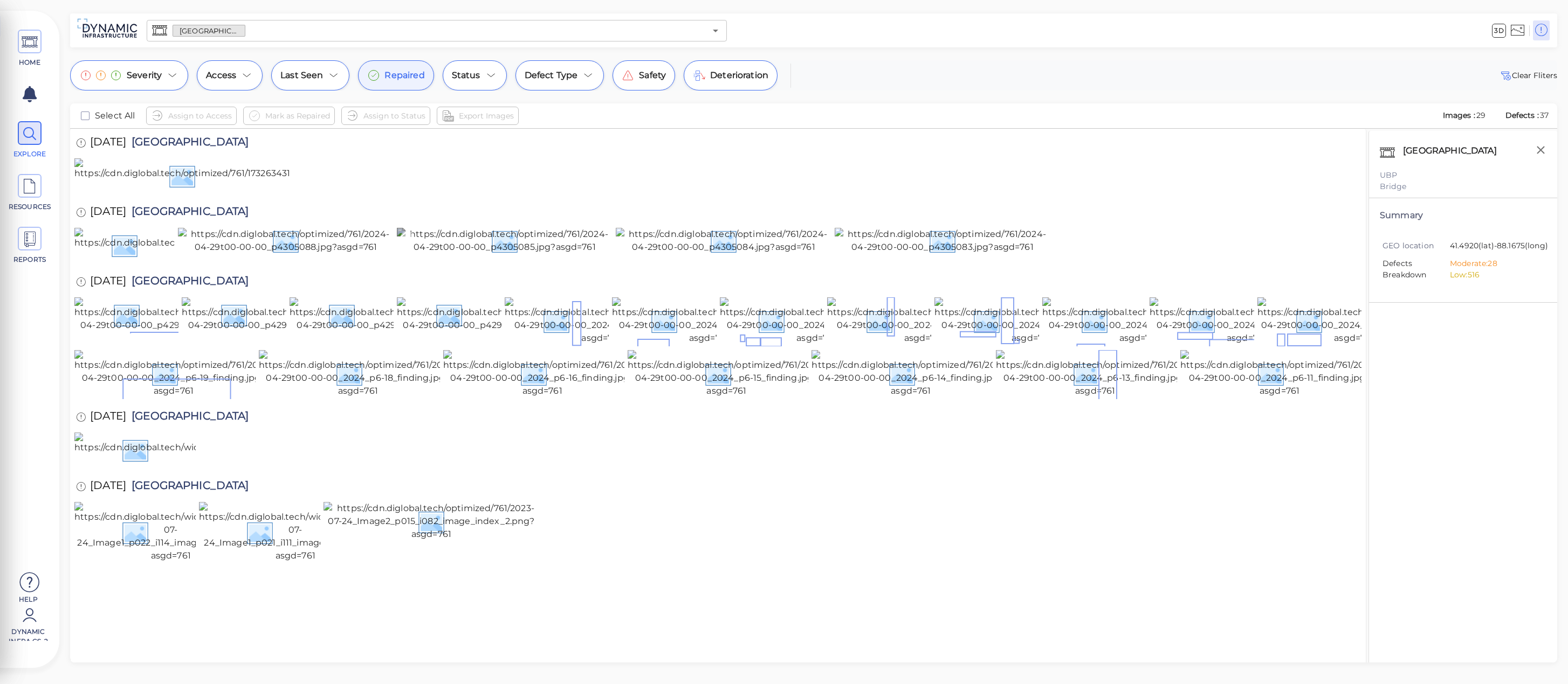
click at [569, 254] on img at bounding box center [505, 240] width 216 height 26
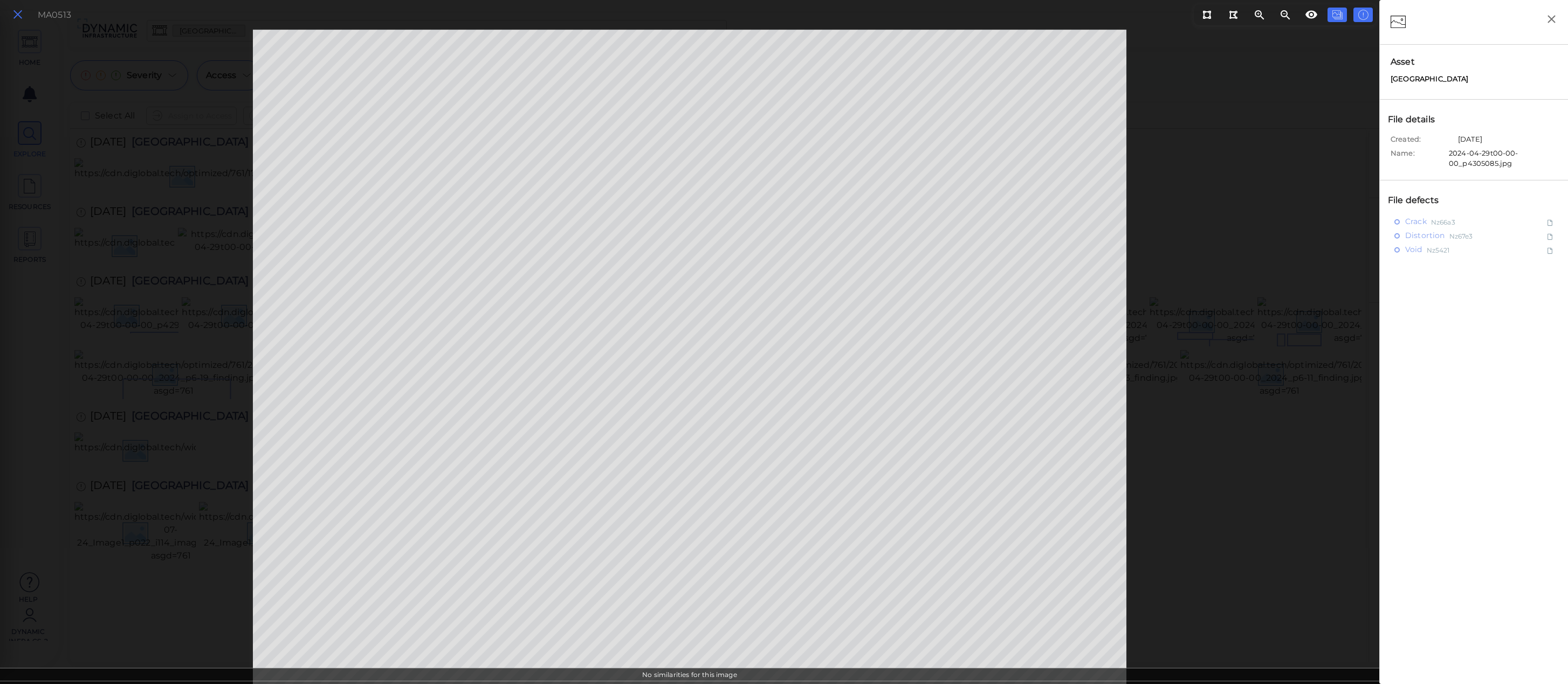
click at [20, 14] on icon at bounding box center [18, 15] width 12 height 15
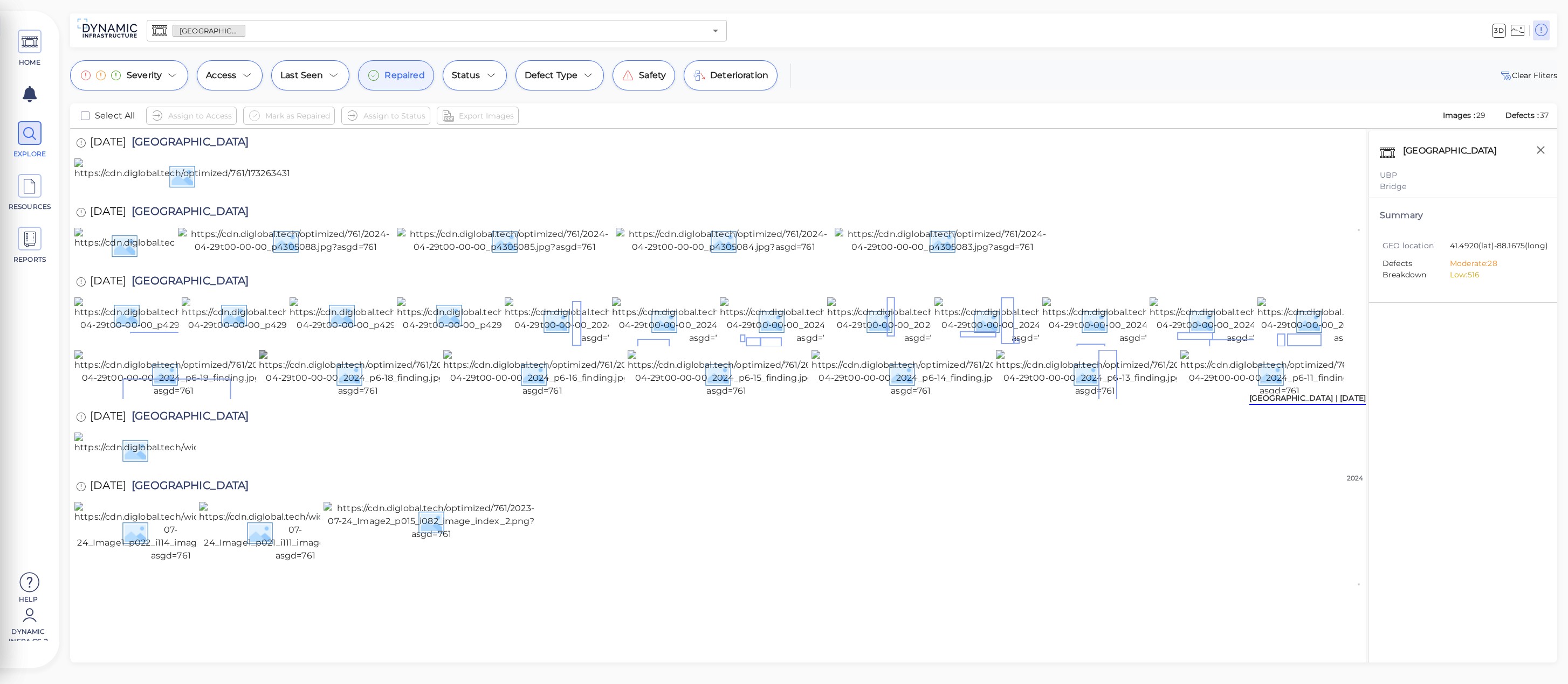
scroll to position [47, 0]
click at [400, 78] on span "Repaired" at bounding box center [404, 75] width 40 height 13
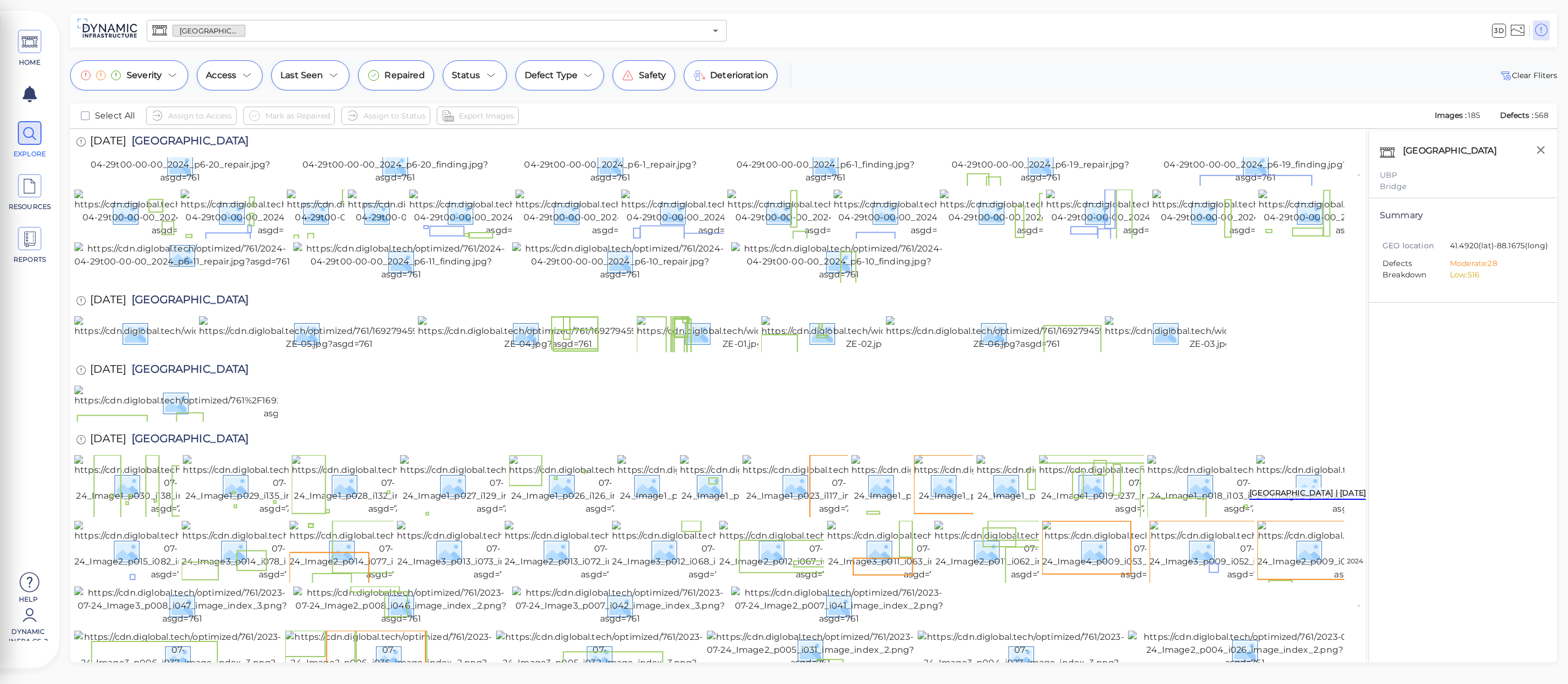
scroll to position [1654, 0]
click at [788, 281] on img at bounding box center [839, 261] width 216 height 39
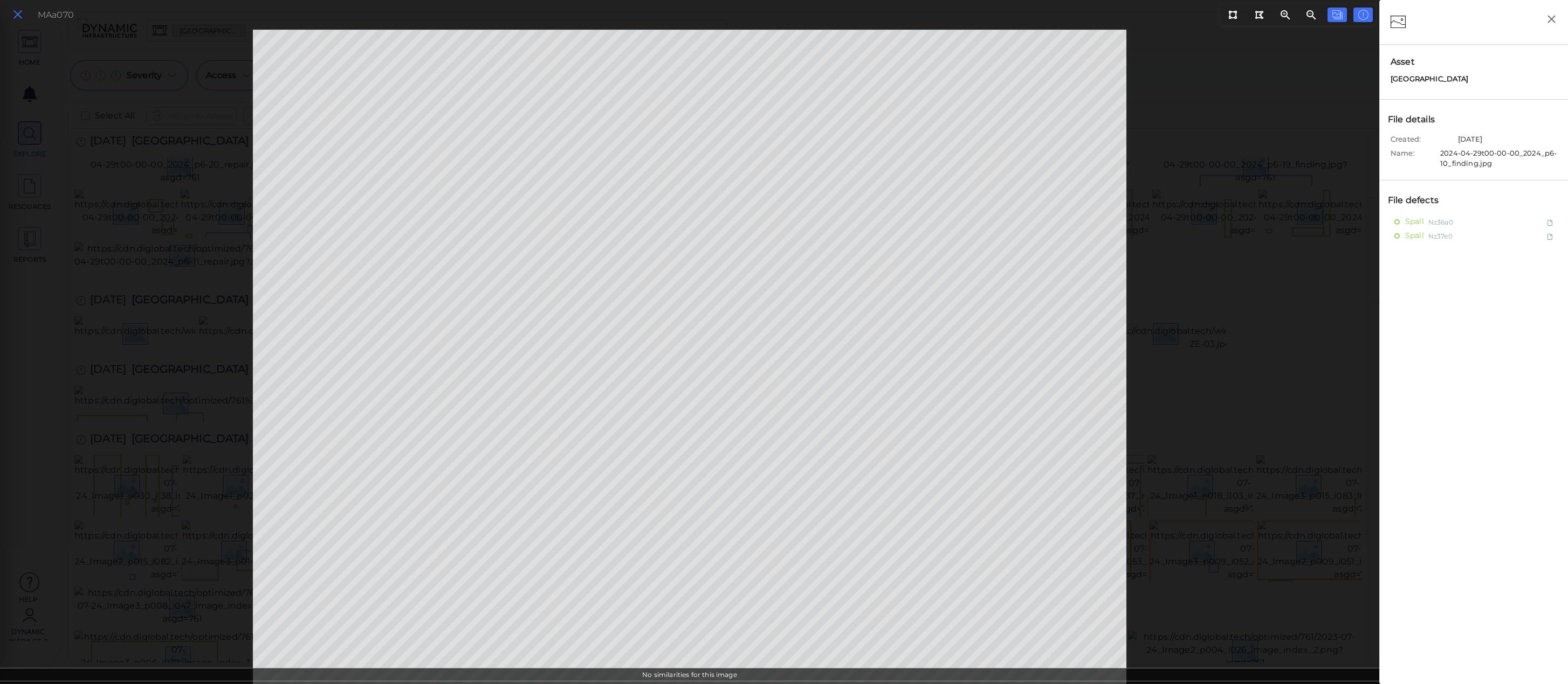
click at [19, 14] on icon at bounding box center [18, 15] width 12 height 15
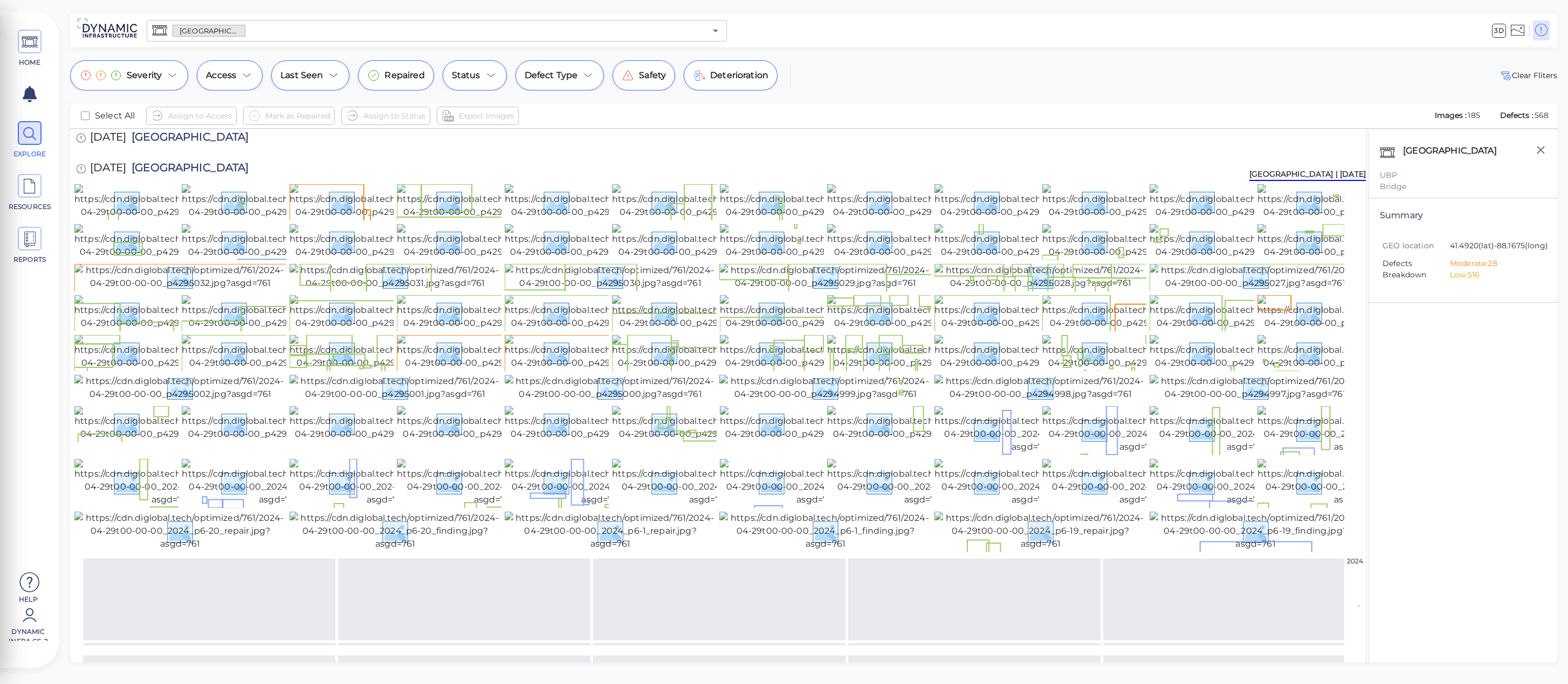
scroll to position [108, 0]
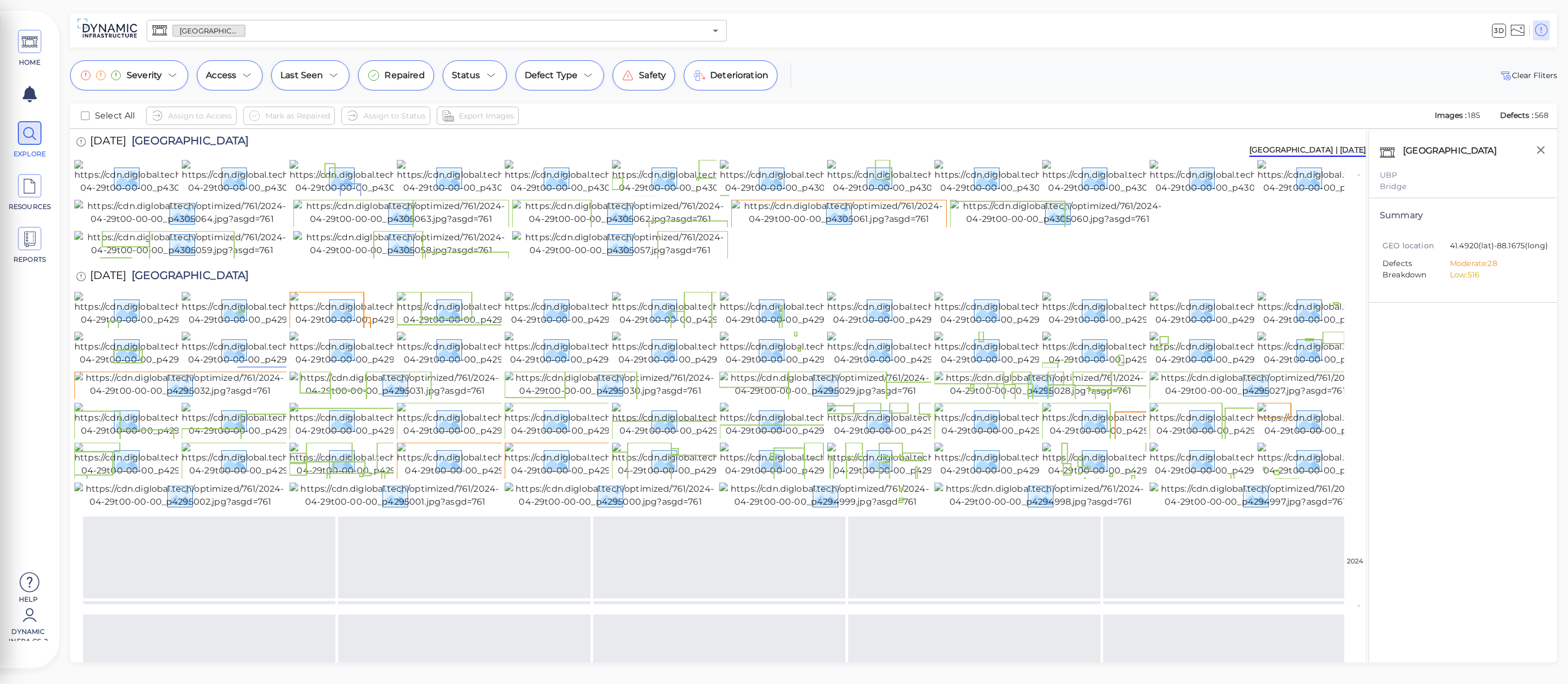
click at [661, 155] on img at bounding box center [738, 137] width 194 height 34
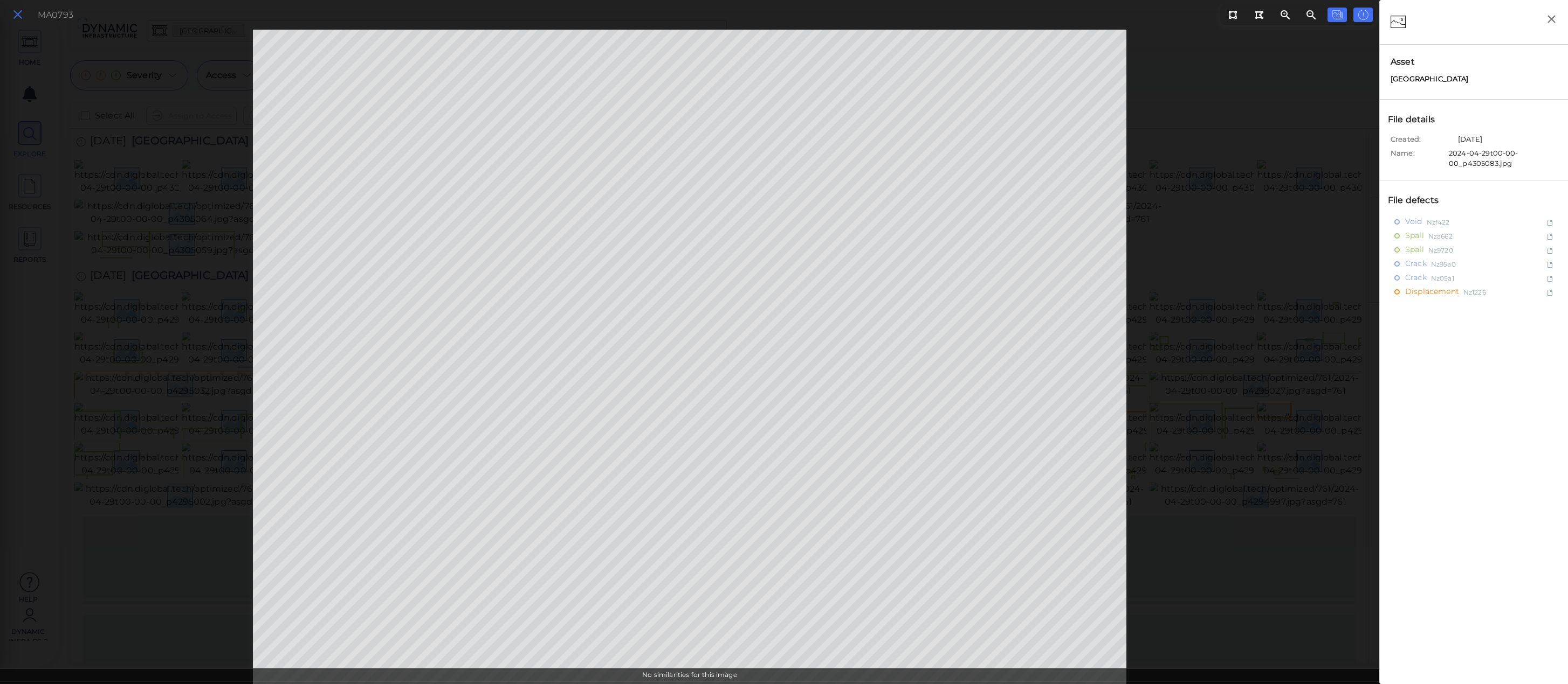
click at [18, 13] on icon at bounding box center [18, 15] width 12 height 15
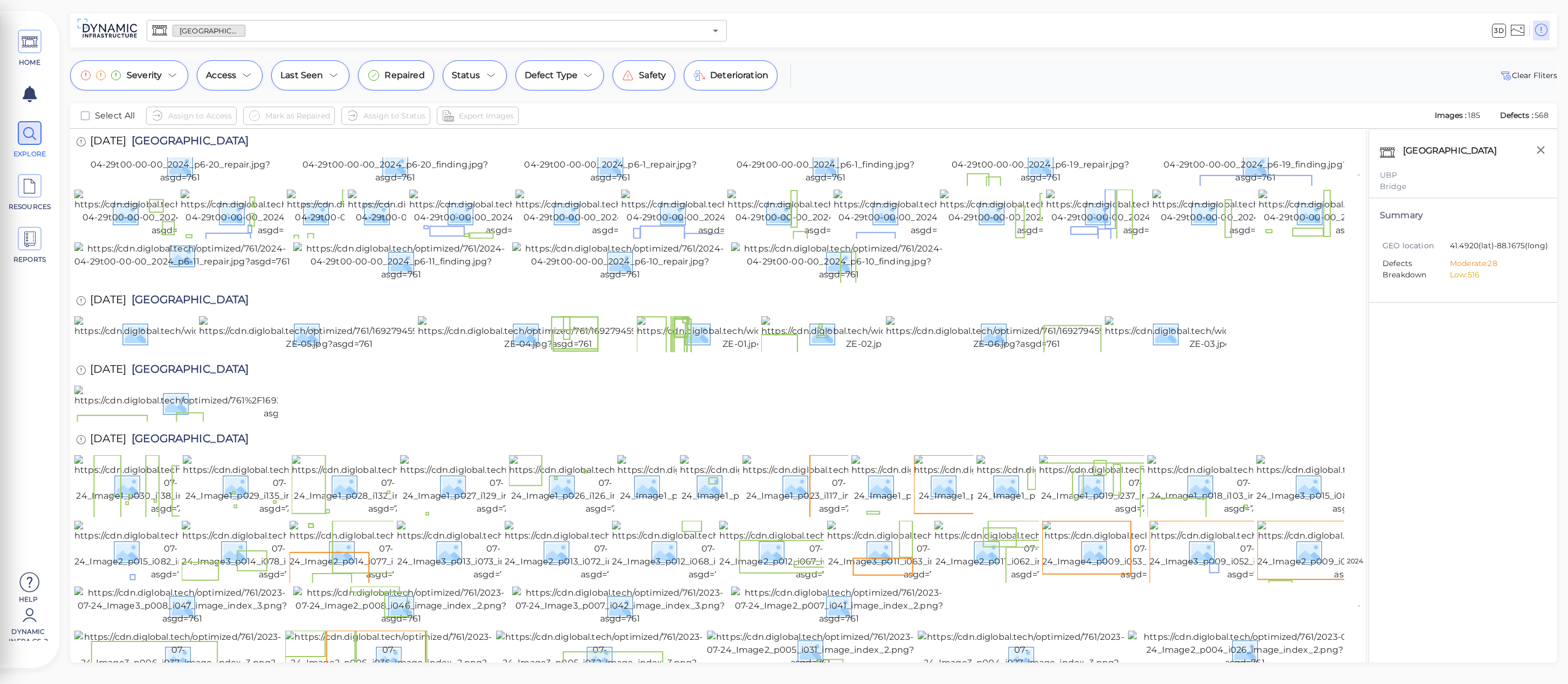
scroll to position [2529, 0]
click at [1242, 631] on img at bounding box center [1244, 650] width 234 height 39
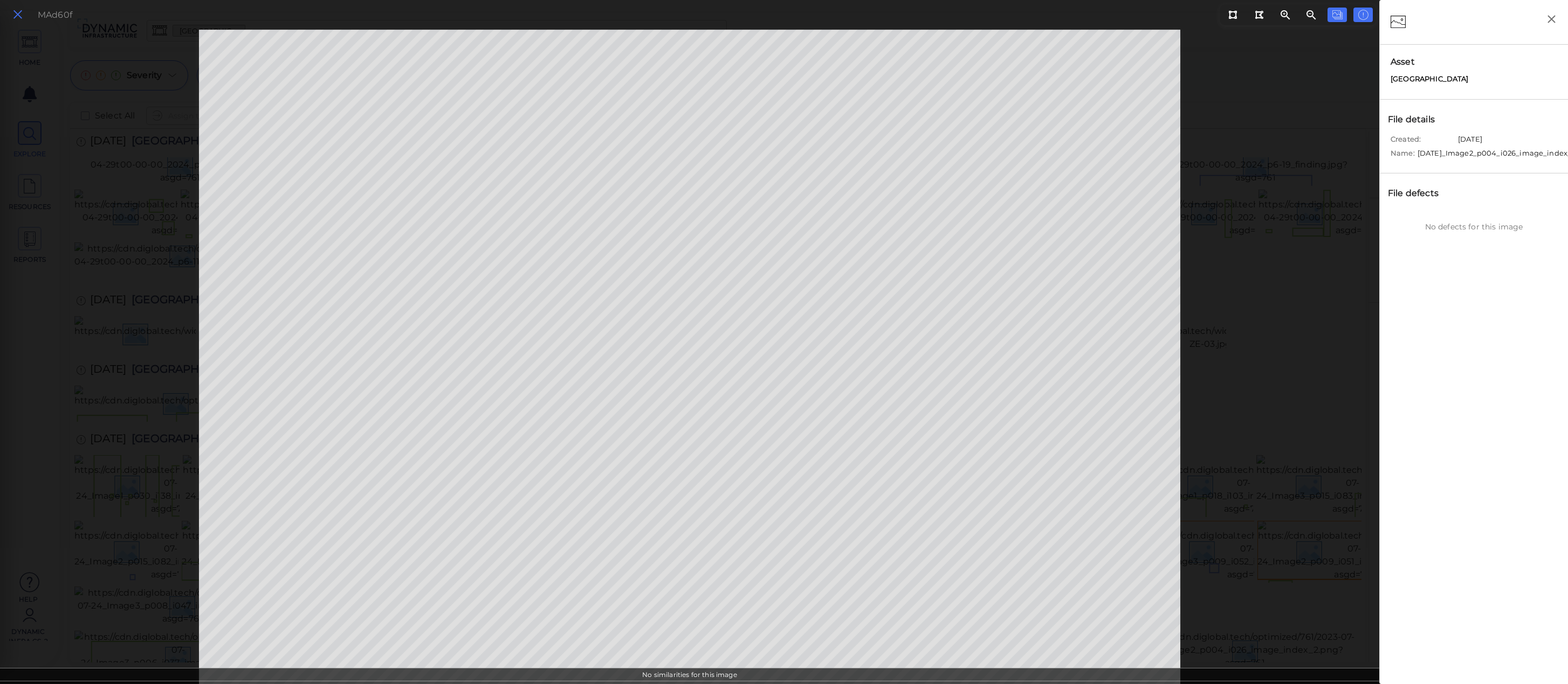
click at [18, 15] on icon at bounding box center [18, 15] width 12 height 15
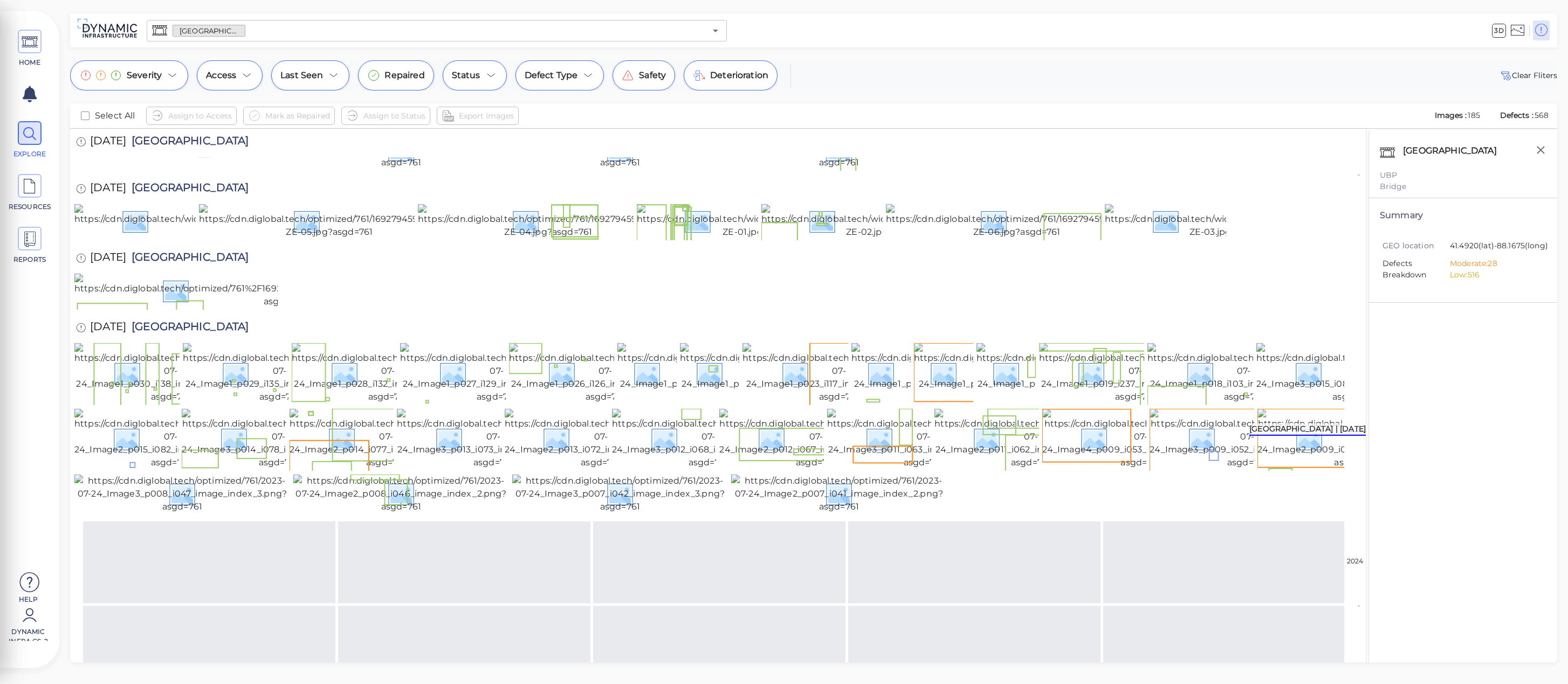
scroll to position [1365, 0]
click at [26, 199] on span "RESOURCES" at bounding box center [29, 193] width 48 height 38
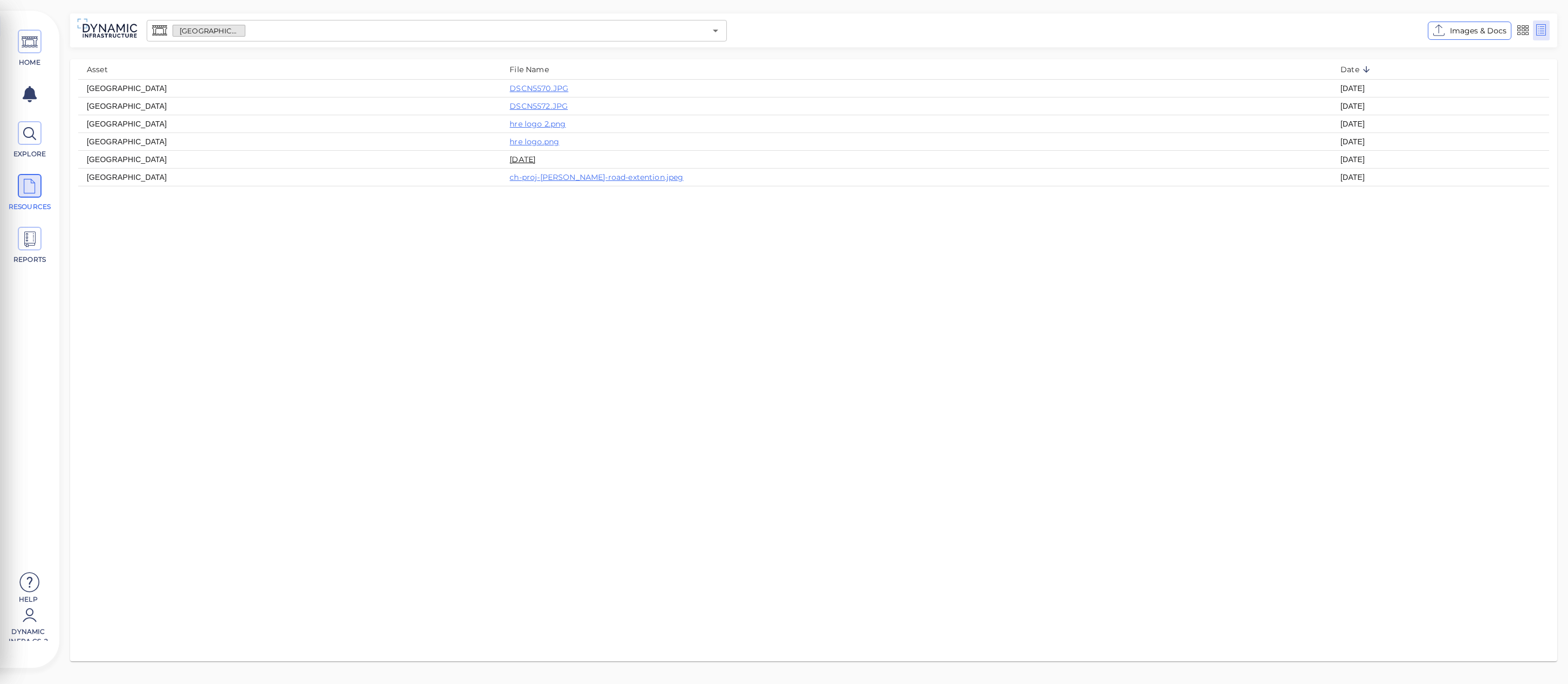
click at [535, 160] on link "[DATE]" at bounding box center [522, 160] width 26 height 10
click at [566, 127] on link "hre logo 2.png" at bounding box center [538, 124] width 56 height 10
click at [41, 135] on span at bounding box center [29, 133] width 24 height 24
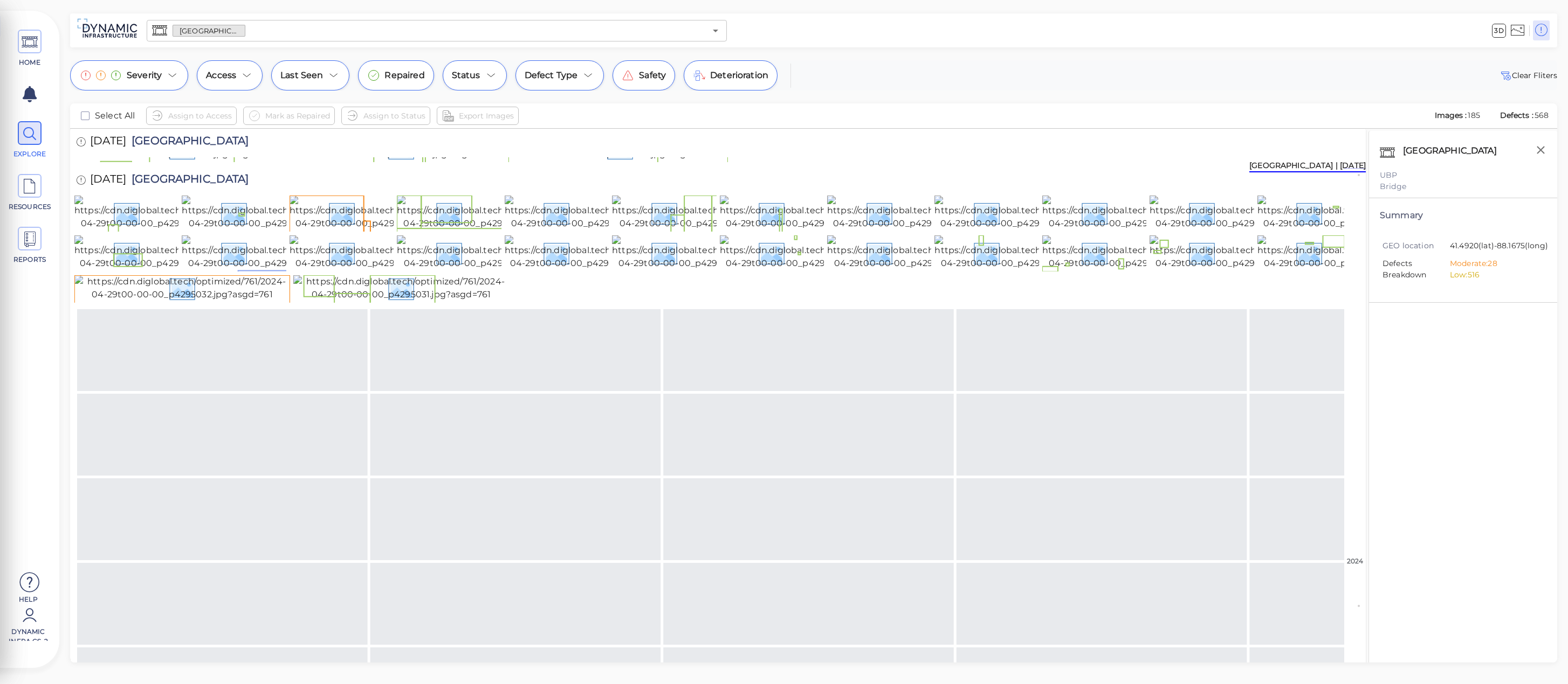
scroll to position [36, 0]
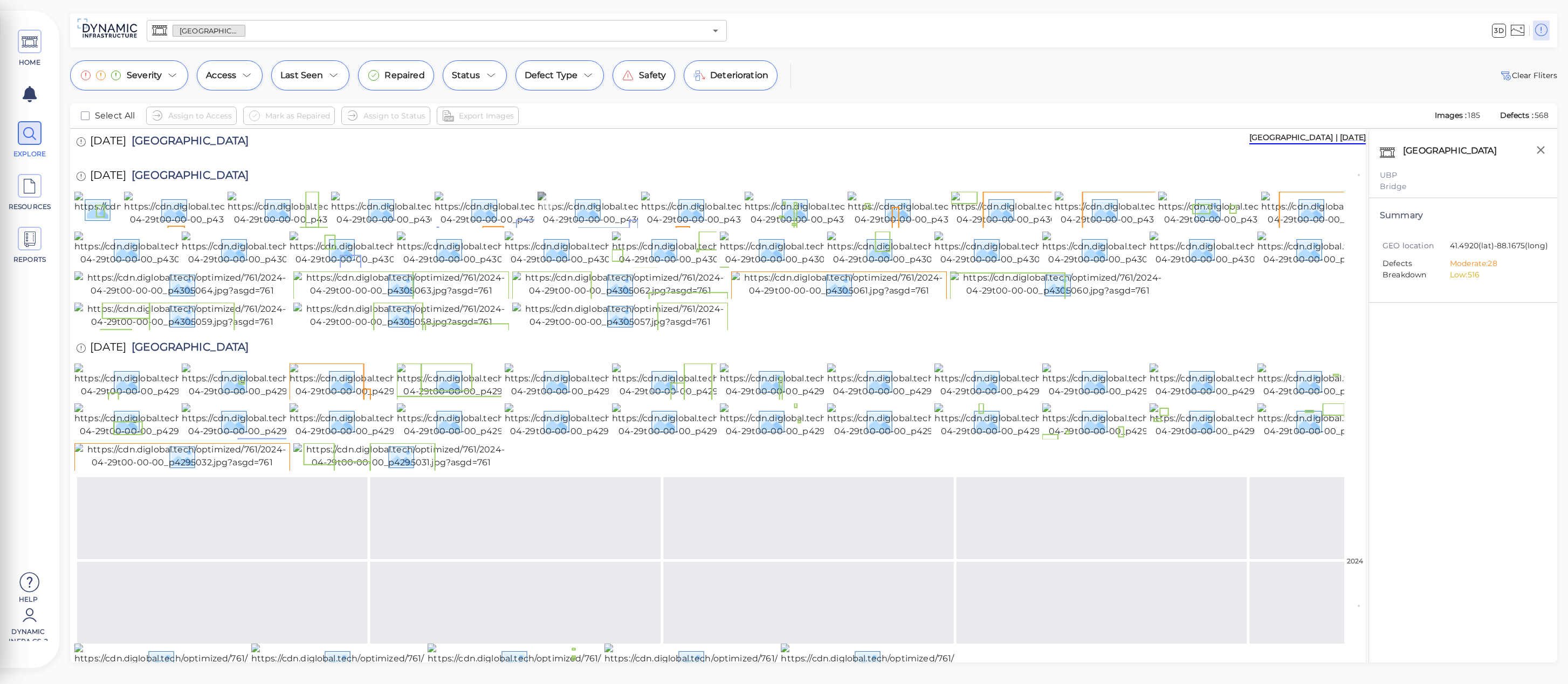
click at [601, 226] on img at bounding box center [635, 209] width 194 height 34
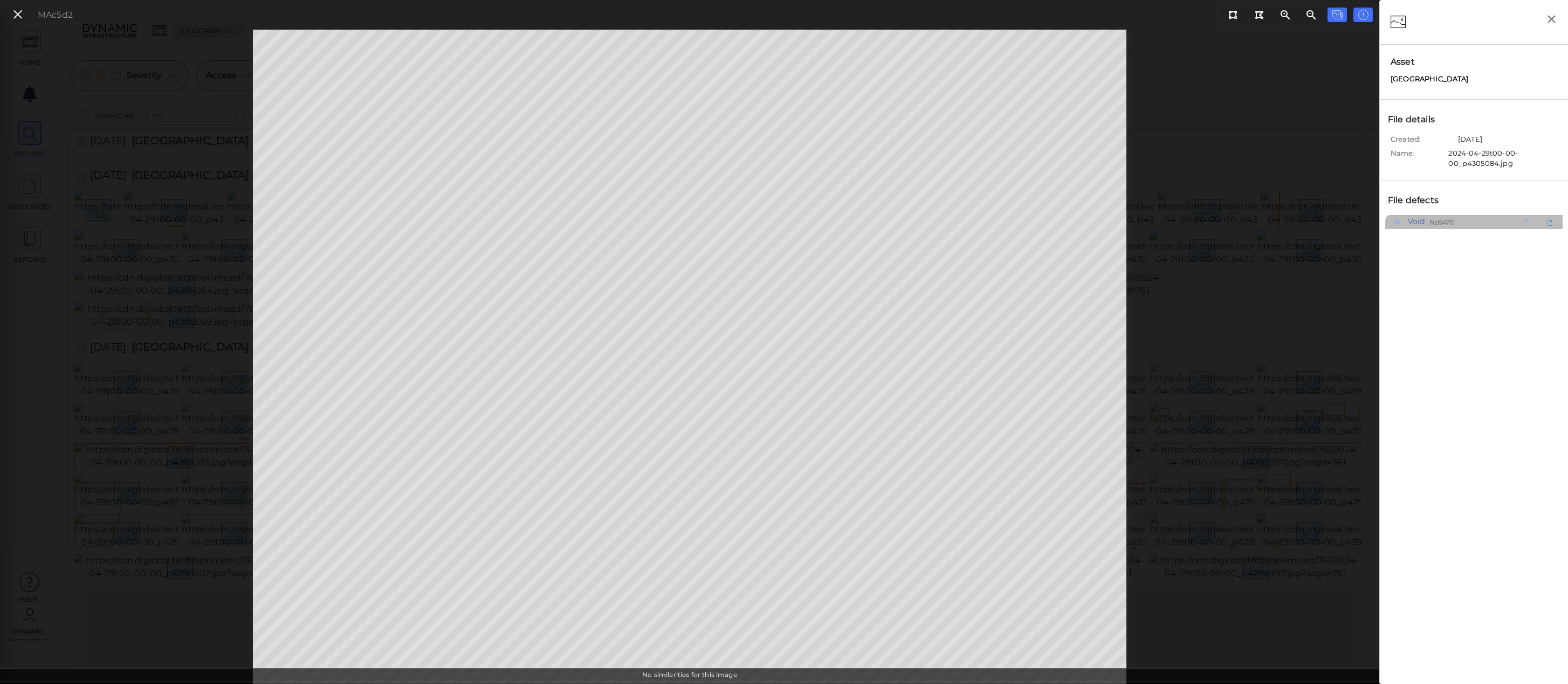
click at [1417, 228] on span "Void" at bounding box center [1415, 221] width 20 height 13
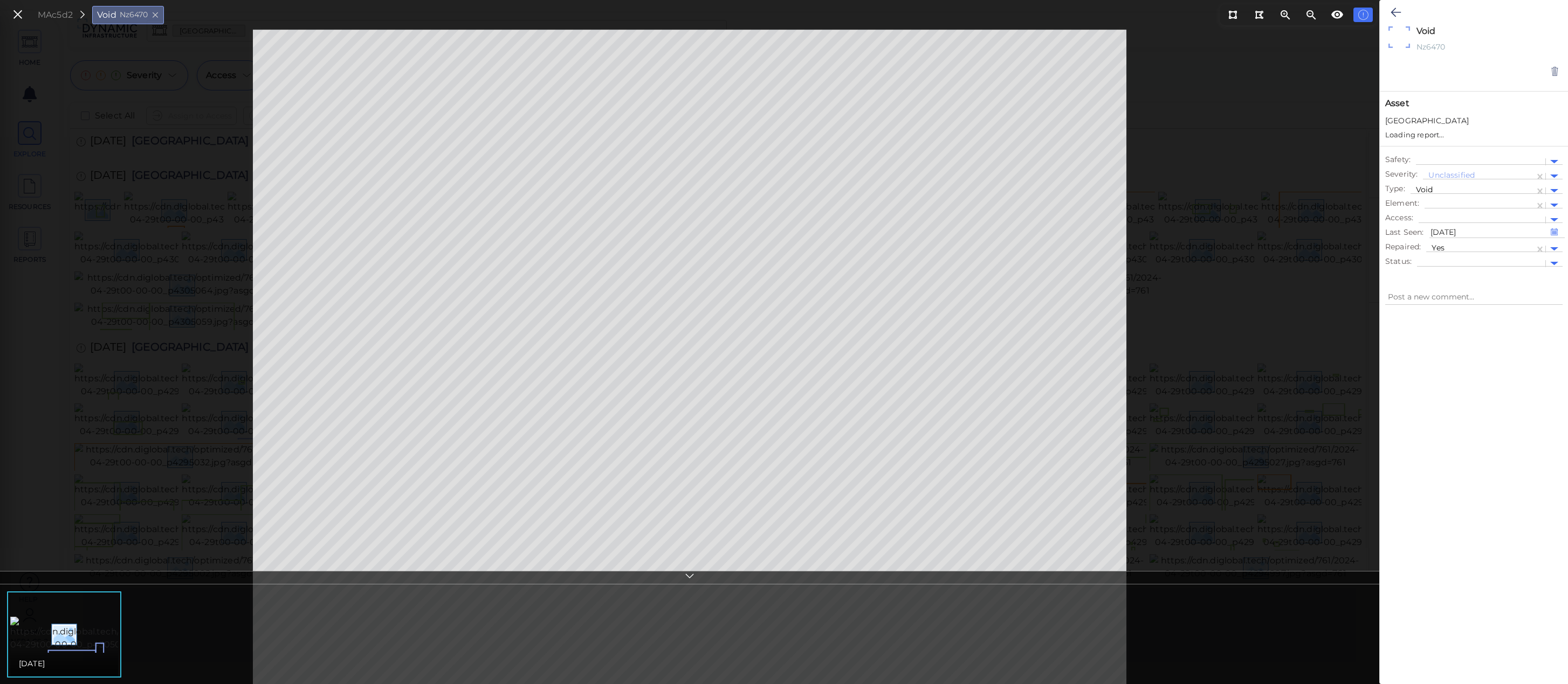
type textarea "x"
click at [15, 17] on icon at bounding box center [18, 15] width 12 height 15
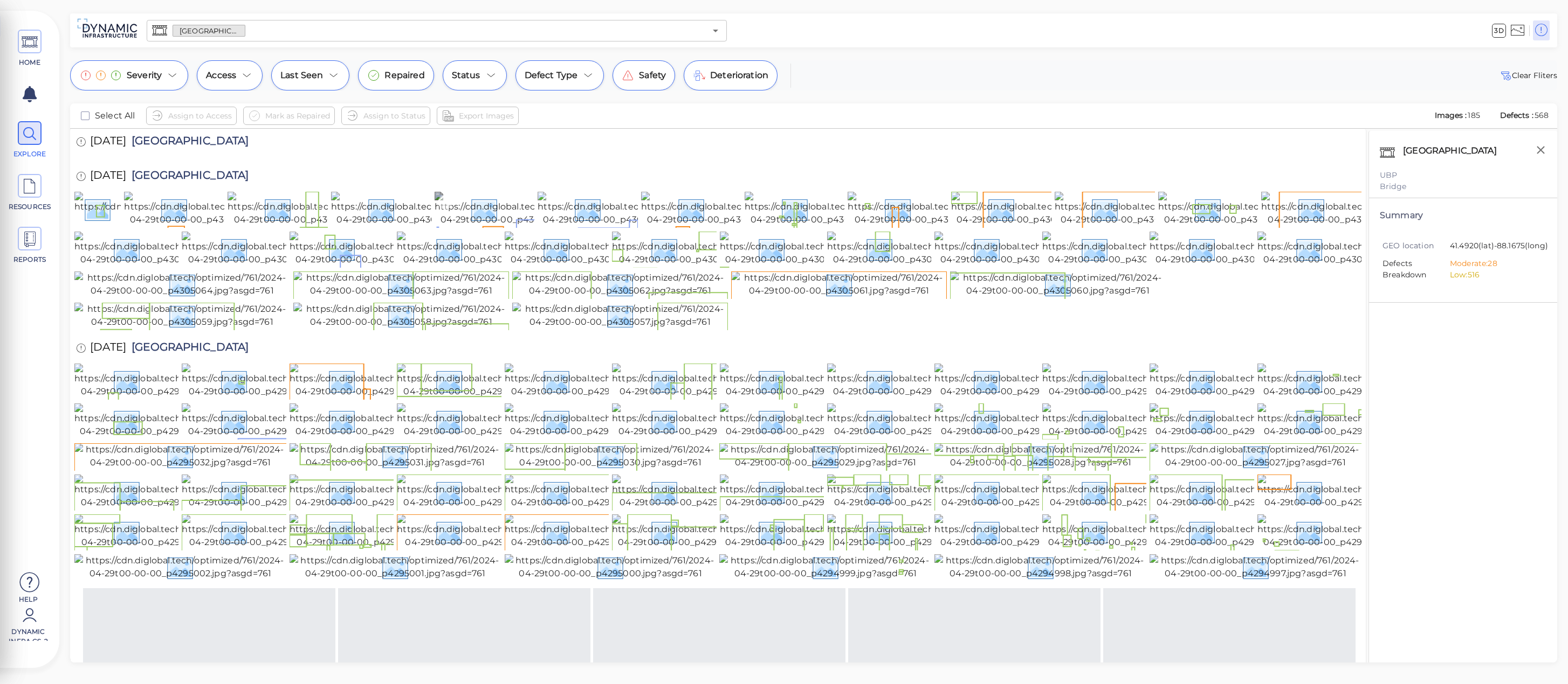
click at [506, 226] on img at bounding box center [532, 209] width 194 height 34
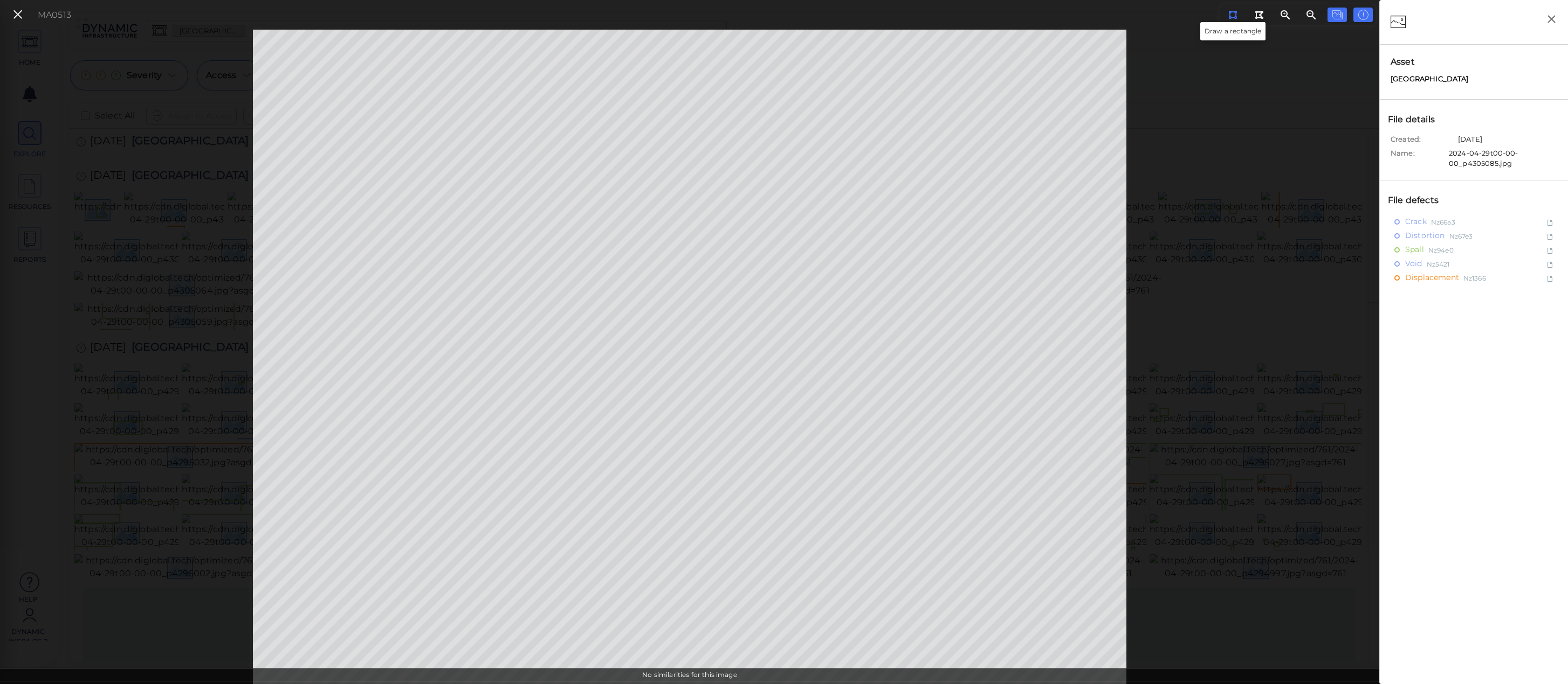
click at [1236, 15] on icon at bounding box center [1232, 15] width 8 height 8
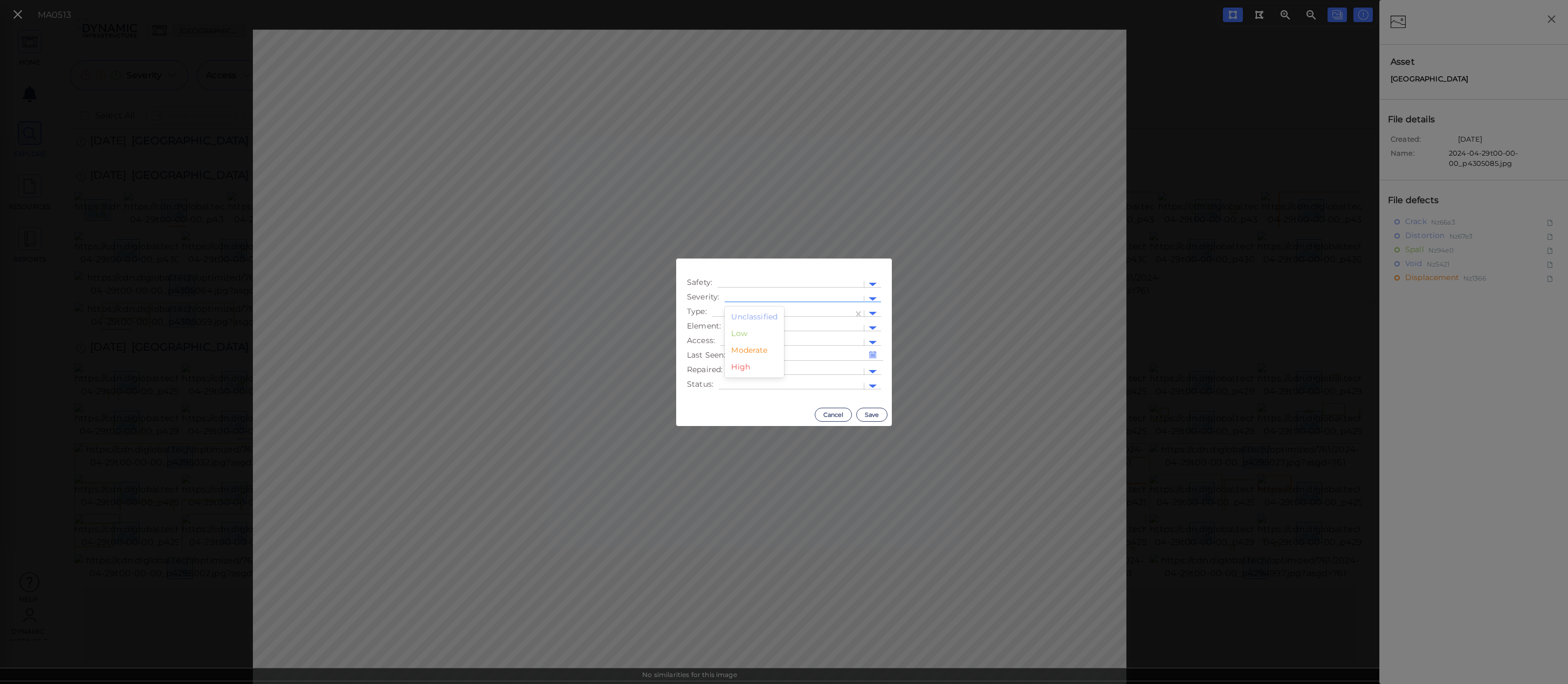
click at [795, 299] on div at bounding box center [794, 299] width 128 height 11
click at [773, 314] on div "Unclassified" at bounding box center [754, 317] width 60 height 17
click at [770, 283] on div at bounding box center [790, 285] width 135 height 11
click at [736, 315] on div at bounding box center [782, 314] width 130 height 11
type input "void"
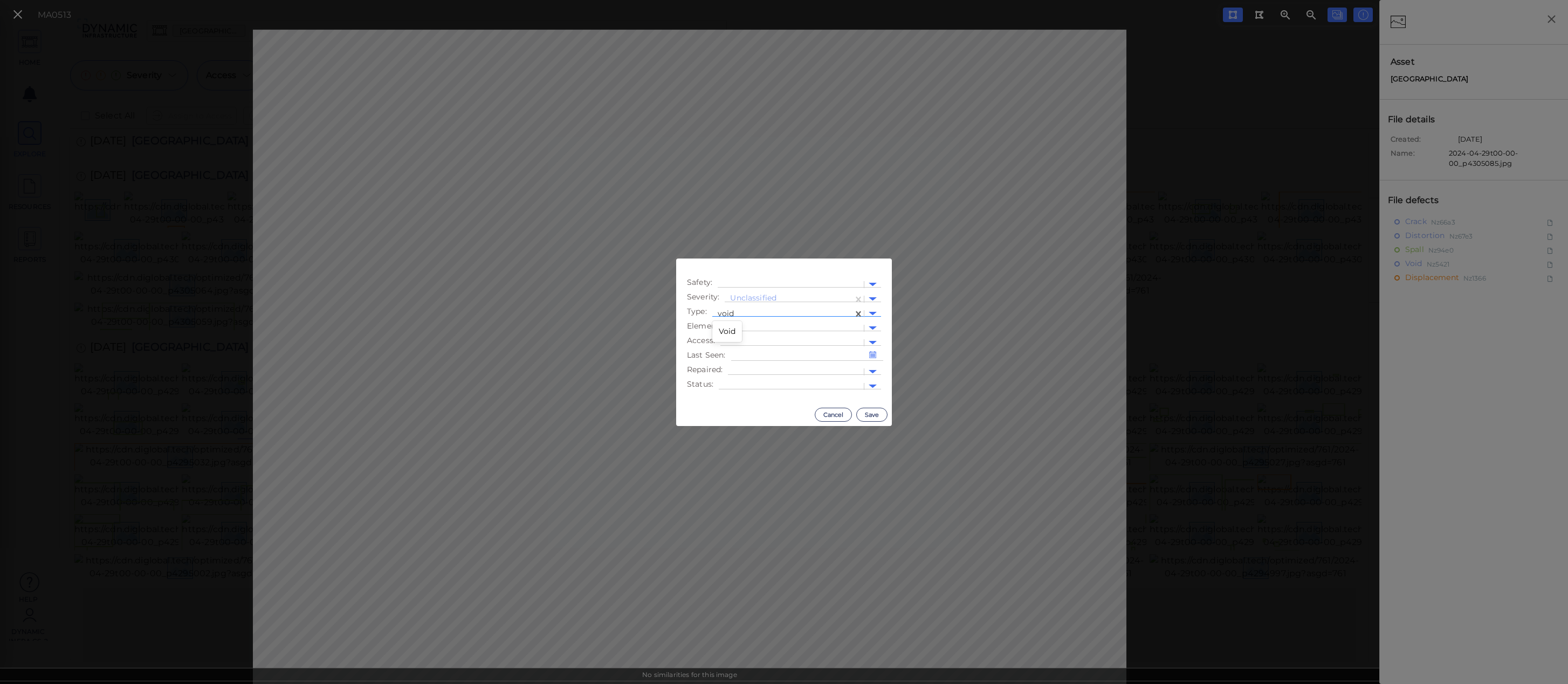
click at [736, 333] on div "Void" at bounding box center [727, 331] width 30 height 17
click at [745, 364] on div at bounding box center [796, 372] width 136 height 15
click at [745, 390] on div "Yes" at bounding box center [741, 390] width 25 height 17
click at [874, 413] on button "Save" at bounding box center [872, 415] width 32 height 14
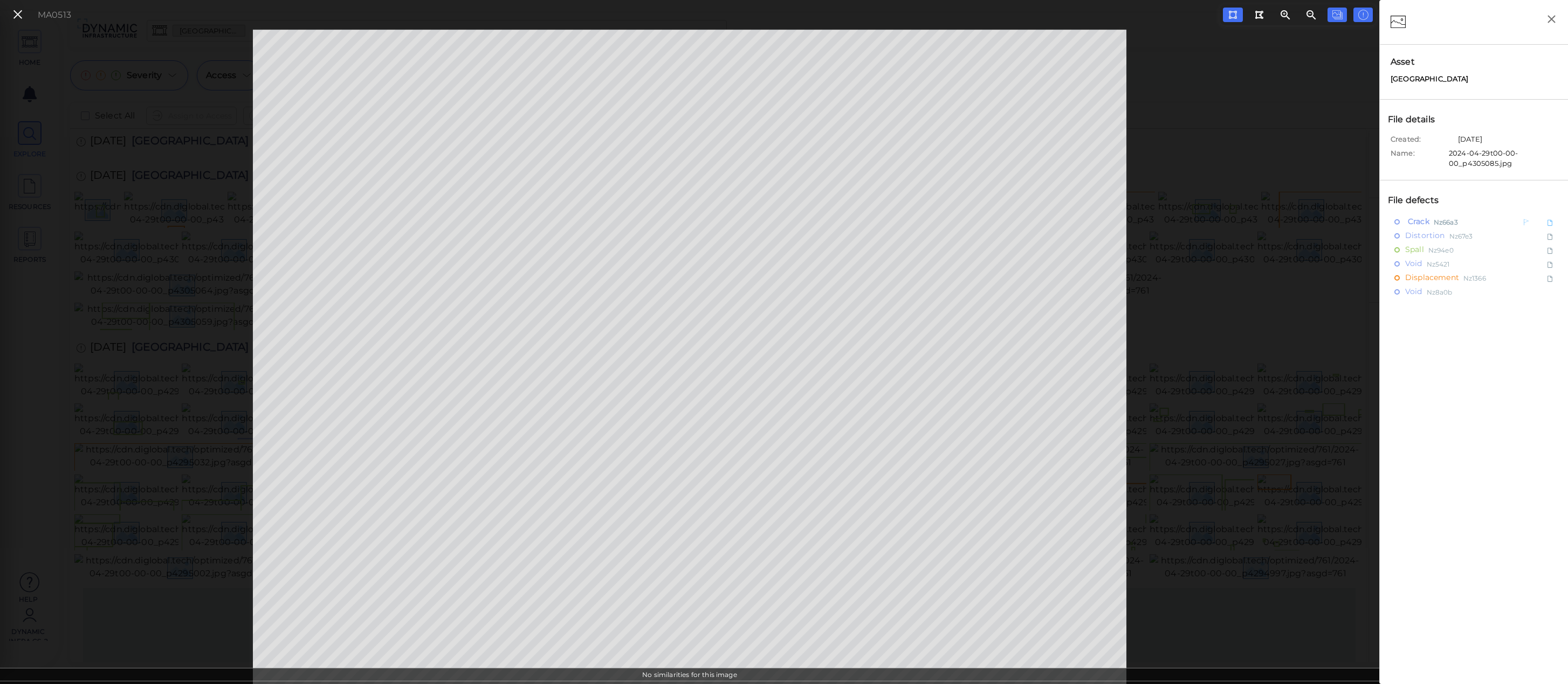
click at [1410, 217] on span "Crack" at bounding box center [1417, 221] width 25 height 13
type textarea "x"
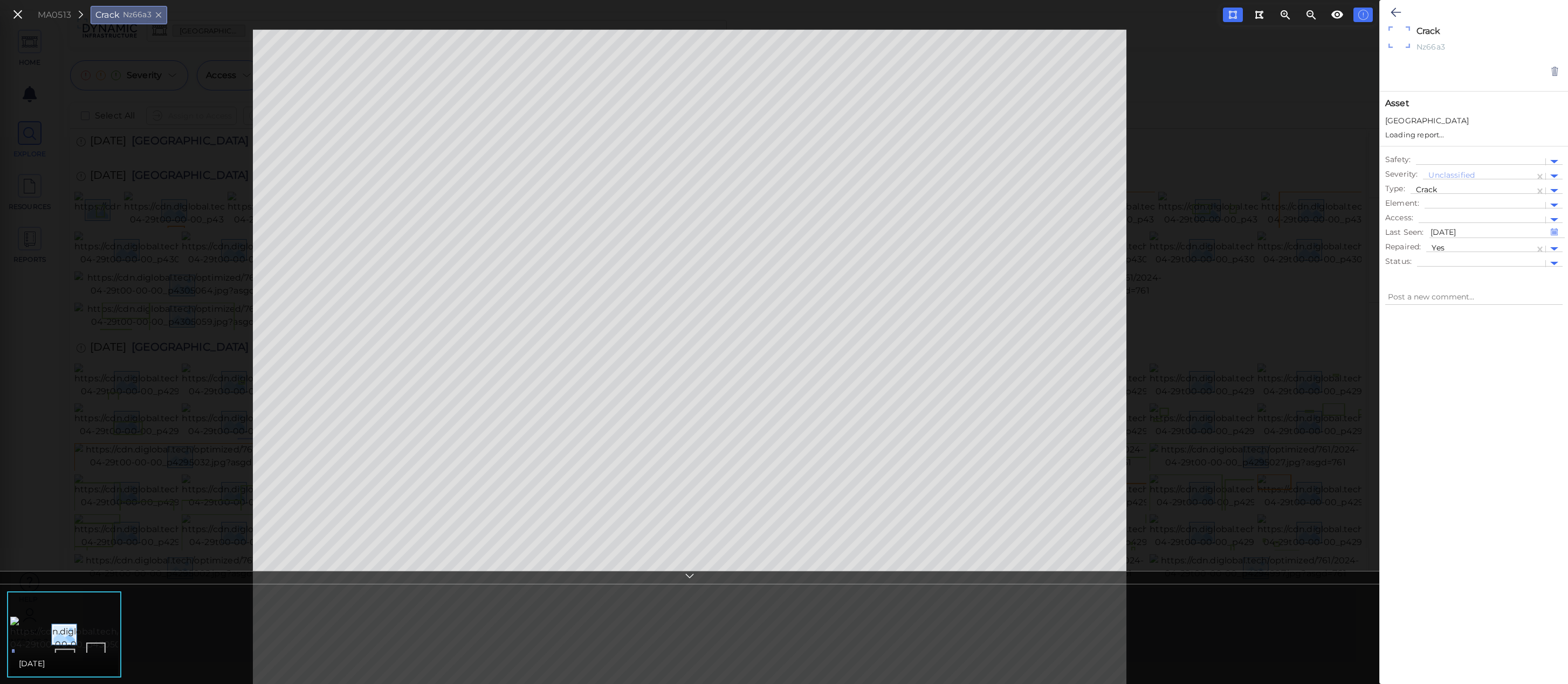
type textarea "x"
click at [1396, 18] on button at bounding box center [1395, 13] width 21 height 24
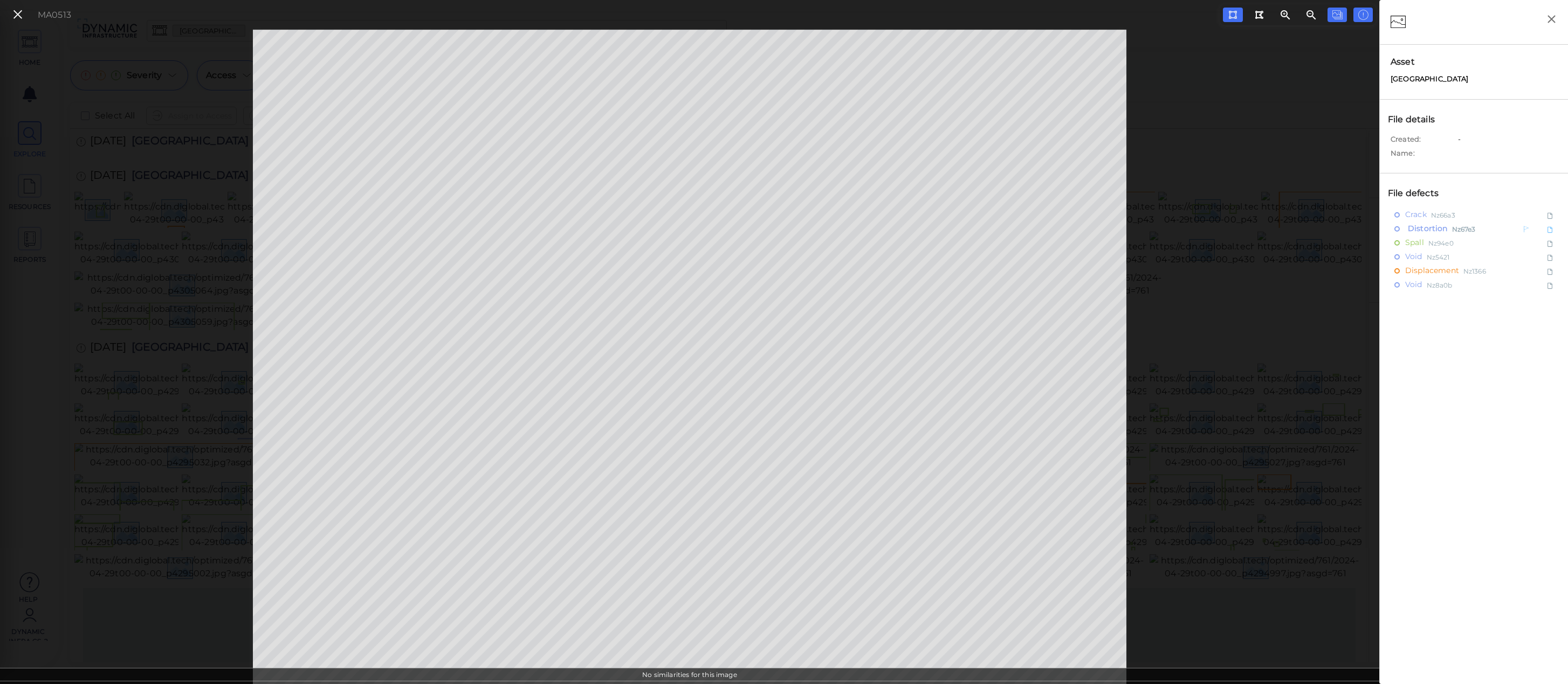
click at [1419, 224] on span "Distortion" at bounding box center [1426, 228] width 43 height 13
type textarea "x"
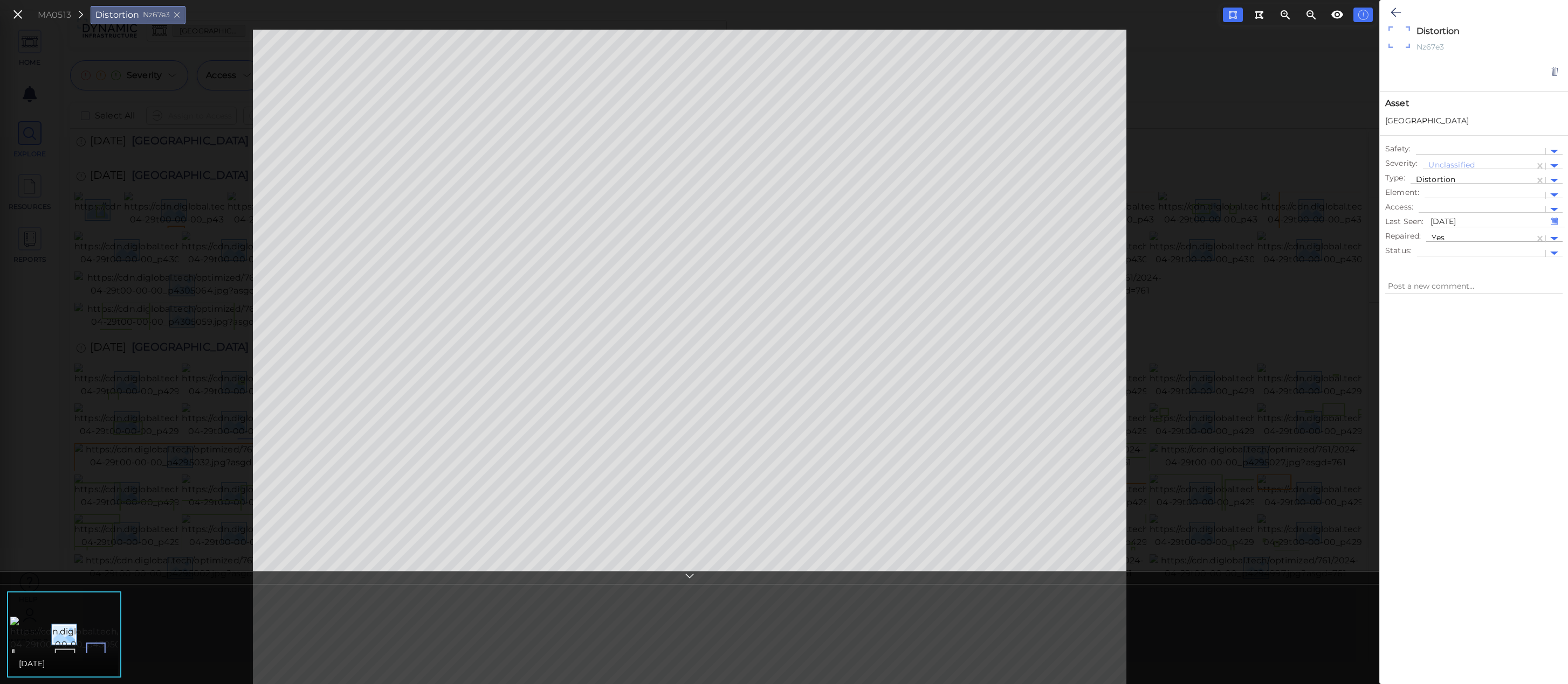
click at [1459, 239] on div at bounding box center [1480, 239] width 97 height 11
type textarea "x"
click at [1418, 442] on div at bounding box center [1474, 481] width 188 height 360
click at [1392, 11] on icon at bounding box center [1395, 12] width 11 height 13
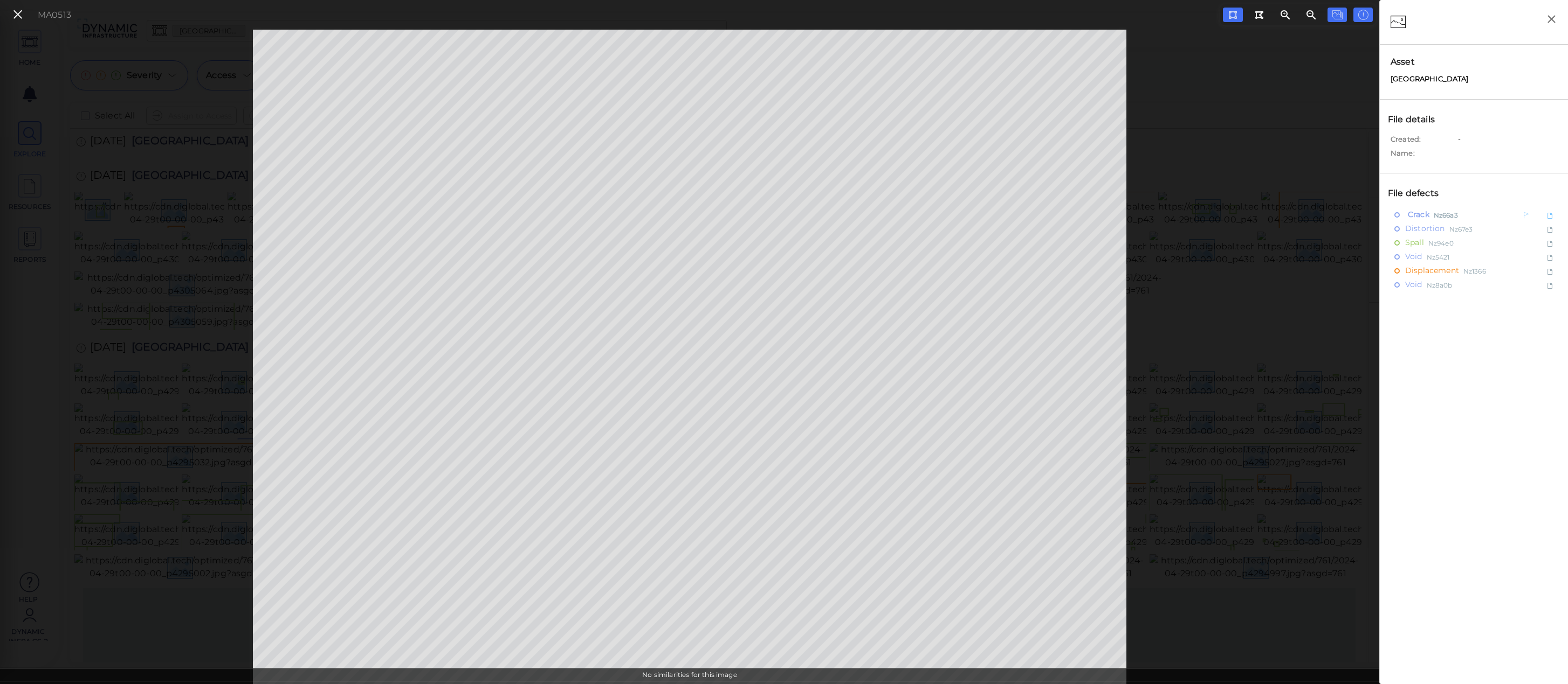
click at [1419, 214] on span "Crack" at bounding box center [1417, 214] width 25 height 13
type textarea "x"
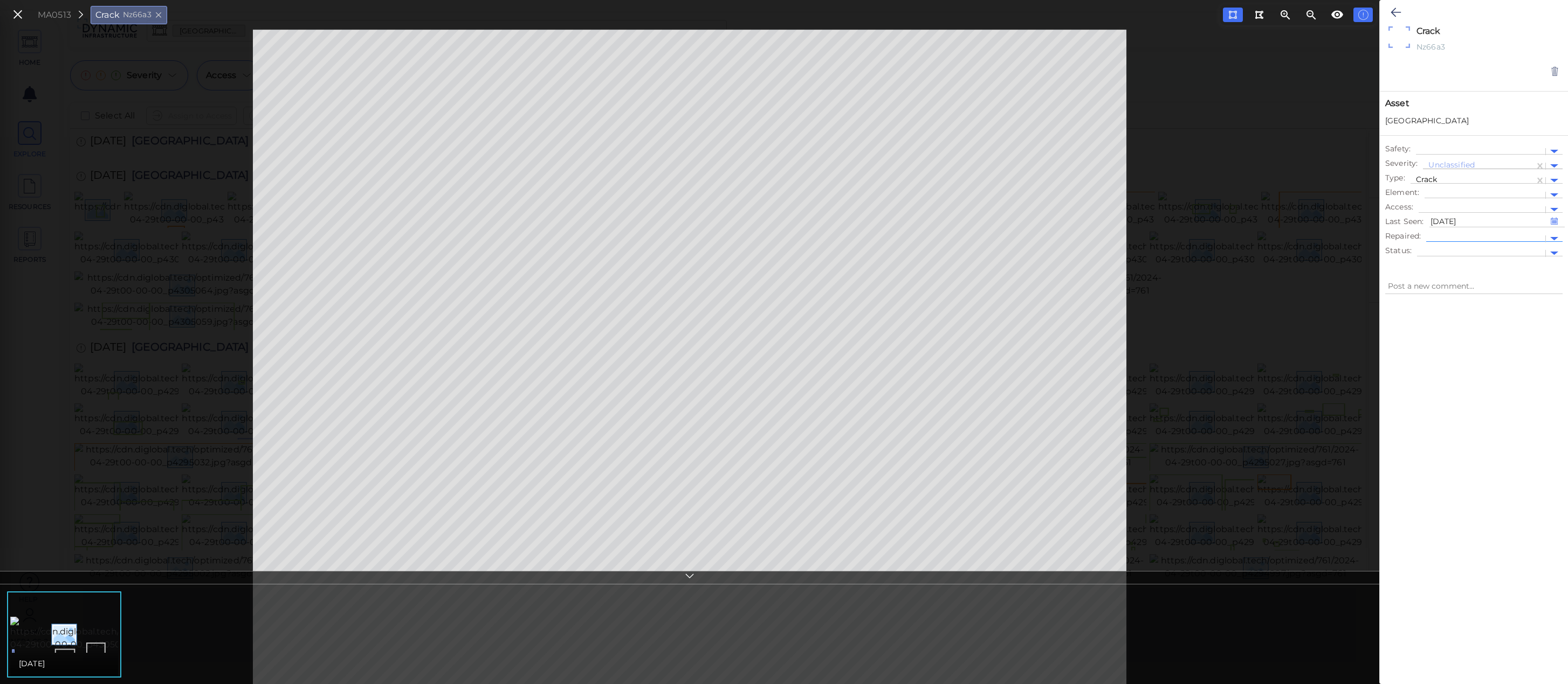
type textarea "x"
click at [1398, 9] on icon at bounding box center [1395, 12] width 11 height 13
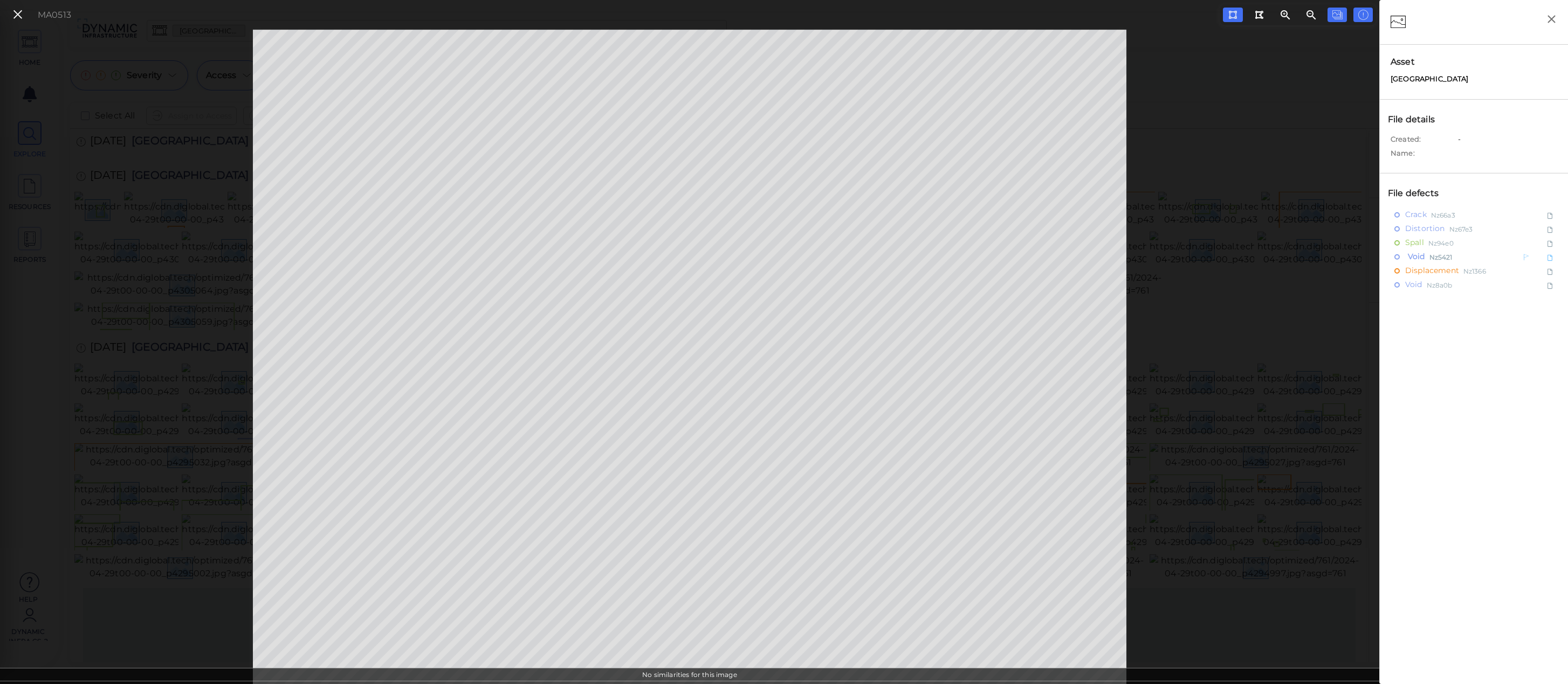
click at [1417, 262] on span "Void" at bounding box center [1415, 256] width 20 height 13
type textarea "x"
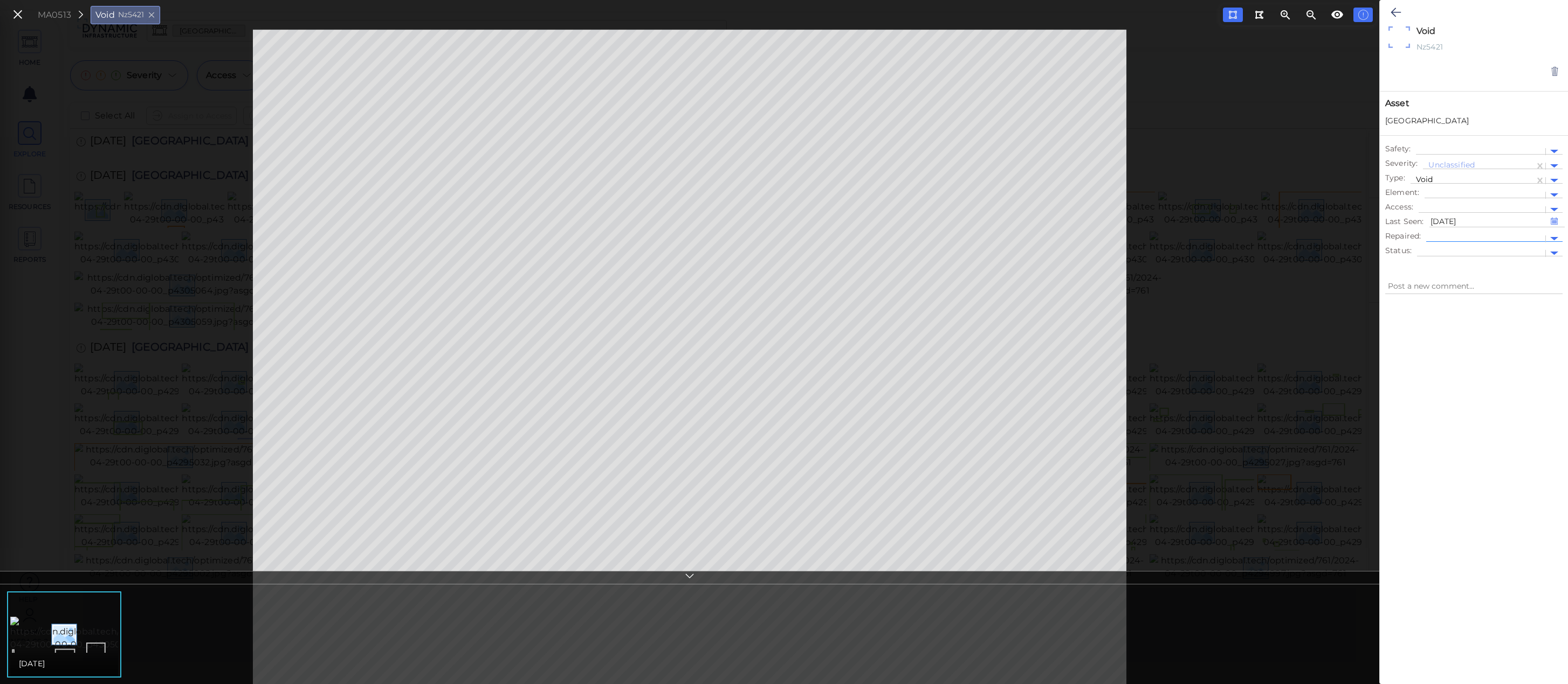
type textarea "x"
click at [1459, 347] on div at bounding box center [1474, 481] width 188 height 360
click at [1389, 13] on button at bounding box center [1395, 13] width 21 height 24
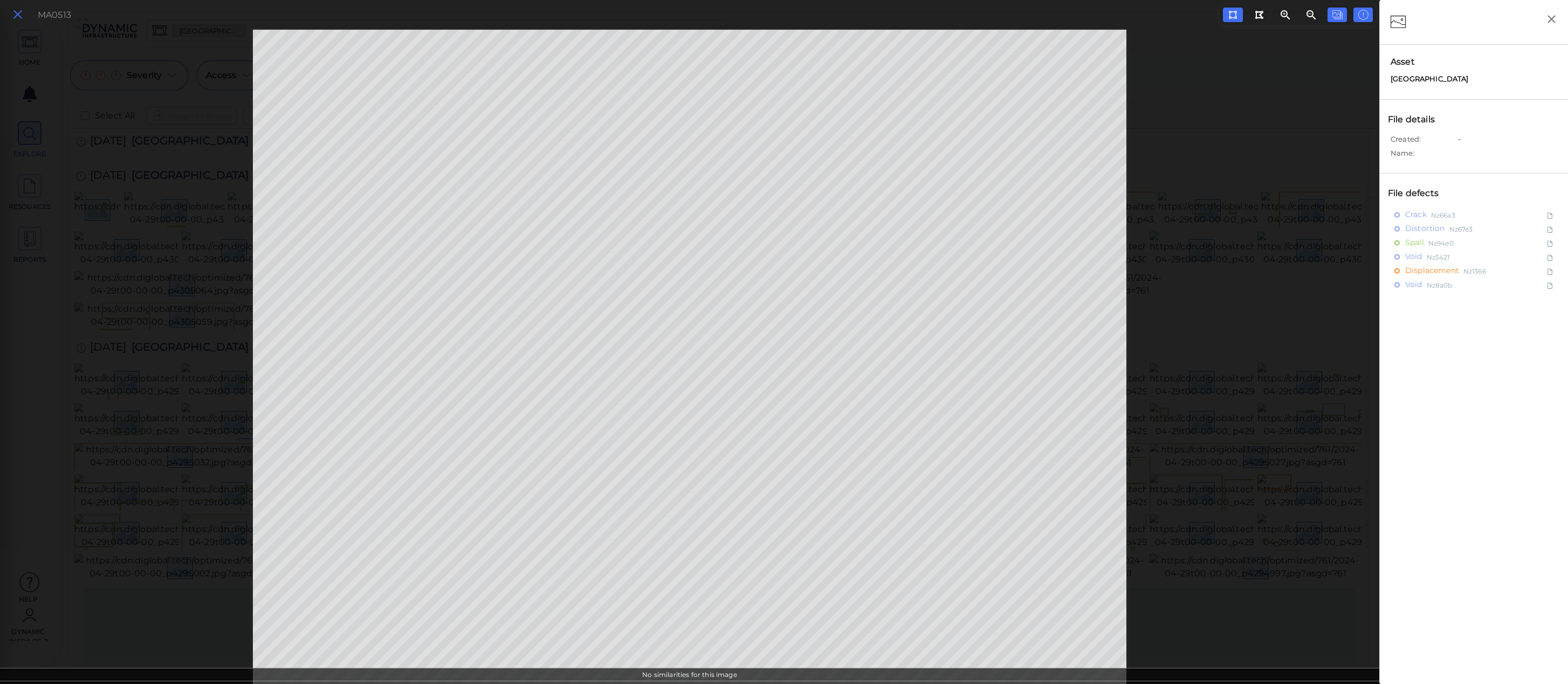
click at [18, 18] on icon at bounding box center [18, 15] width 12 height 15
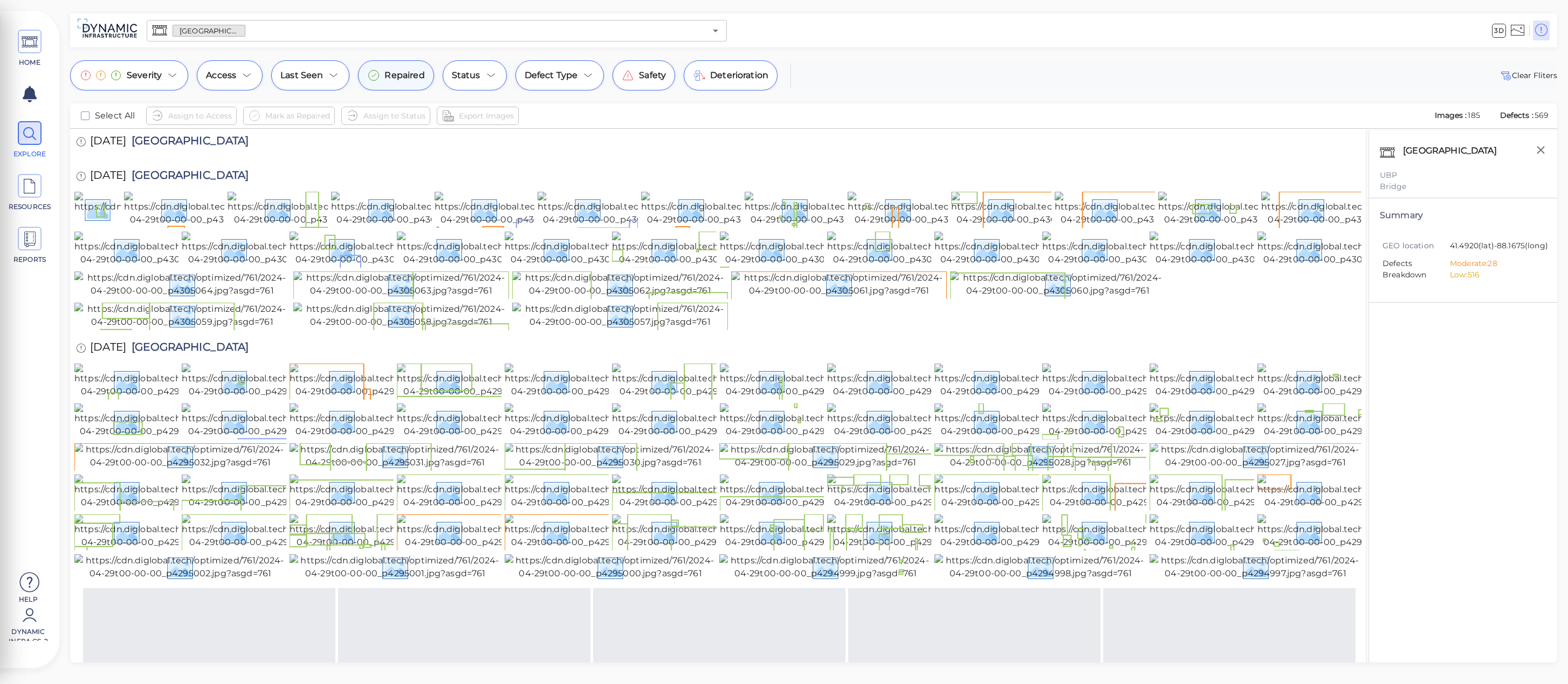
click at [407, 75] on span "Repaired" at bounding box center [404, 75] width 40 height 13
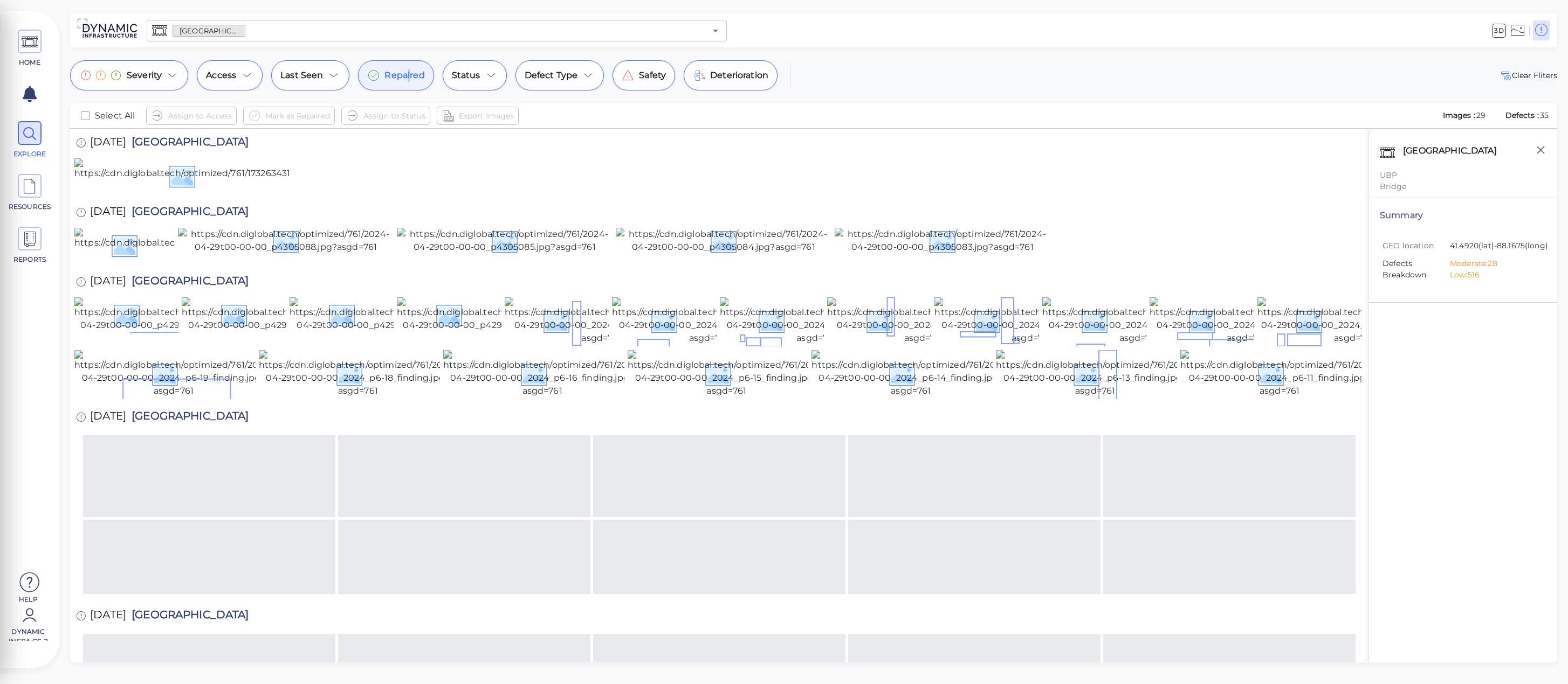
click at [407, 75] on span "Repaired" at bounding box center [404, 75] width 40 height 13
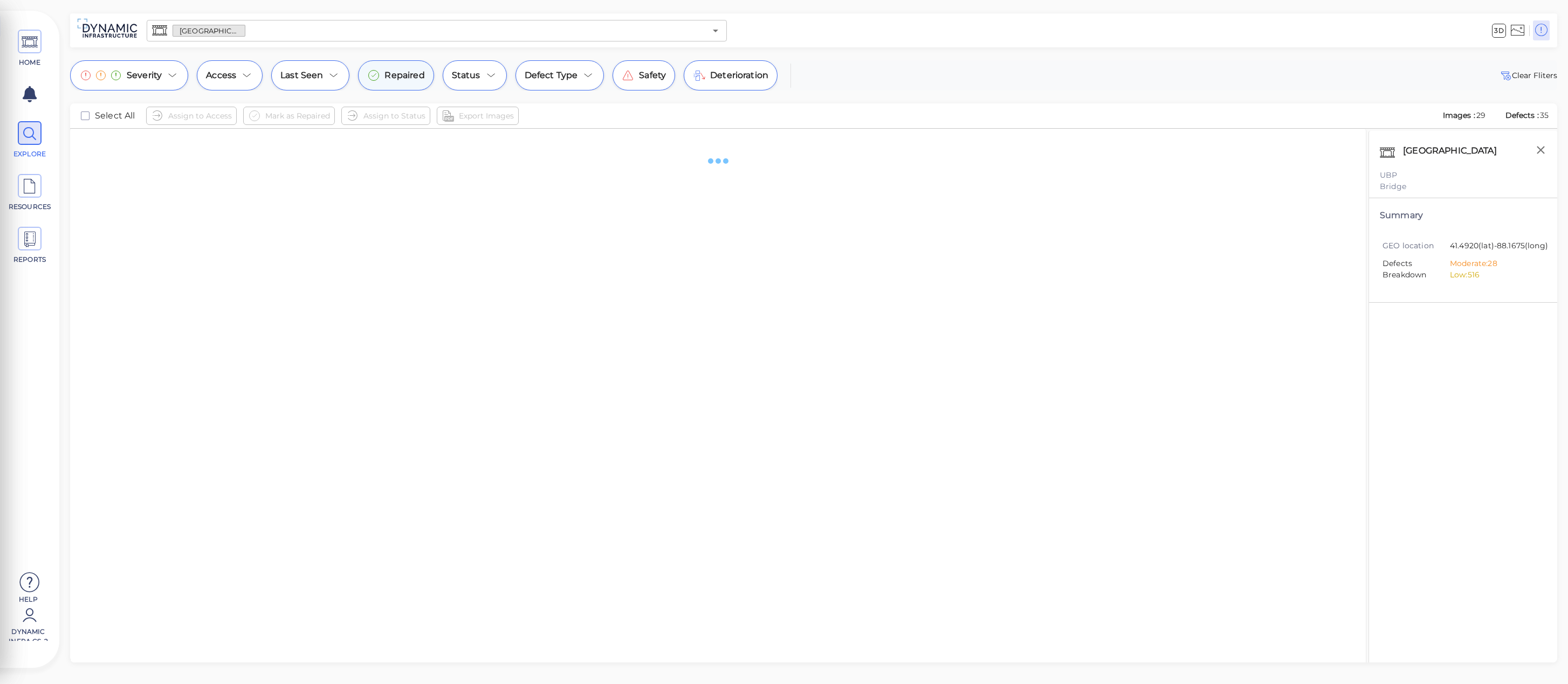
click at [407, 75] on span "Repaired" at bounding box center [404, 75] width 40 height 13
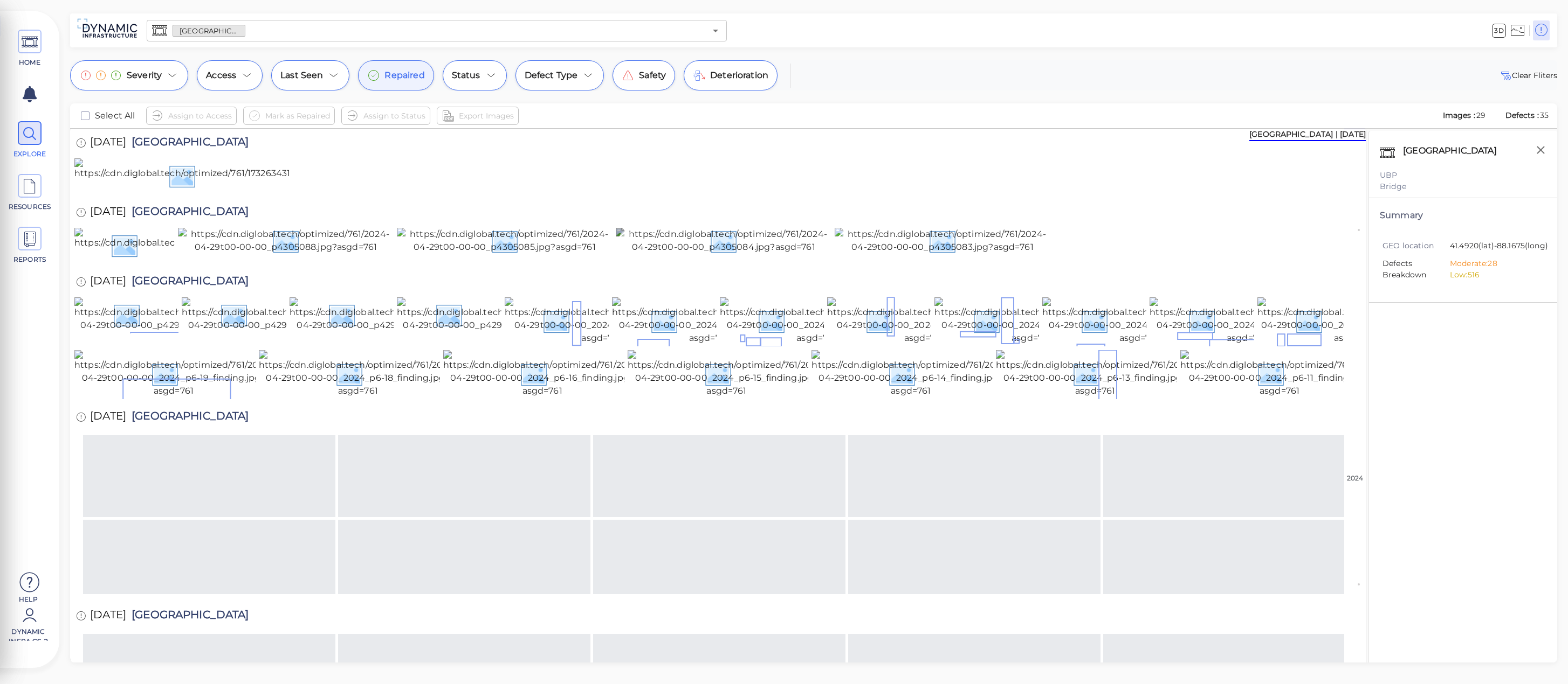
click at [741, 254] on img at bounding box center [724, 240] width 216 height 26
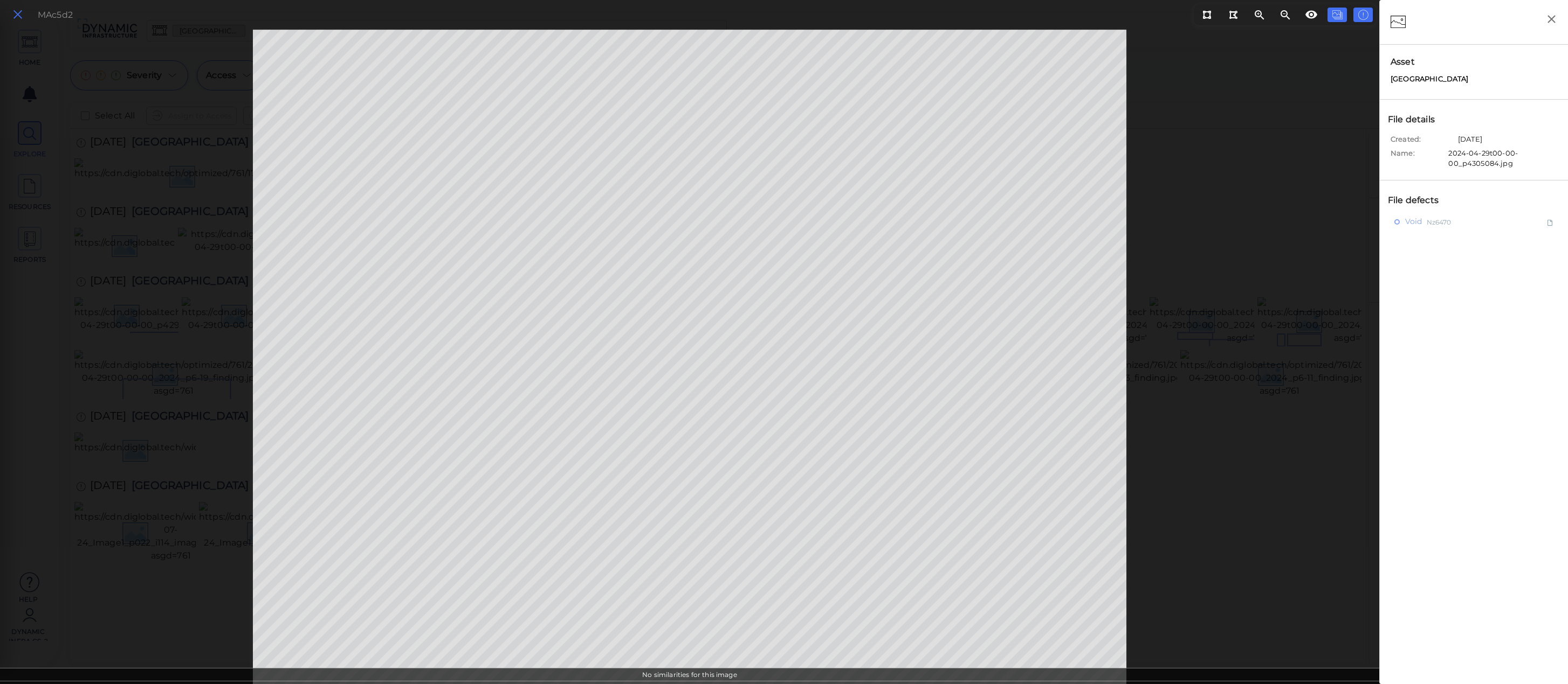
click at [23, 22] on button at bounding box center [18, 15] width 18 height 15
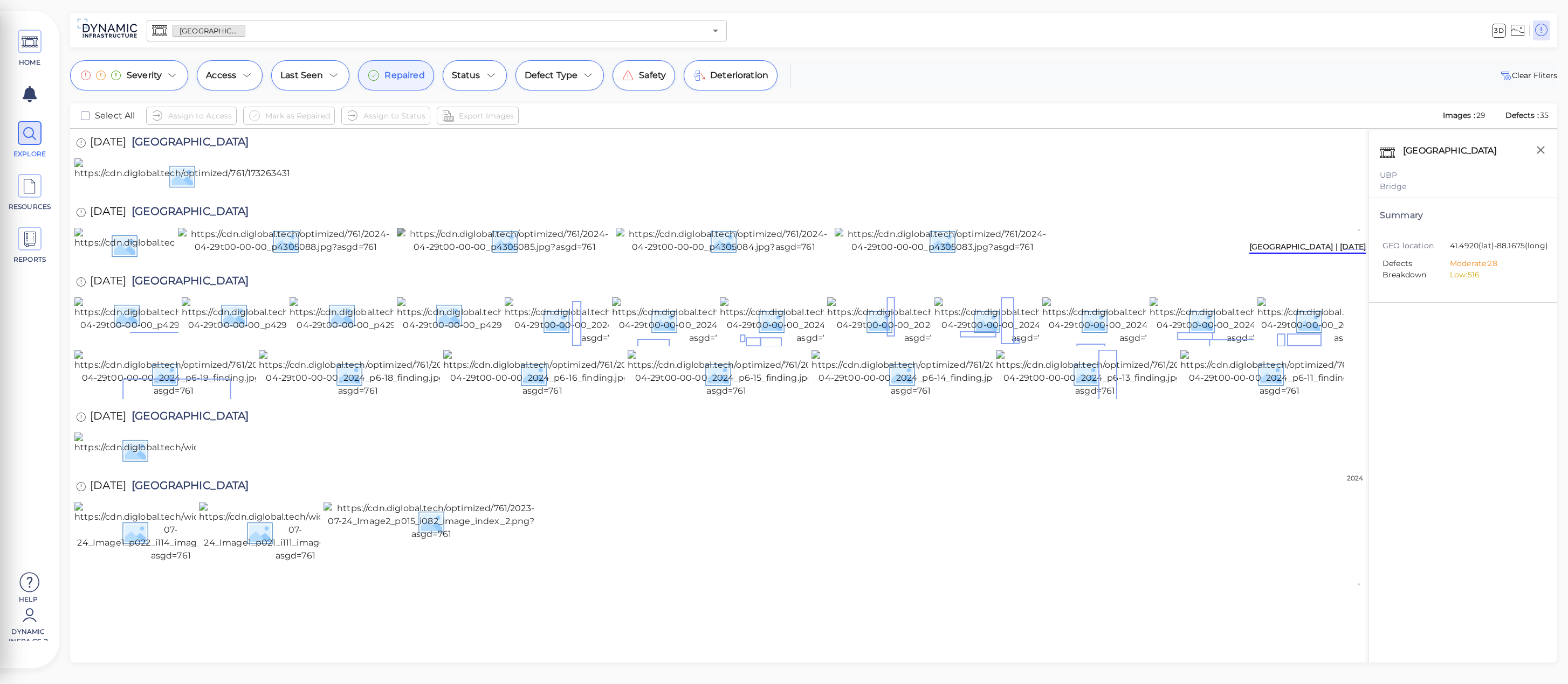
scroll to position [216, 0]
click at [1058, 397] on img at bounding box center [1095, 374] width 198 height 48
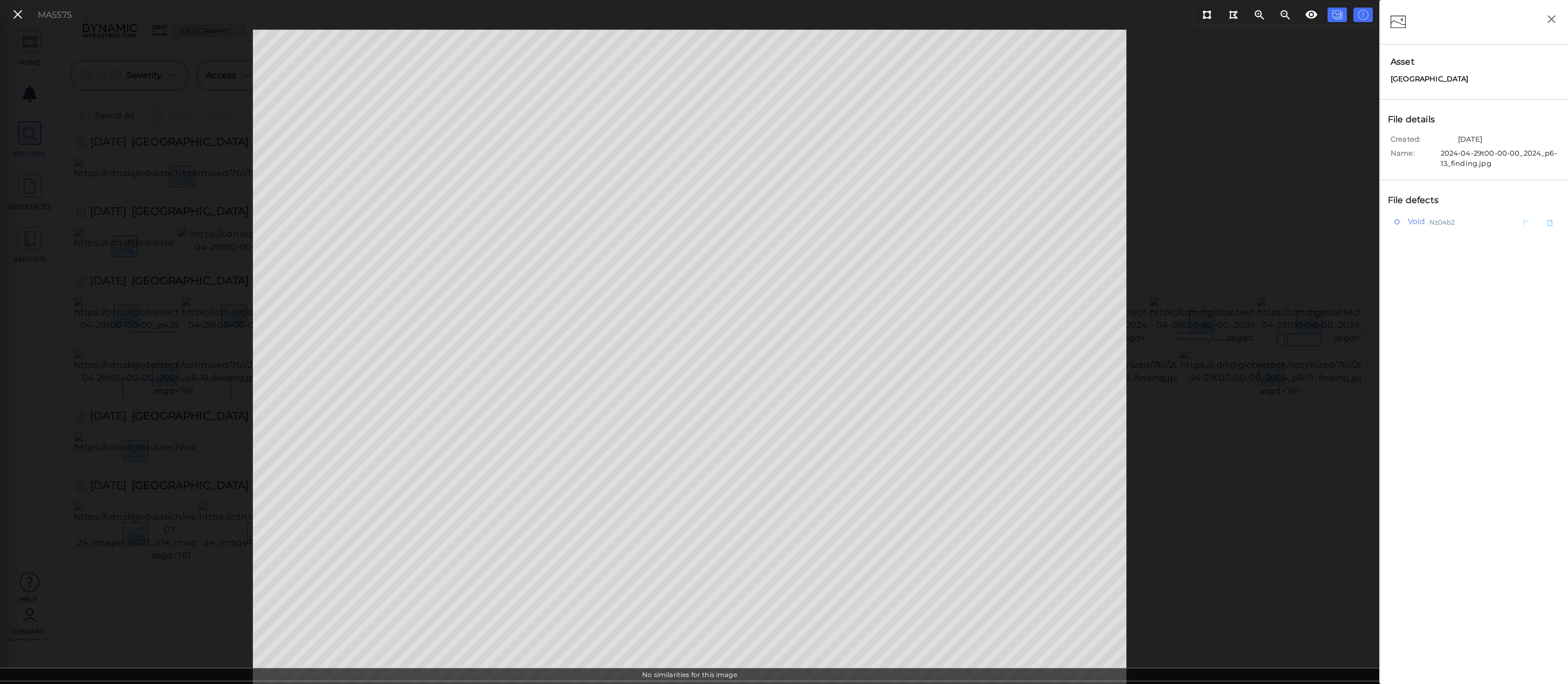
click at [1421, 221] on span "Void" at bounding box center [1415, 221] width 20 height 13
type textarea "x"
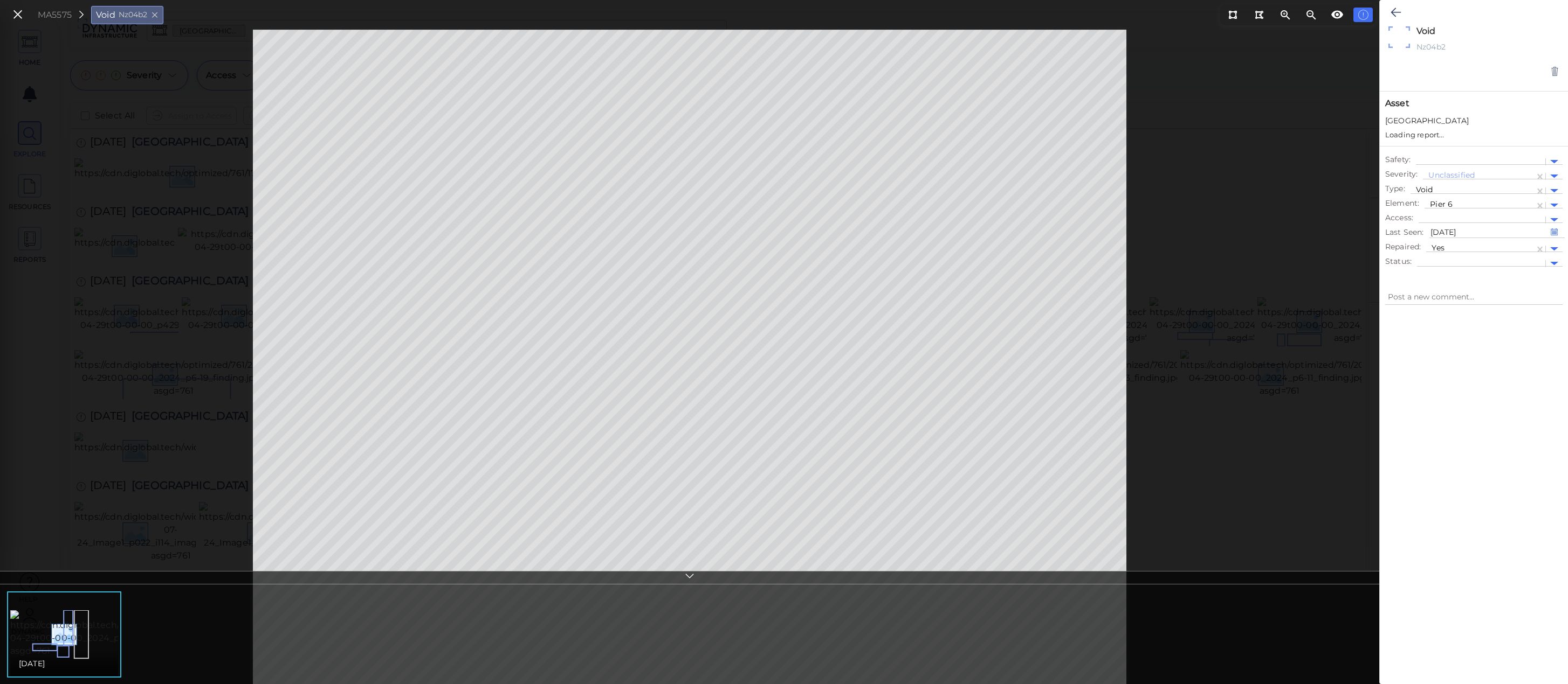
type textarea "x"
click at [15, 17] on icon at bounding box center [18, 15] width 12 height 15
